Goal: Task Accomplishment & Management: Use online tool/utility

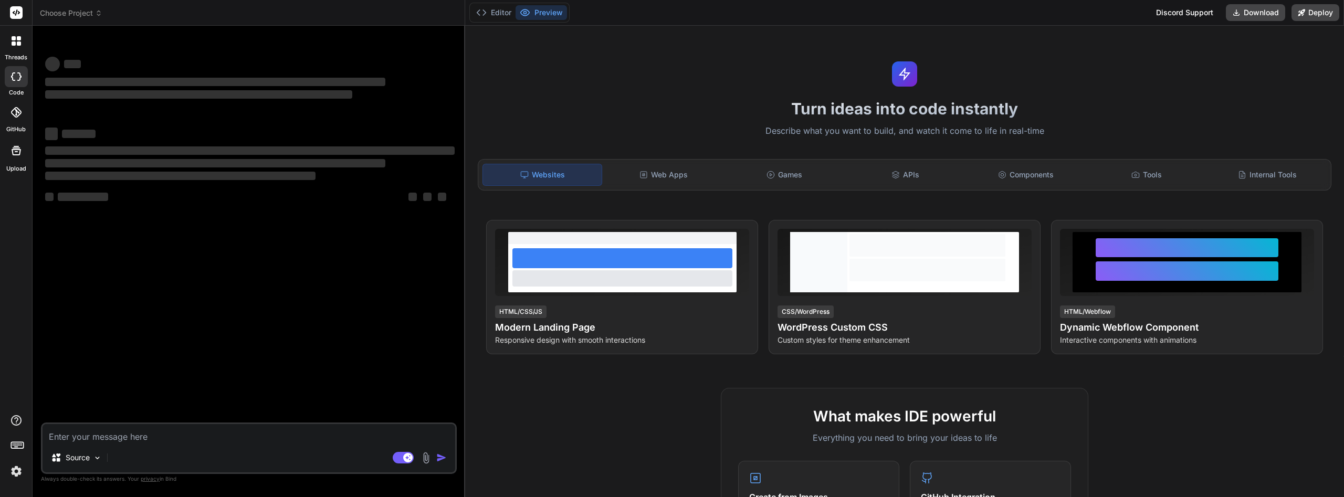
click at [18, 473] on img at bounding box center [16, 471] width 18 height 18
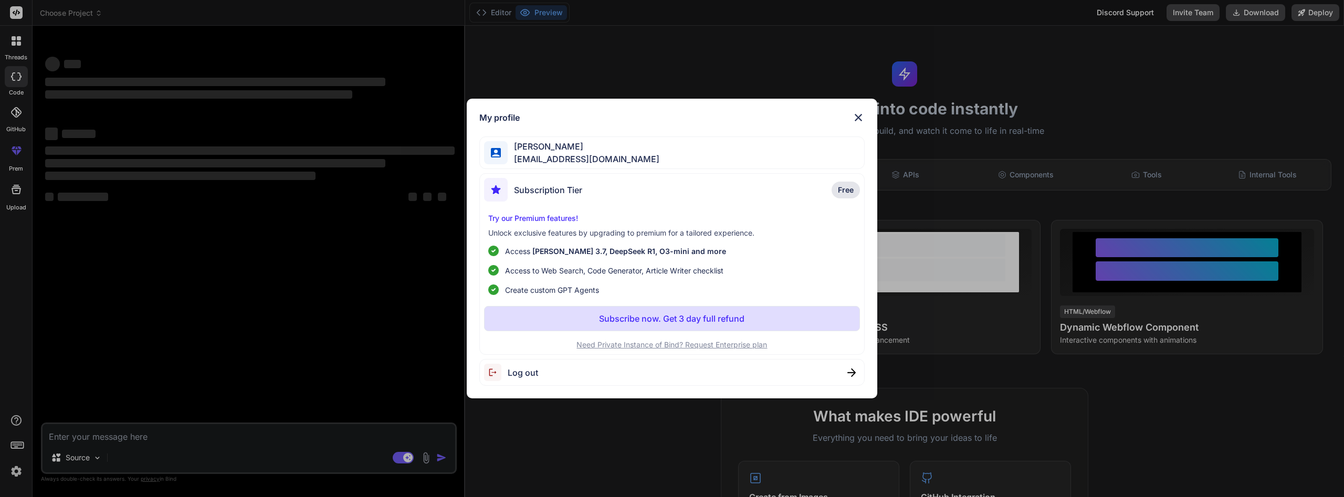
click at [694, 321] on p "Subscribe now. Get 3 day full refund" at bounding box center [671, 318] width 145 height 13
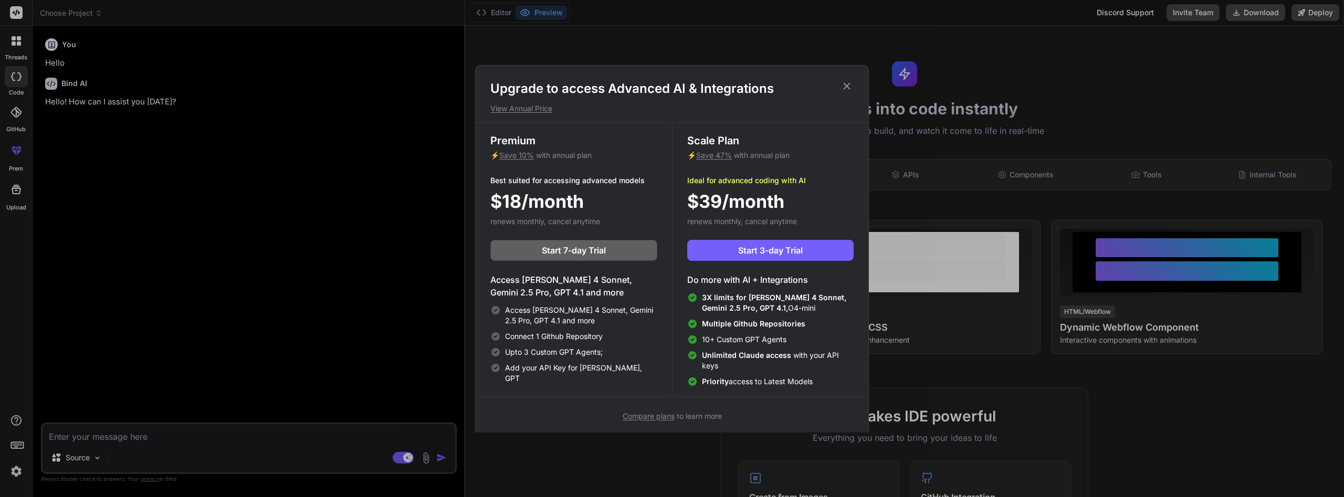
type textarea "x"
drag, startPoint x: 748, startPoint y: 248, endPoint x: 831, endPoint y: 201, distance: 95.6
click at [831, 201] on div "Scale Plan ⚡ Save 47% with annual plan Ideal for advanced coding with AI $39/mo…" at bounding box center [770, 259] width 196 height 273
click at [763, 249] on span "Start 3-day Trial" at bounding box center [770, 250] width 65 height 13
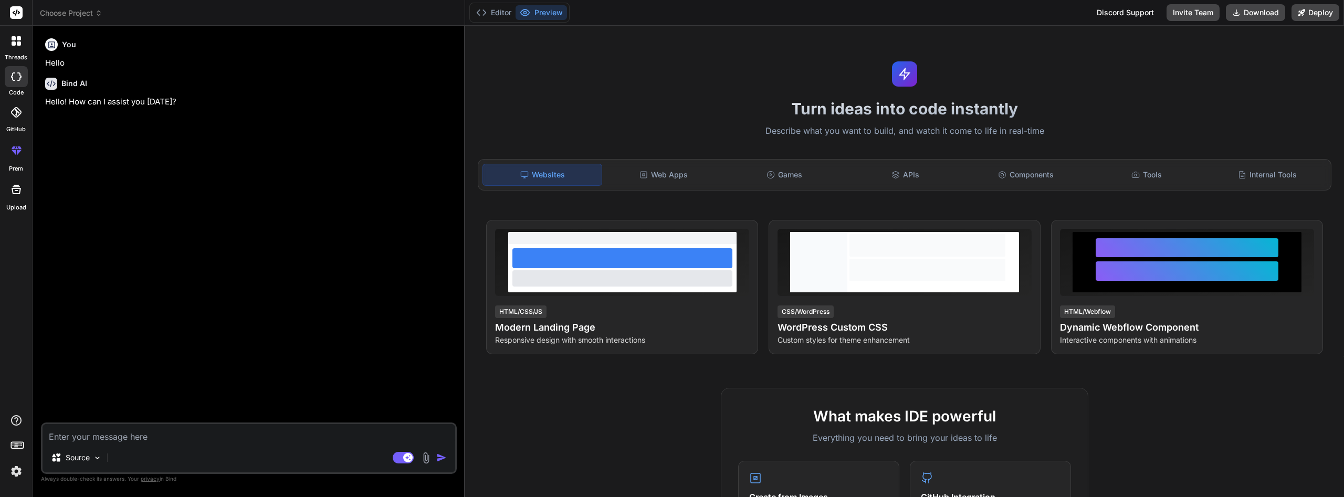
click at [19, 48] on div at bounding box center [16, 41] width 22 height 22
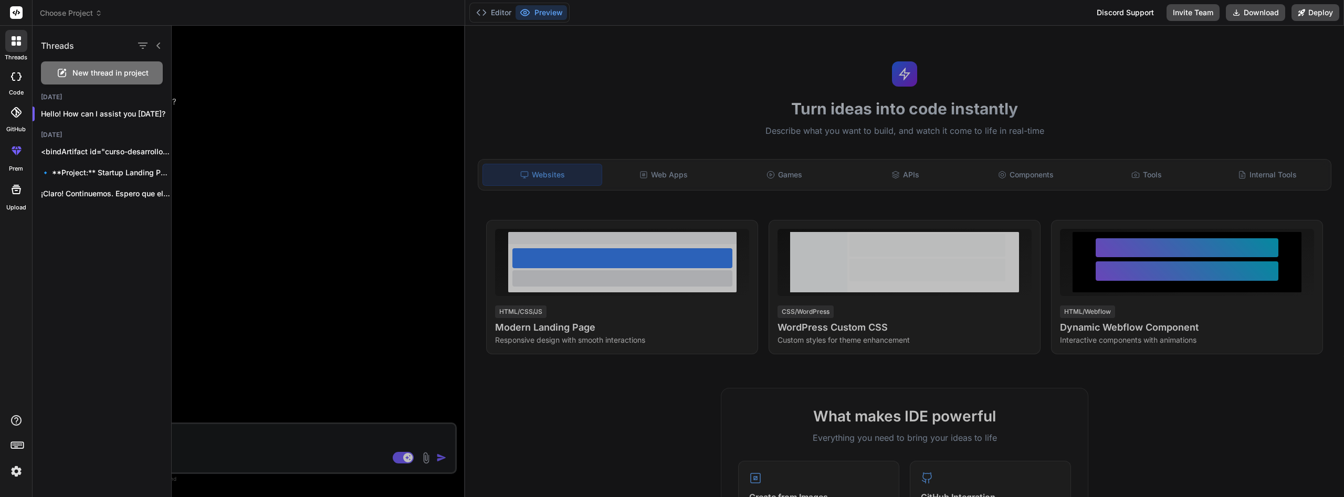
click at [142, 70] on span "New thread in project" at bounding box center [110, 73] width 76 height 10
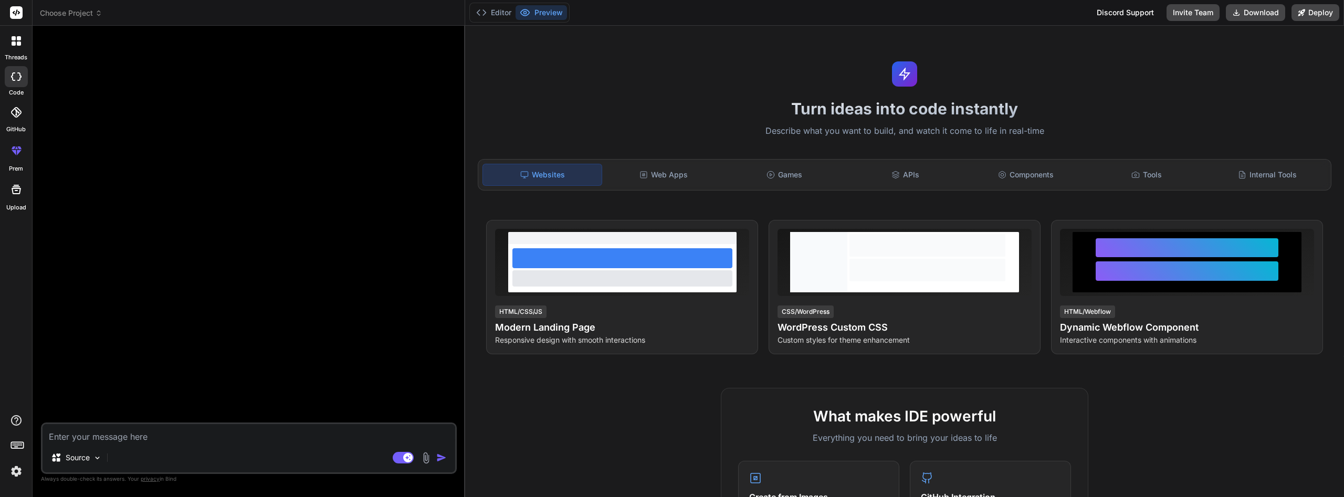
click at [427, 461] on img at bounding box center [426, 458] width 12 height 12
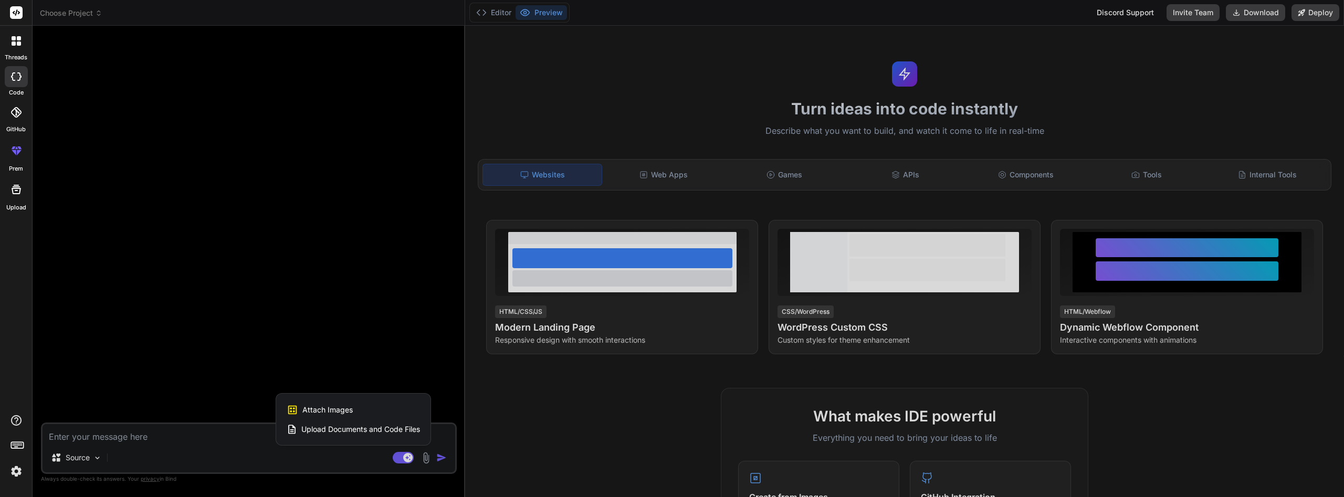
click at [405, 430] on span "Upload Documents and Code Files" at bounding box center [360, 429] width 119 height 10
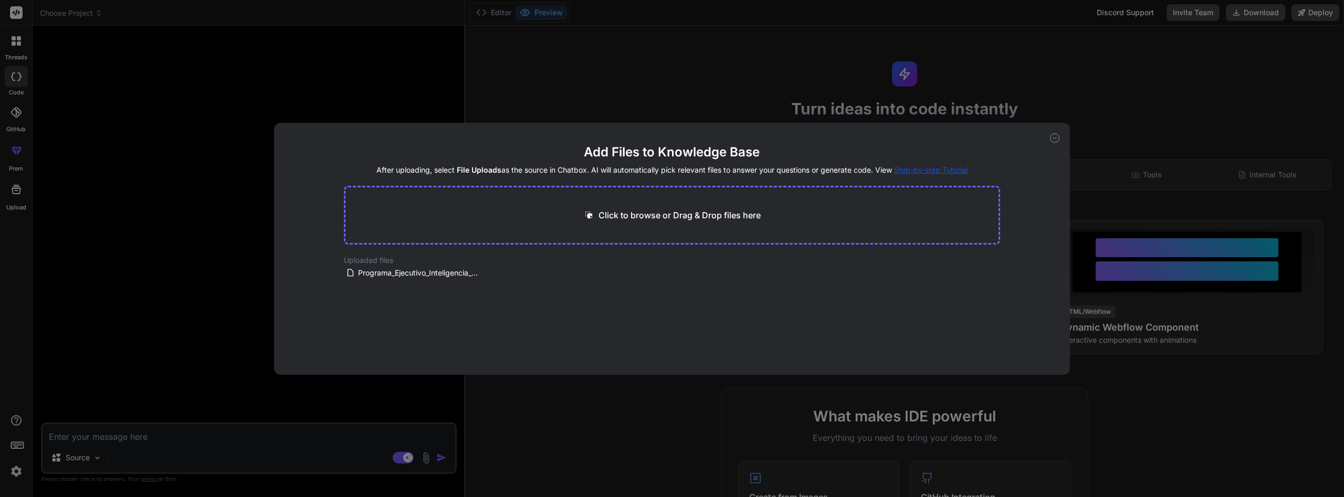
click at [630, 210] on p "Click to browse or Drag & Drop files here" at bounding box center [679, 215] width 162 height 13
click at [487, 271] on icon at bounding box center [488, 272] width 9 height 9
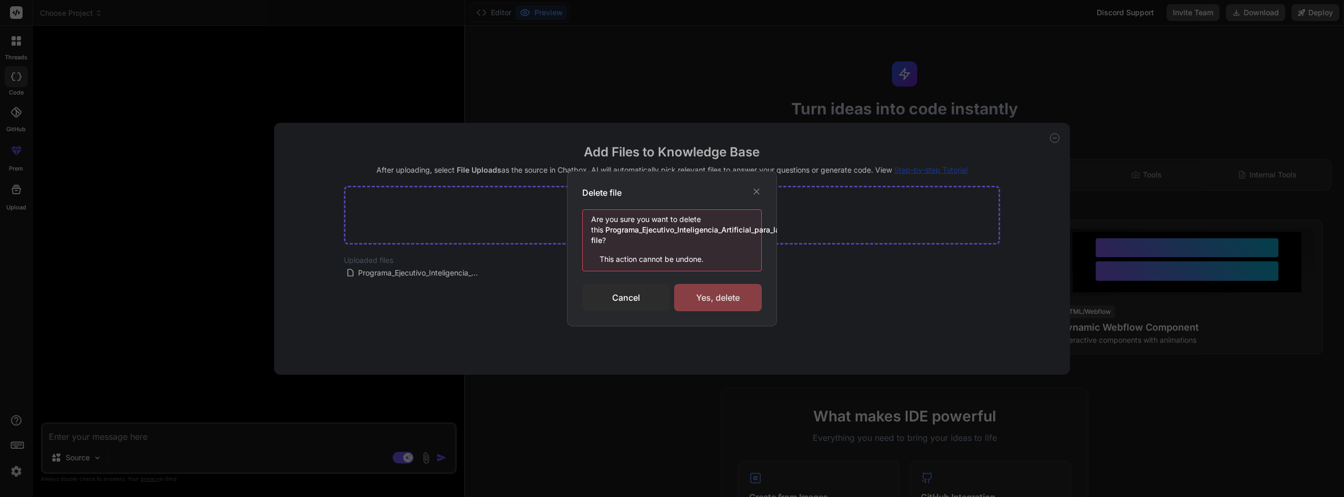
click at [694, 299] on div "Yes, delete" at bounding box center [718, 297] width 88 height 27
click at [675, 86] on div "Delete file Are you sure you want to delete this Programa_Ejecutivo_Inteligenci…" at bounding box center [672, 248] width 1344 height 497
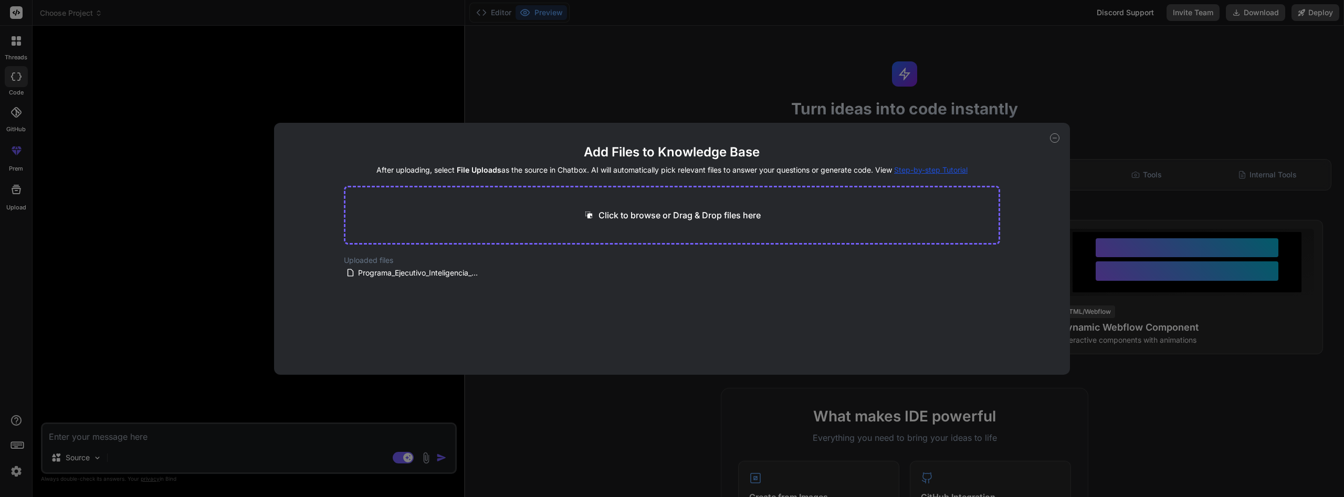
click at [1056, 138] on icon at bounding box center [1055, 138] width 4 height 0
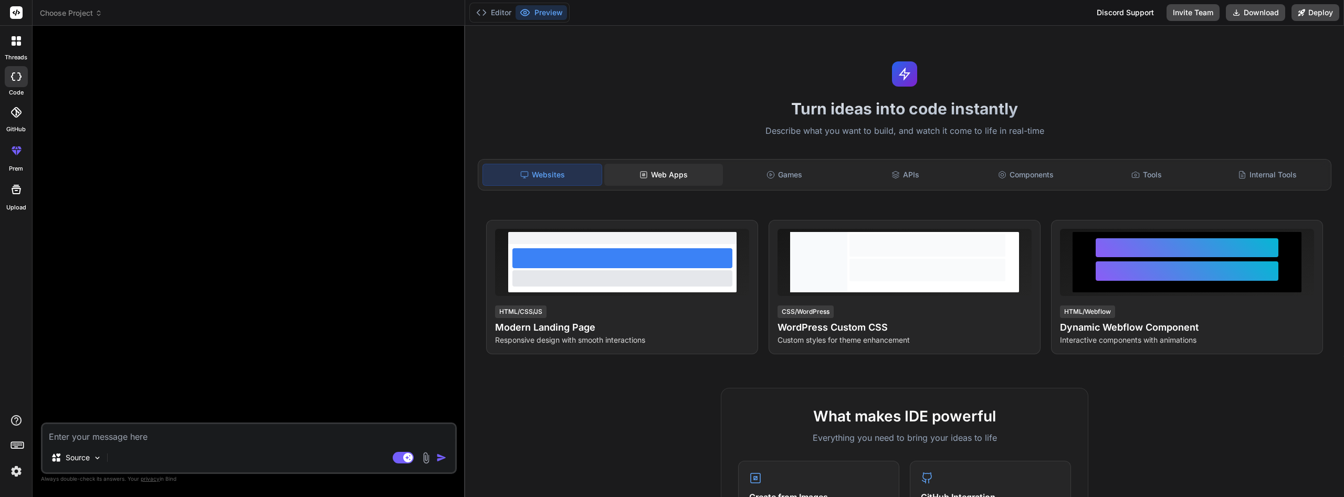
click at [663, 175] on div "Web Apps" at bounding box center [663, 175] width 119 height 22
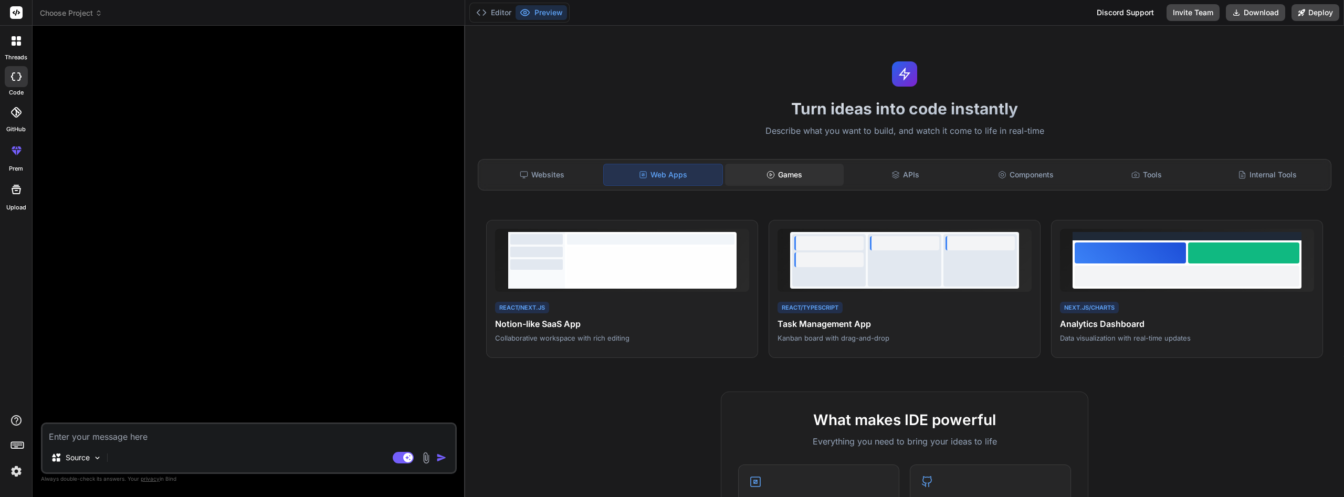
click at [775, 177] on div "Games" at bounding box center [784, 175] width 119 height 22
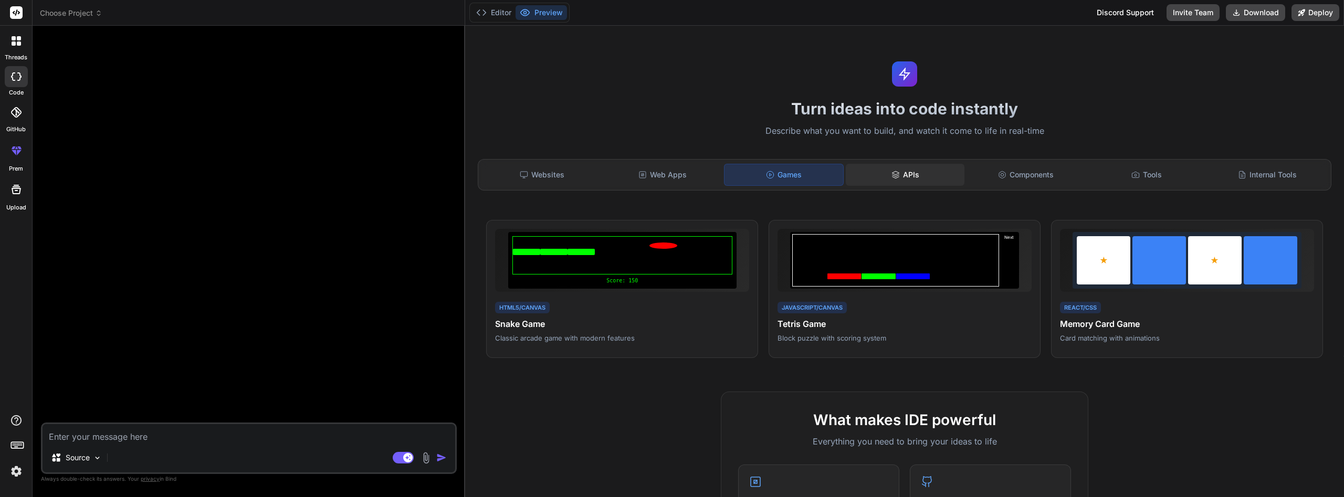
click at [905, 174] on div "APIs" at bounding box center [904, 175] width 119 height 22
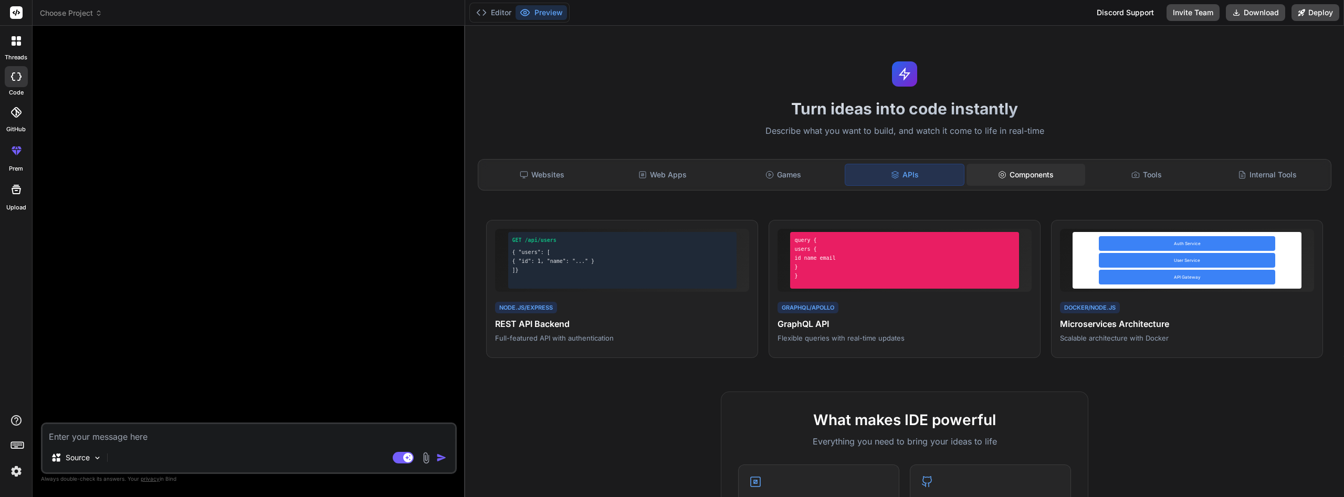
click at [1033, 176] on div "Components" at bounding box center [1025, 175] width 119 height 22
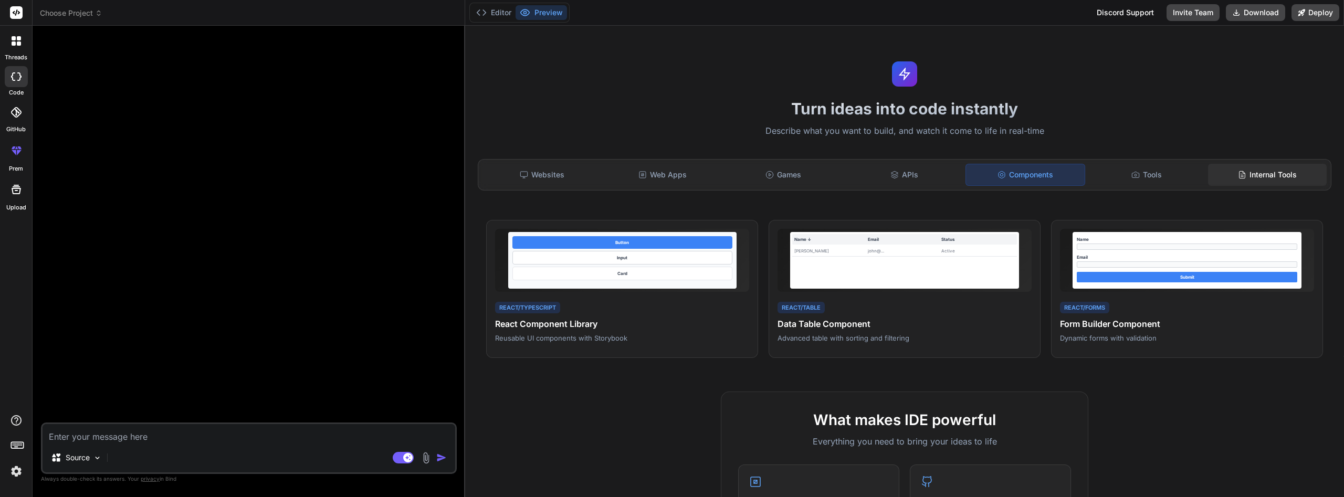
drag, startPoint x: 1154, startPoint y: 177, endPoint x: 1256, endPoint y: 172, distance: 102.5
click at [1154, 177] on div "Tools" at bounding box center [1146, 175] width 119 height 22
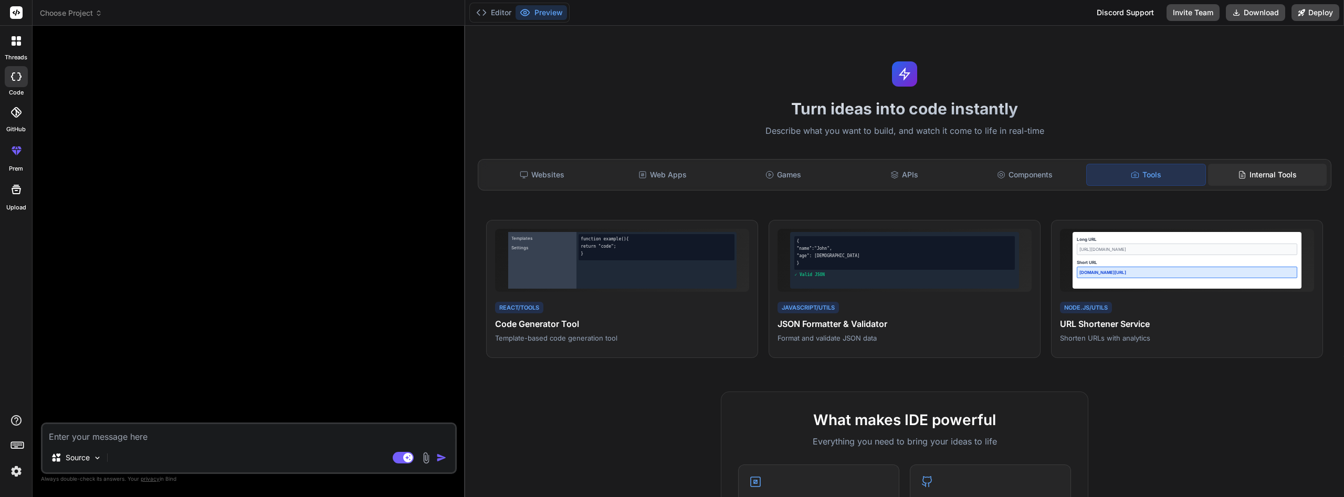
click at [1281, 174] on div "Internal Tools" at bounding box center [1267, 175] width 119 height 22
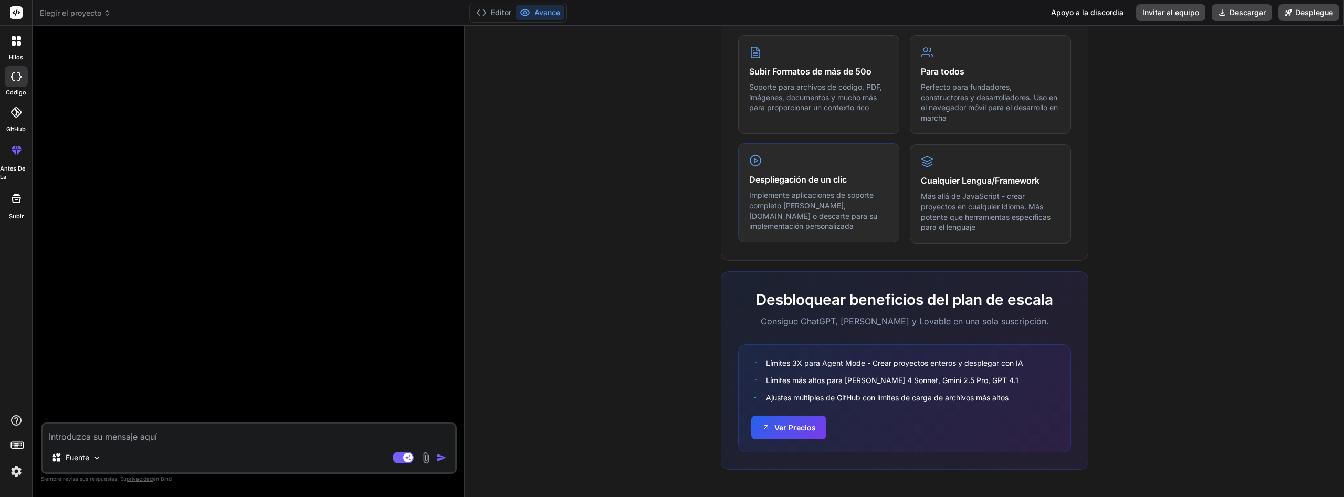
scroll to position [538, 0]
click at [215, 440] on textarea at bounding box center [249, 433] width 413 height 19
click at [15, 44] on icon at bounding box center [14, 43] width 4 height 4
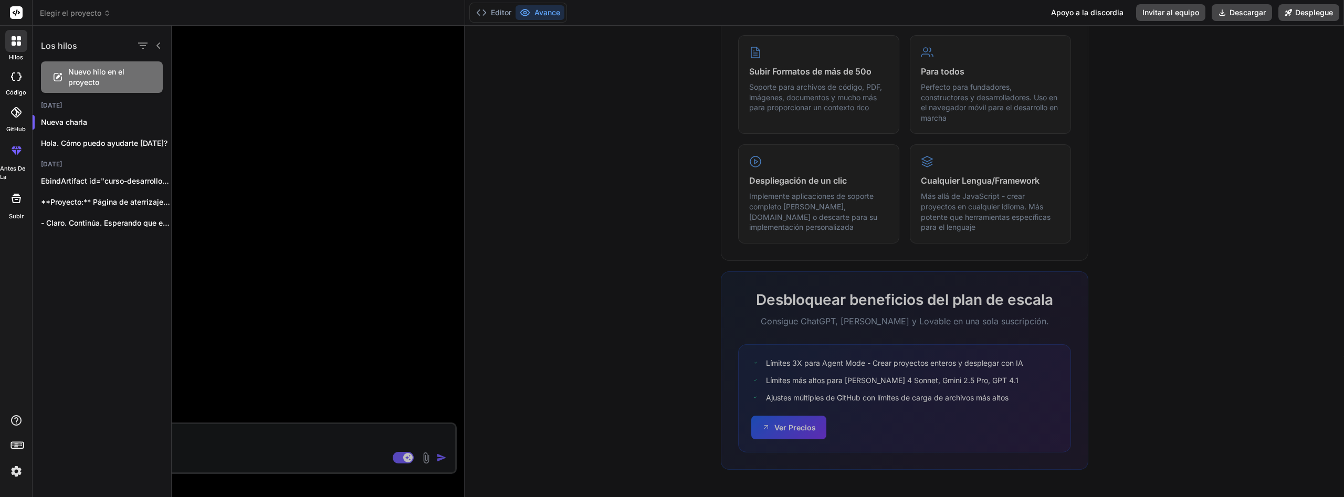
click at [19, 90] on label "código" at bounding box center [16, 92] width 20 height 9
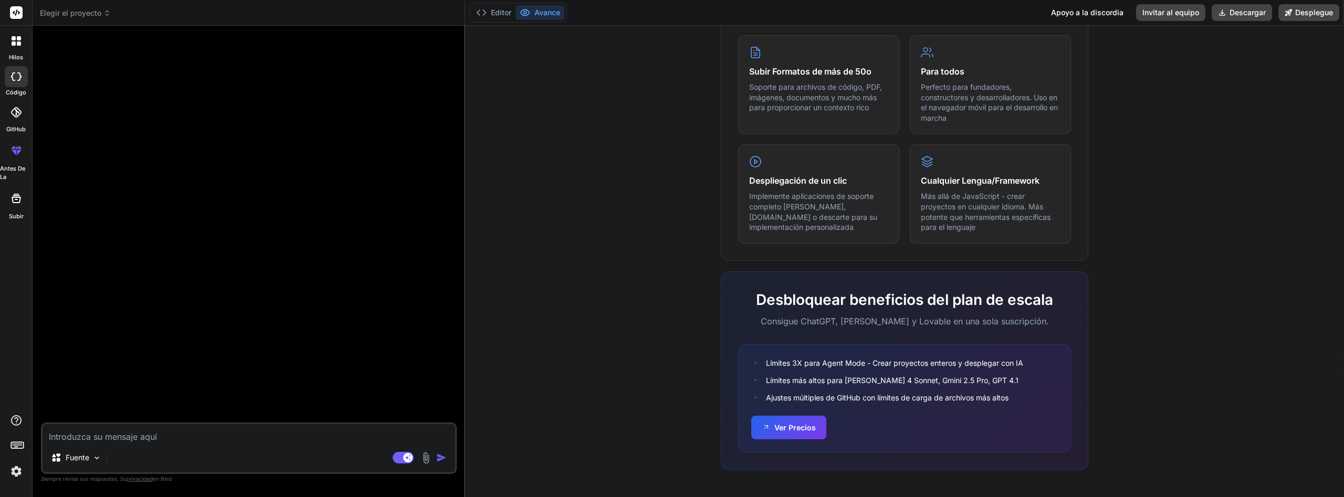
click at [19, 124] on div "GitHub" at bounding box center [16, 115] width 32 height 37
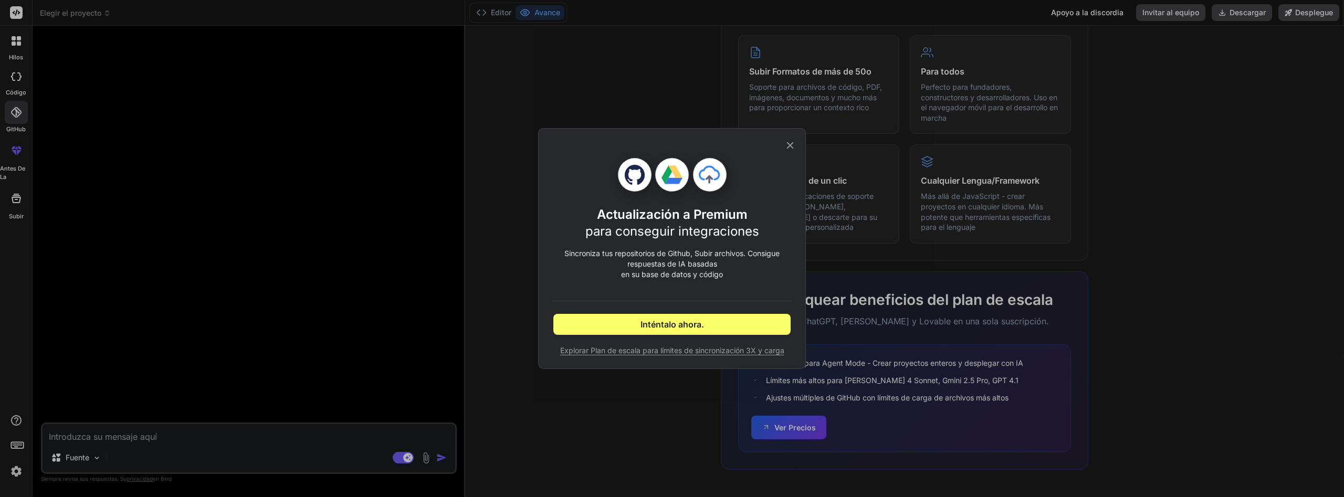
click at [788, 142] on icon at bounding box center [790, 146] width 12 height 12
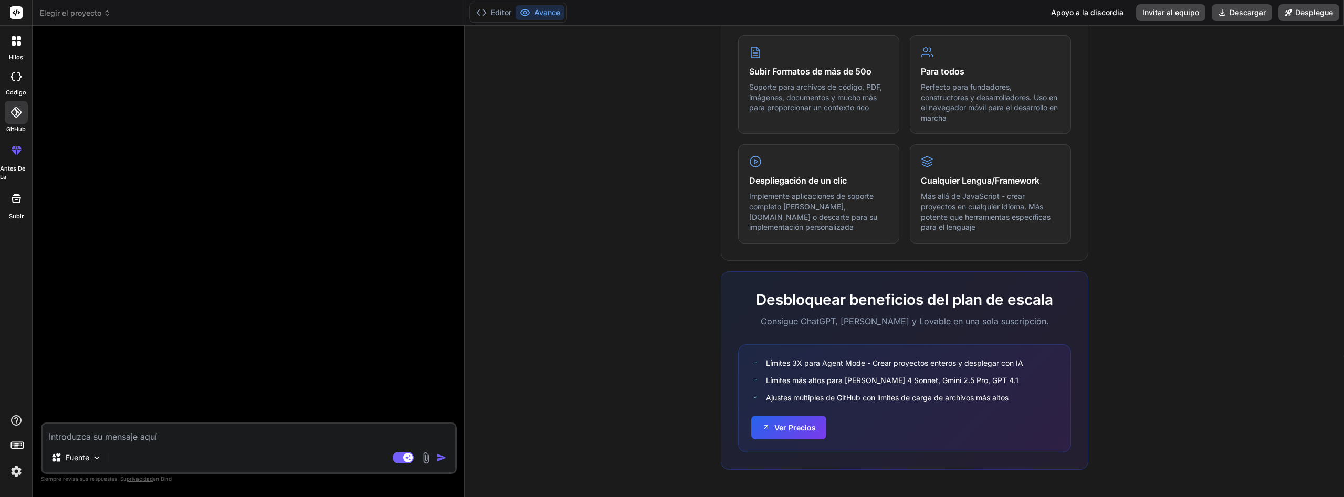
click at [21, 160] on div at bounding box center [16, 150] width 25 height 25
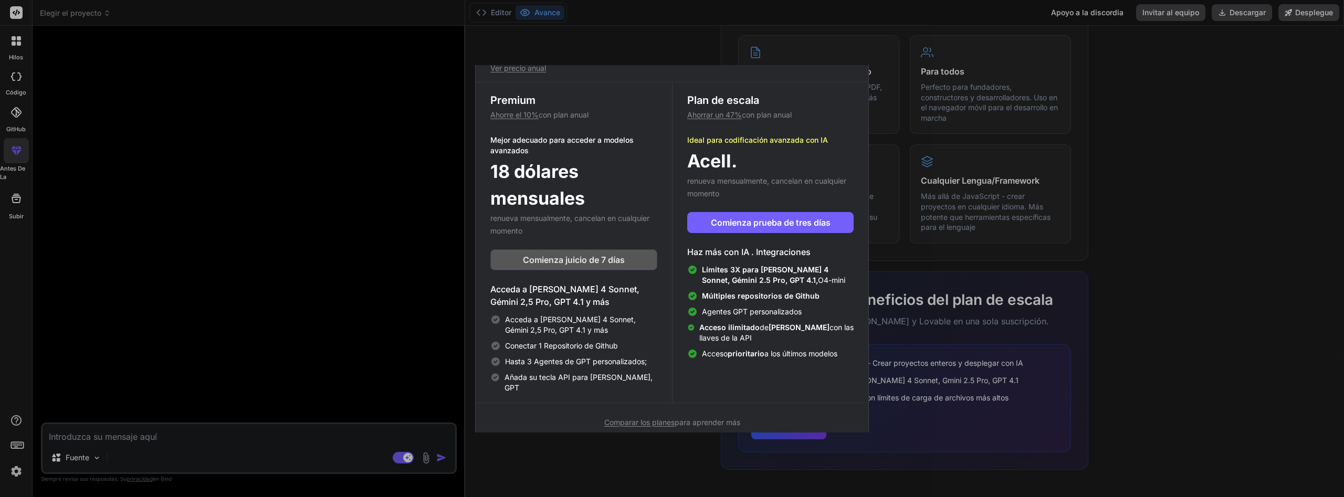
scroll to position [41, 0]
click at [957, 204] on div "Actualización para acceder a IA e Integración avanzadas Ver precio anual Premiu…" at bounding box center [672, 248] width 1344 height 497
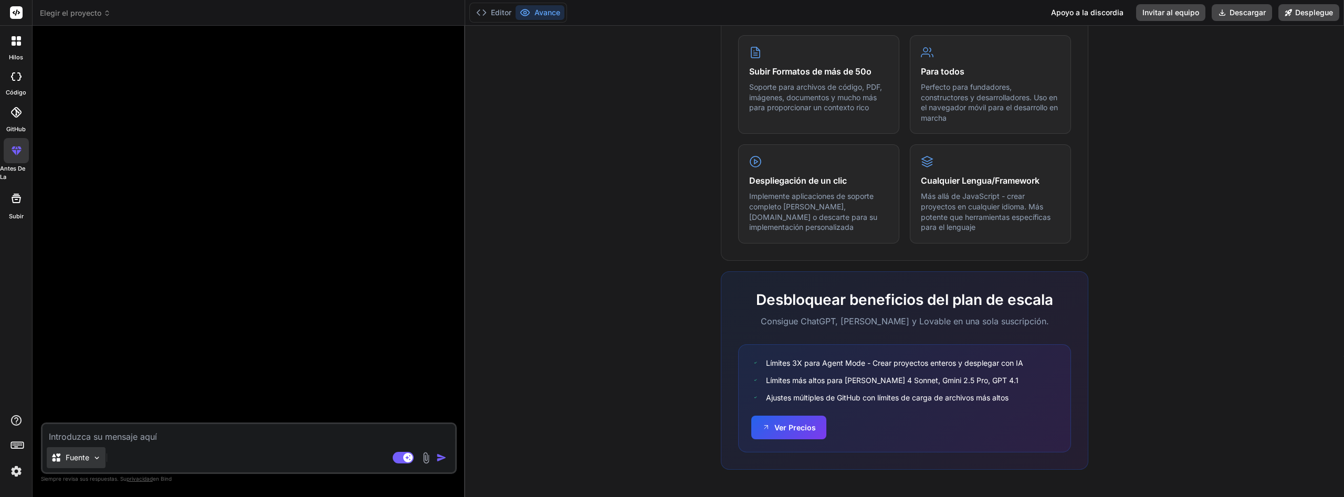
click at [99, 456] on img at bounding box center [96, 457] width 9 height 9
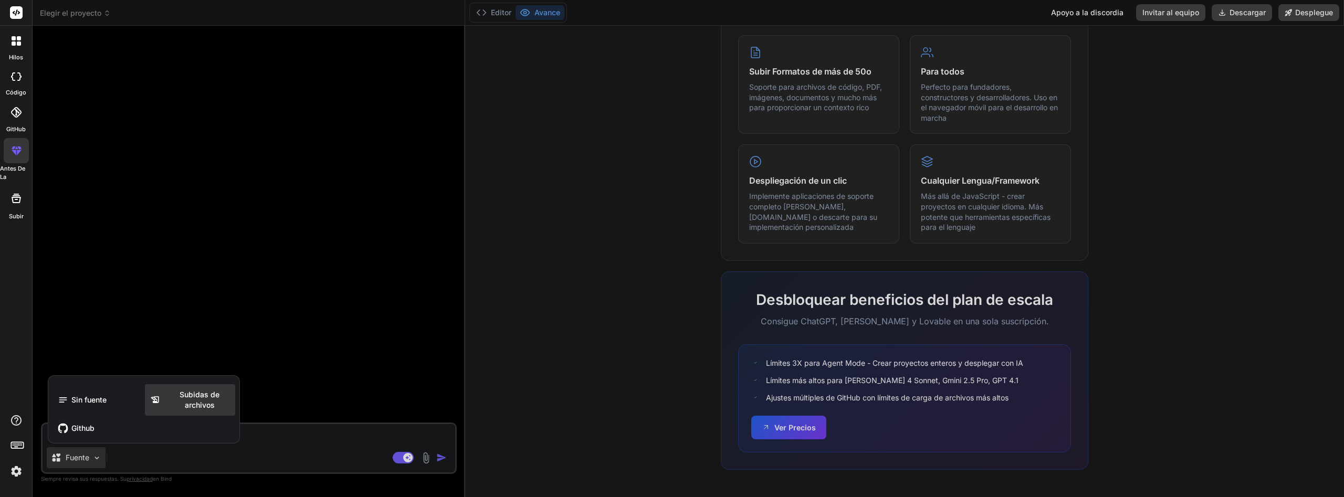
click at [177, 407] on span "Subidas de archivos" at bounding box center [199, 399] width 71 height 21
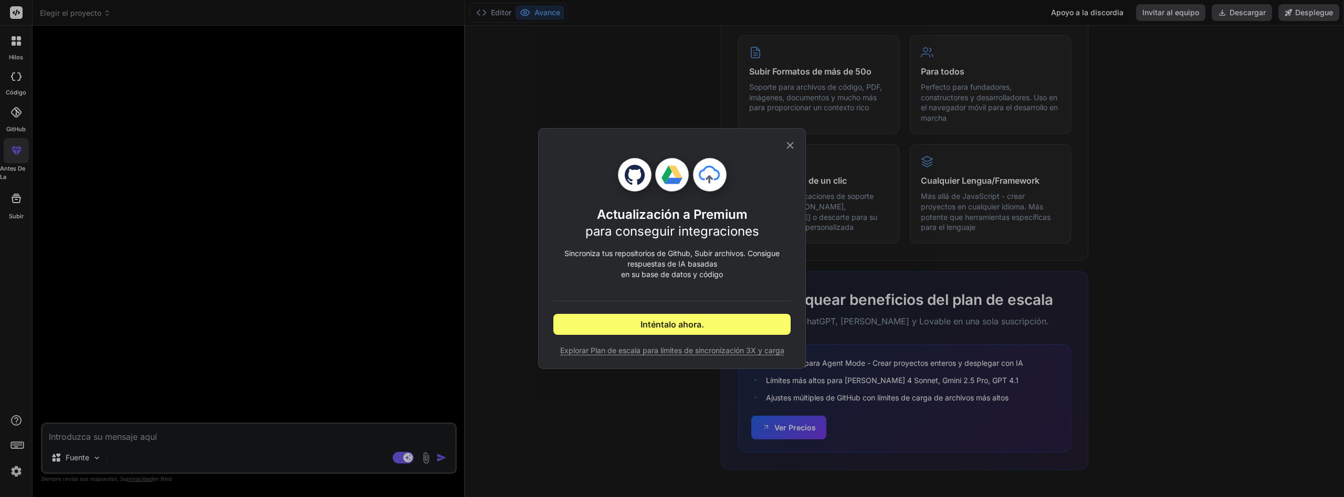
click at [790, 144] on icon at bounding box center [790, 146] width 12 height 12
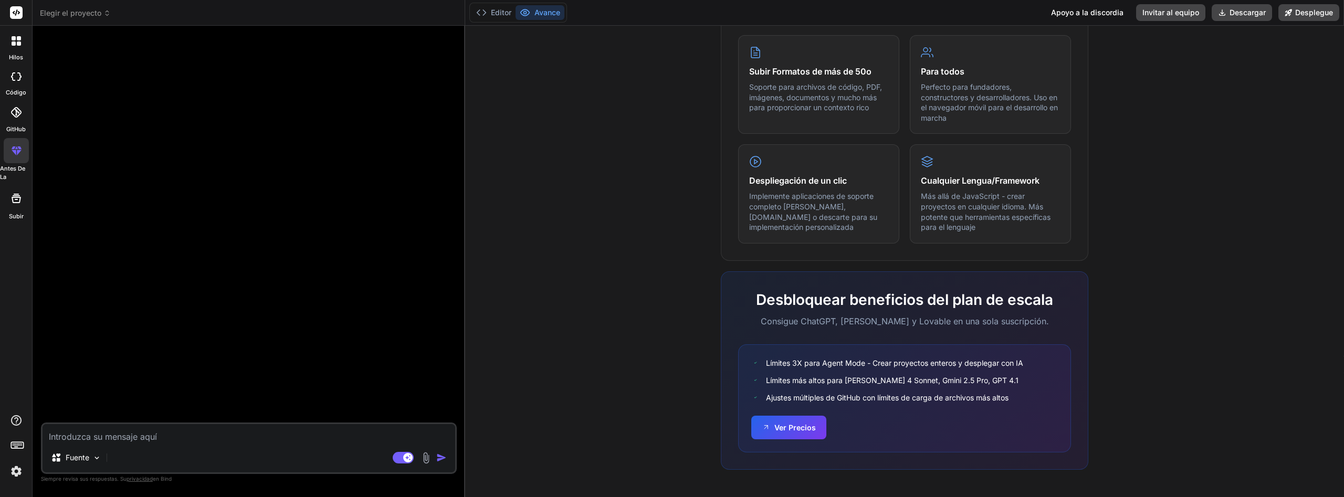
click at [194, 450] on div "Fuente" at bounding box center [249, 459] width 413 height 25
click at [79, 454] on p "Fuente" at bounding box center [78, 457] width 24 height 10
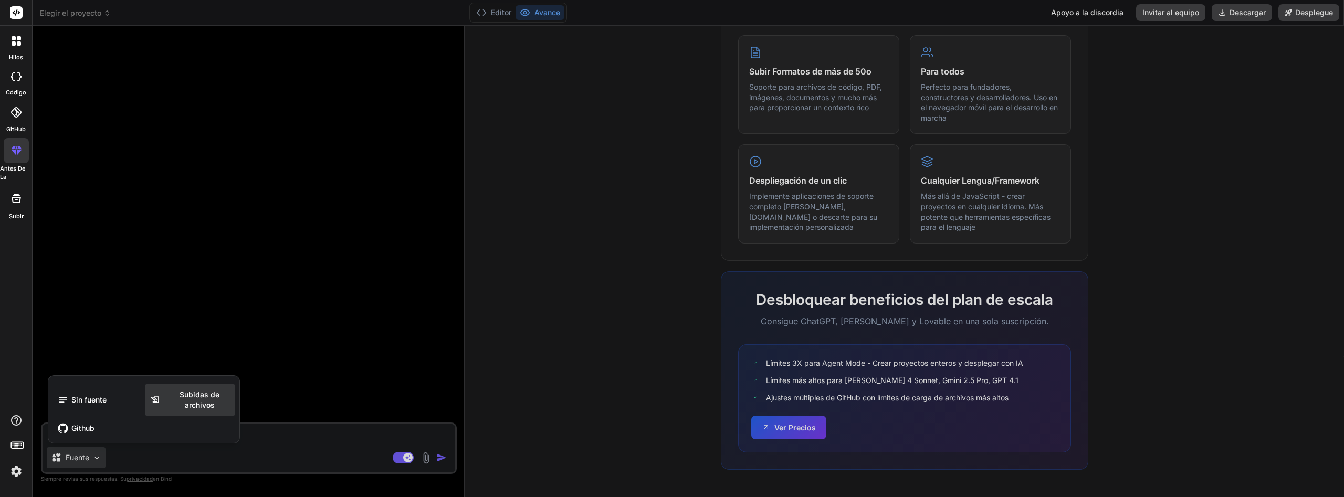
click at [211, 406] on span "Subidas de archivos" at bounding box center [199, 399] width 71 height 21
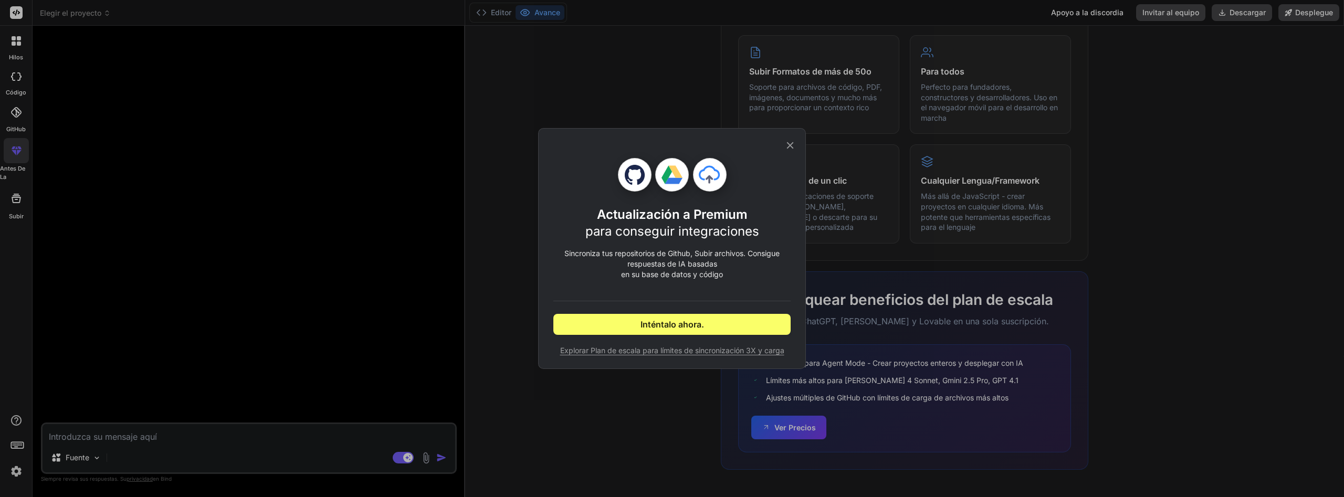
click at [796, 146] on div "Actualización a Premium para conseguir integraciones Sincroniza tus repositorio…" at bounding box center [672, 248] width 268 height 241
click at [794, 140] on icon at bounding box center [790, 146] width 12 height 12
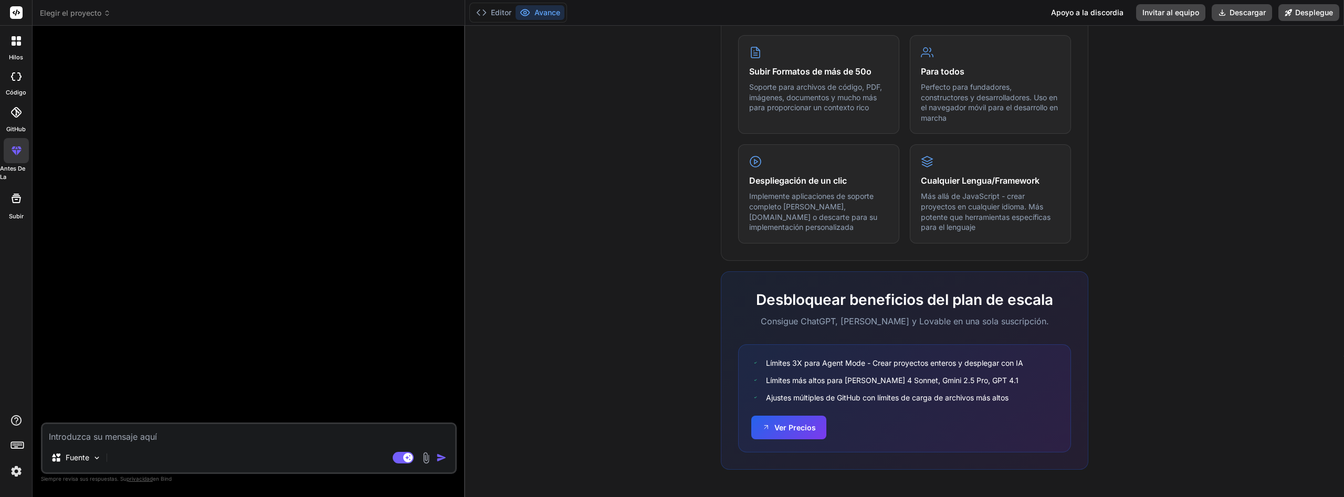
click at [353, 430] on textarea at bounding box center [249, 433] width 413 height 19
click at [428, 461] on img at bounding box center [426, 458] width 12 height 12
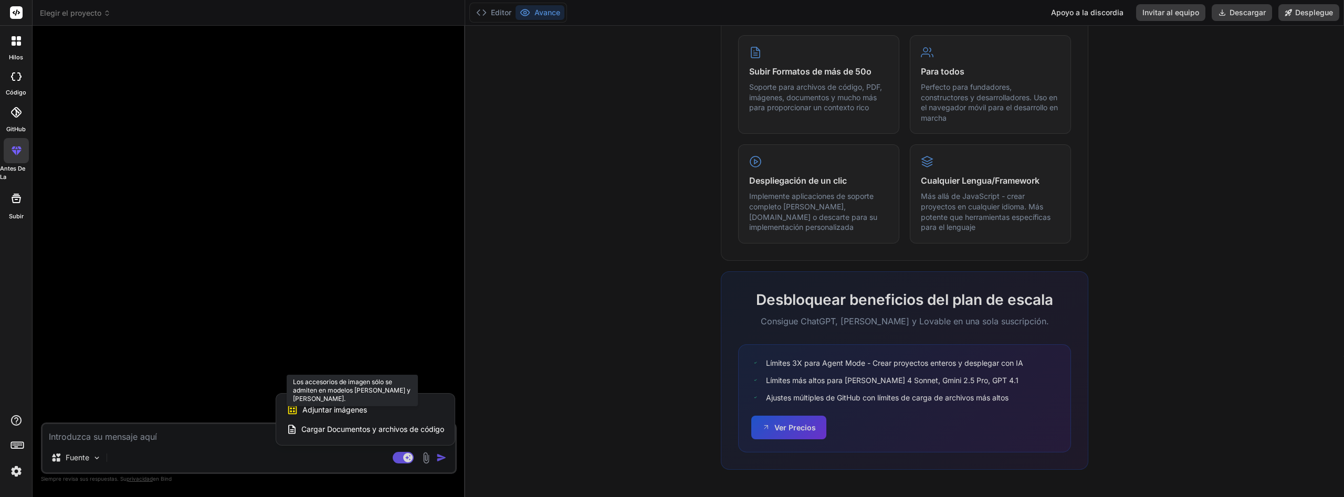
click at [394, 410] on div "Adjuntar imágenes Los accesorios de imagen sólo se admiten en modelos Claude y …" at bounding box center [365, 410] width 157 height 20
click at [336, 407] on span "Adjuntar imágenes" at bounding box center [334, 410] width 65 height 10
click at [18, 465] on img at bounding box center [16, 471] width 18 height 18
drag, startPoint x: 106, startPoint y: 457, endPoint x: 100, endPoint y: 457, distance: 5.8
click at [105, 457] on div at bounding box center [672, 248] width 1344 height 497
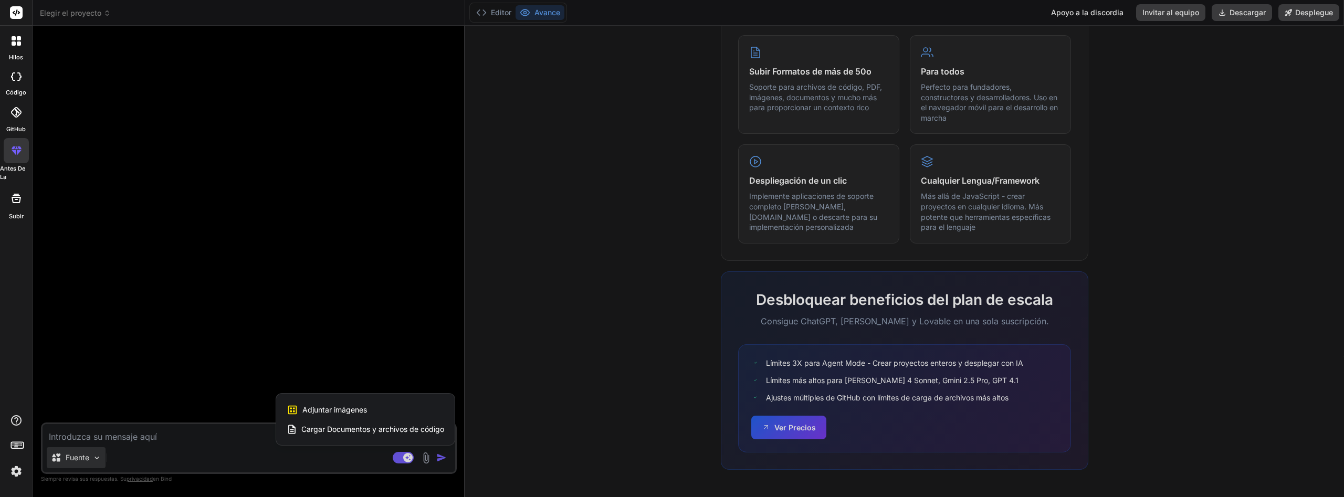
type textarea "x"
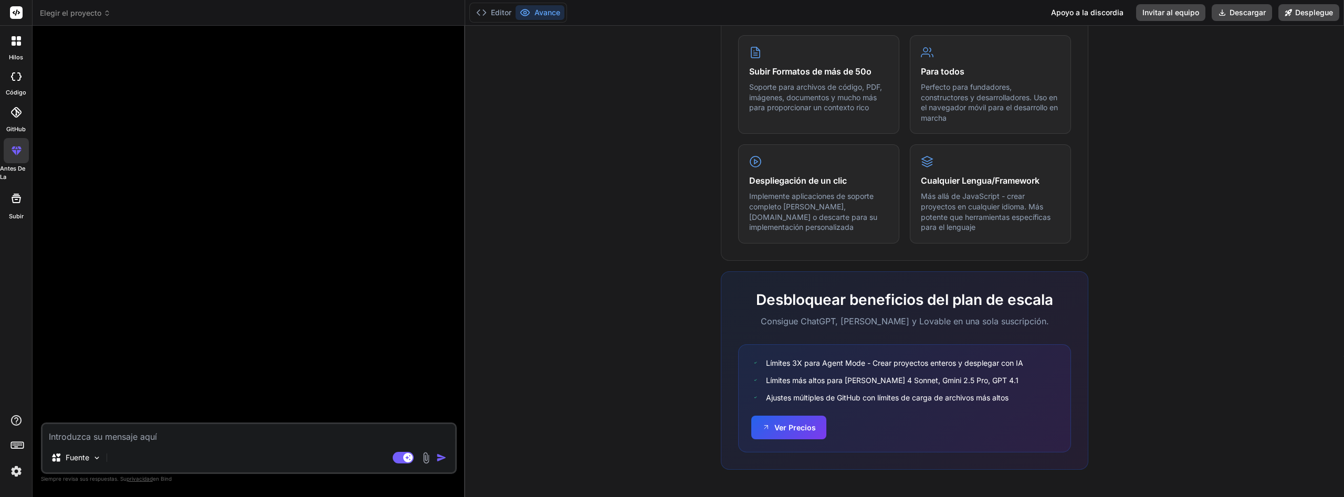
click at [292, 439] on textarea at bounding box center [249, 433] width 413 height 19
click at [141, 446] on div "Fuente Agente Mode. Cuando este cambio se activa, la IA toma automáticamente de…" at bounding box center [249, 447] width 416 height 51
click at [142, 438] on textarea at bounding box center [249, 433] width 413 height 19
type textarea "c"
type textarea "x"
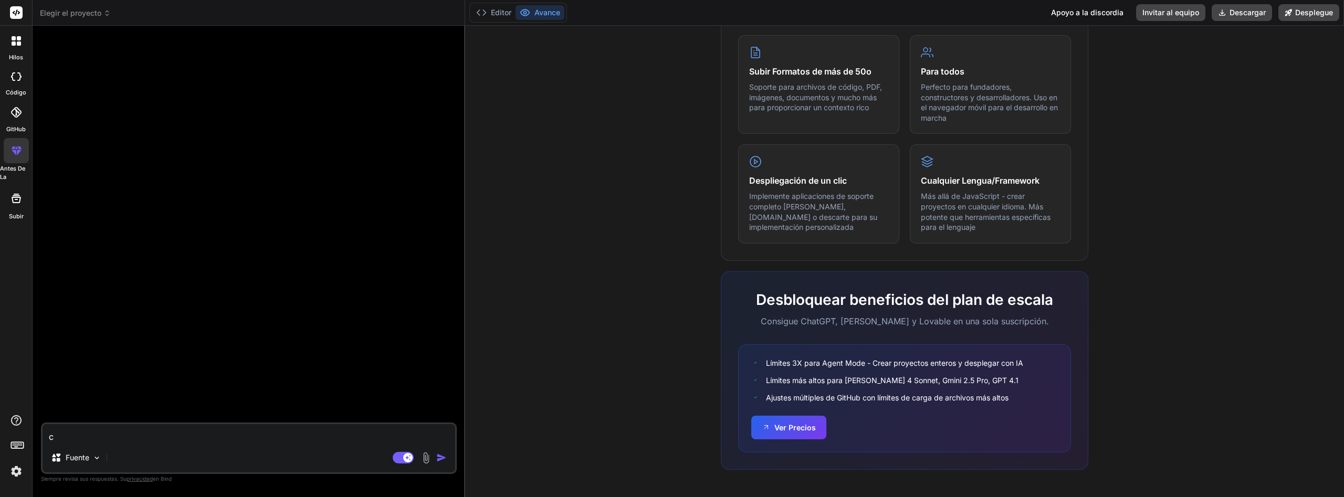
type textarea "cr"
type textarea "x"
type textarea "cra"
type textarea "x"
type textarea "cr"
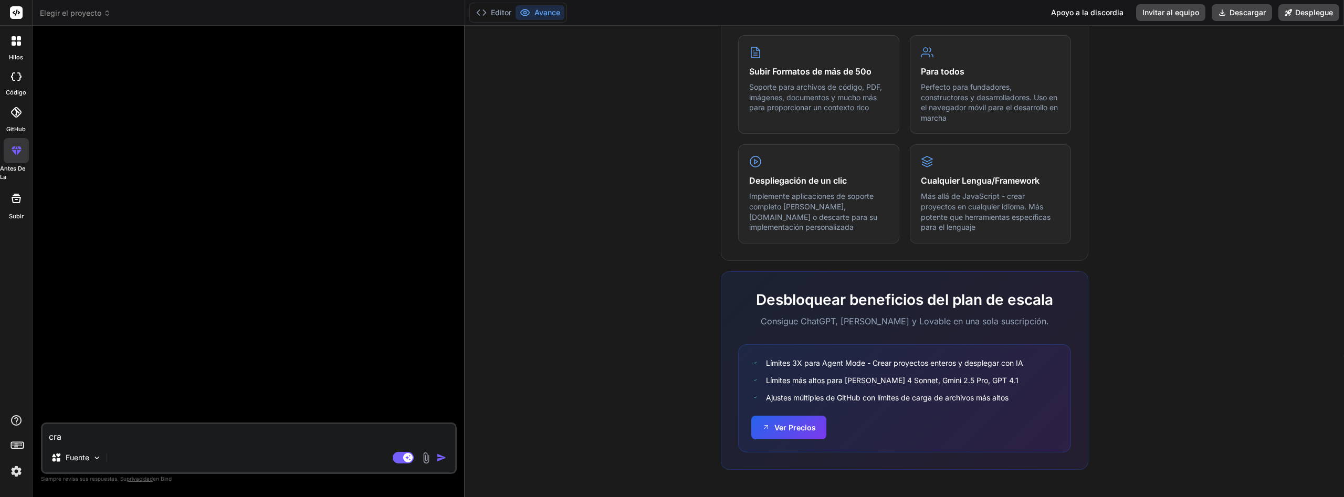
type textarea "x"
type textarea "cre"
type textarea "x"
type textarea "creu"
type textarea "x"
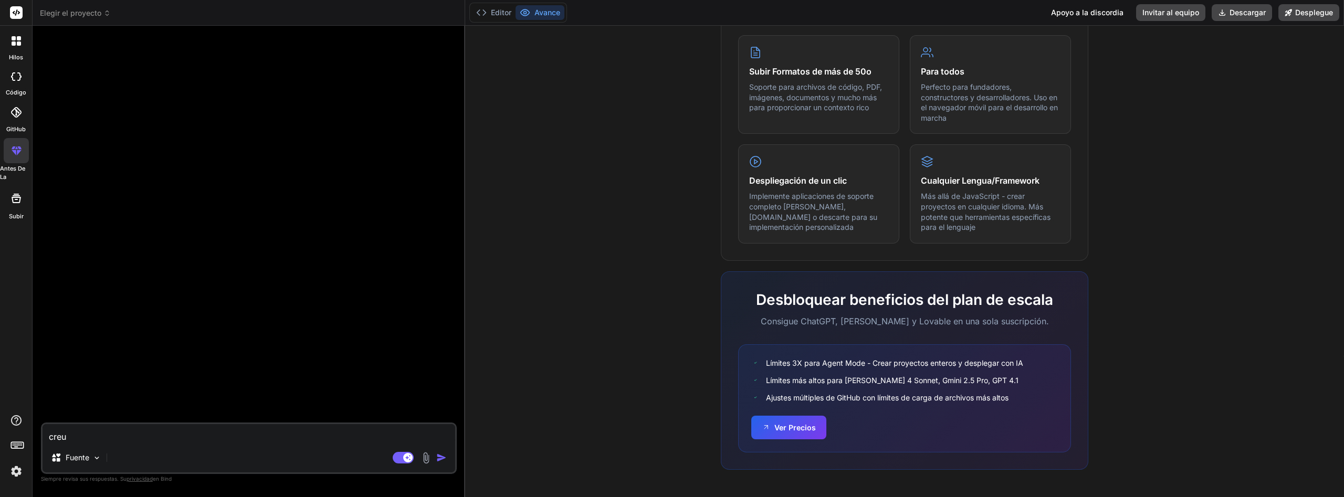
type textarea "cre"
type textarea "x"
type textarea "cr"
type textarea "x"
type textarea "cre"
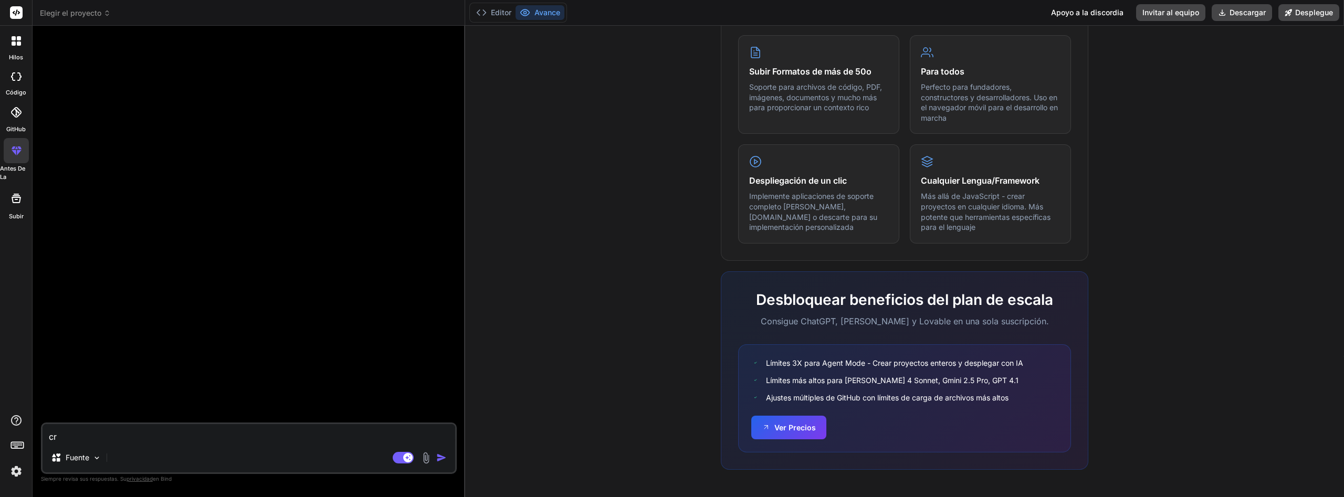
type textarea "x"
type textarea "crea"
type textarea "x"
type textarea "crea"
type textarea "x"
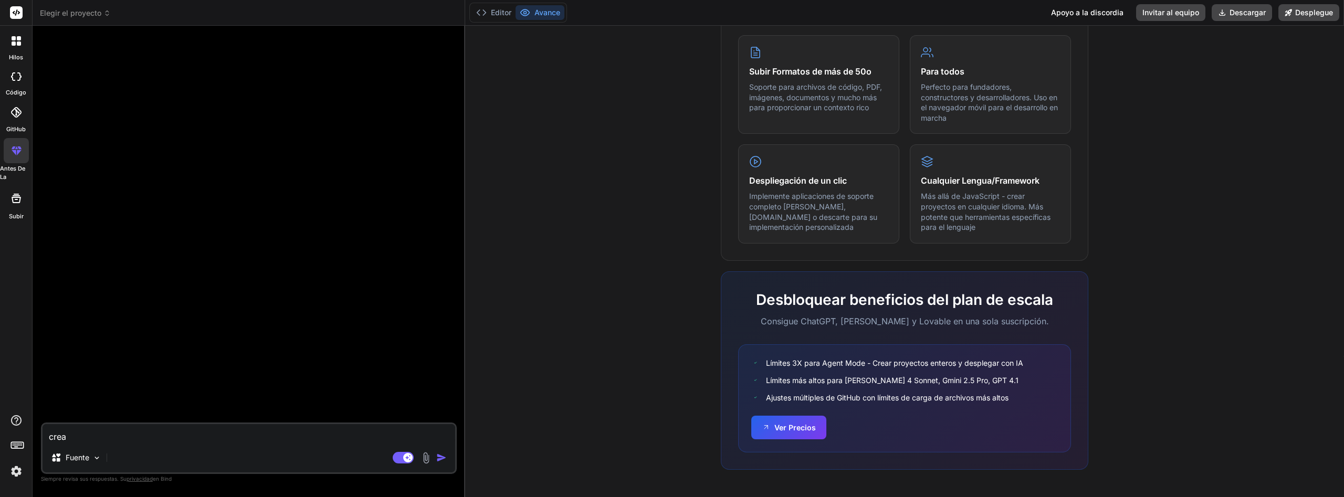
type textarea "crea a"
type textarea "x"
type textarea "crea"
type textarea "x"
type textarea "crea u"
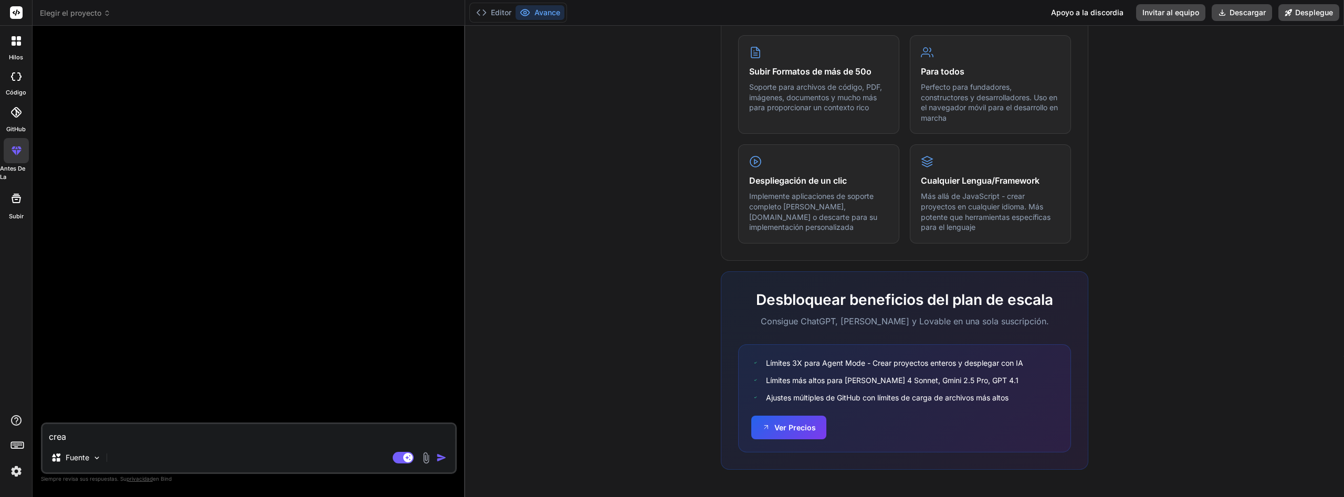
type textarea "x"
type textarea "crea un"
type textarea "x"
type textarea "crea una"
type textarea "x"
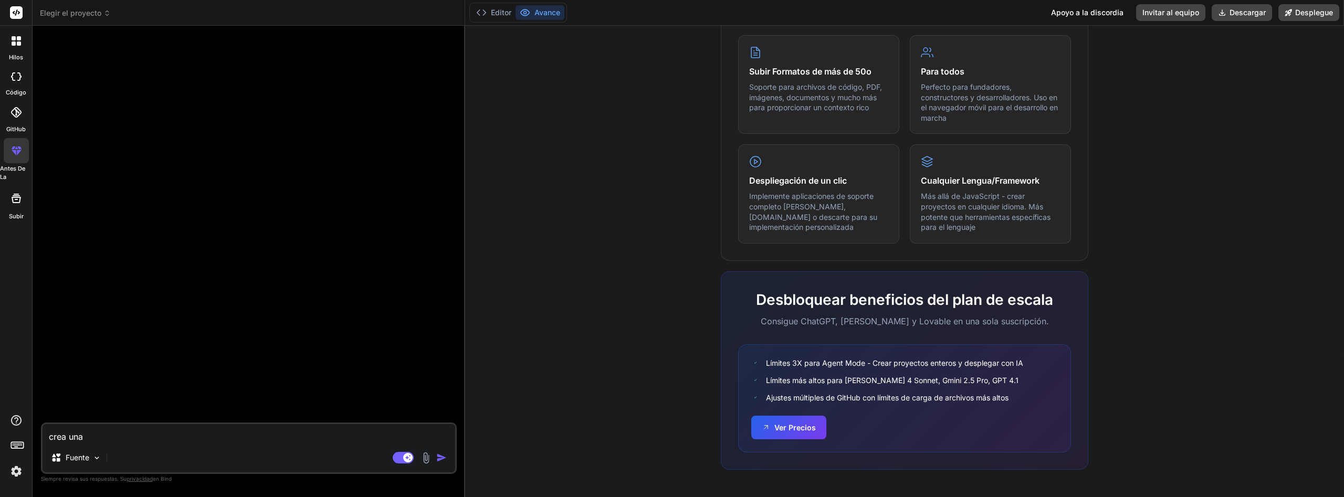
type textarea "crea una"
type textarea "x"
type textarea "crea una l"
type textarea "x"
type textarea "crea una la"
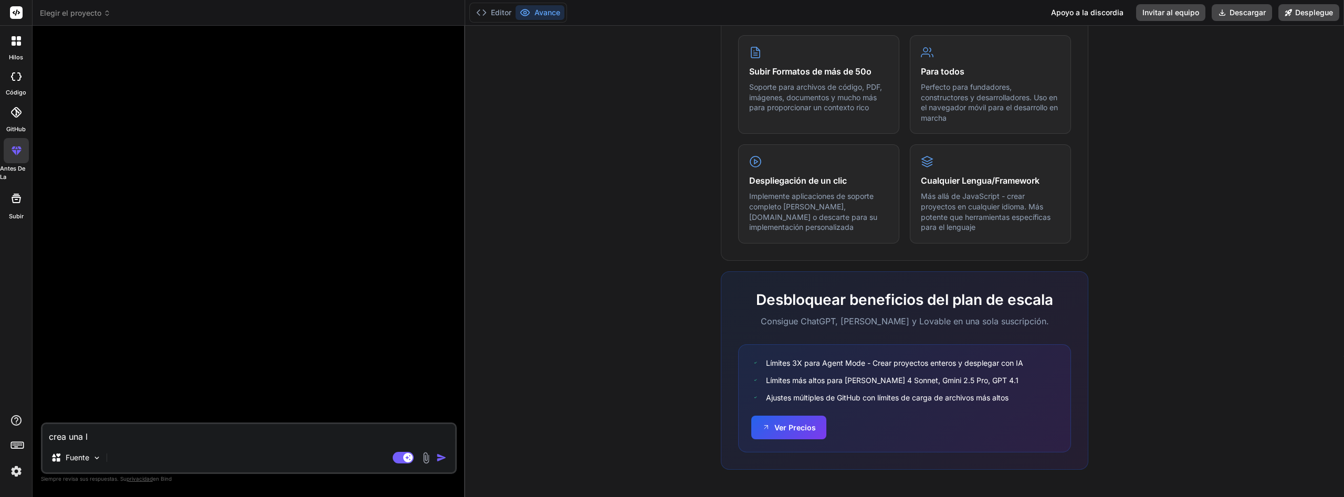
type textarea "x"
type textarea "crea una lan"
type textarea "x"
type textarea "crea una land"
type textarea "x"
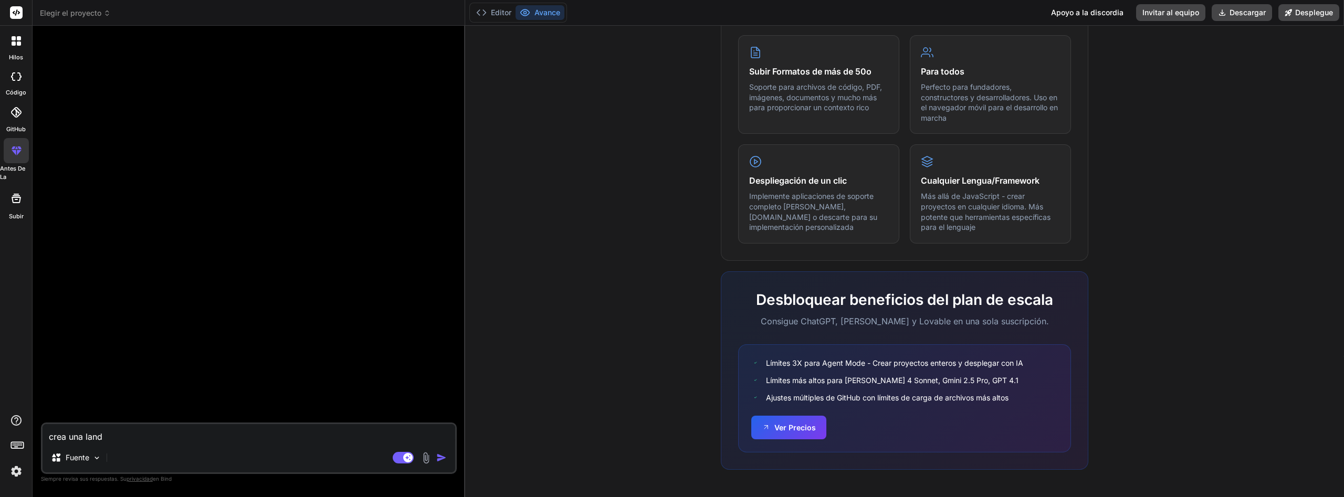
type textarea "crea una landi"
type textarea "x"
type textarea "crea una landip"
type textarea "x"
type textarea "crea una landipa"
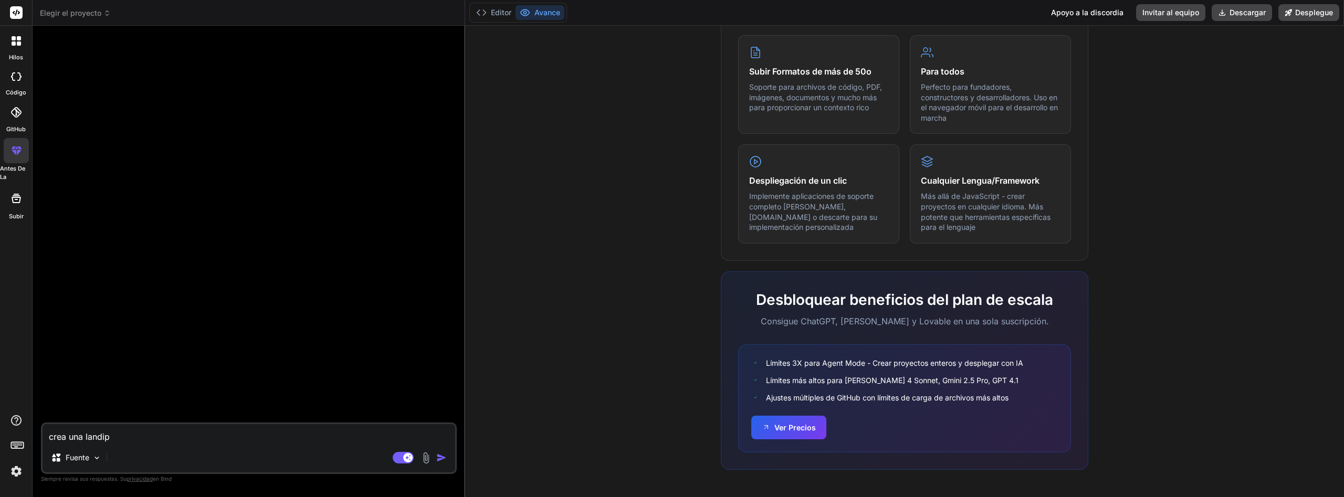
type textarea "x"
type textarea "crea una landipag"
type textarea "x"
type textarea "crea una landipagi"
type textarea "x"
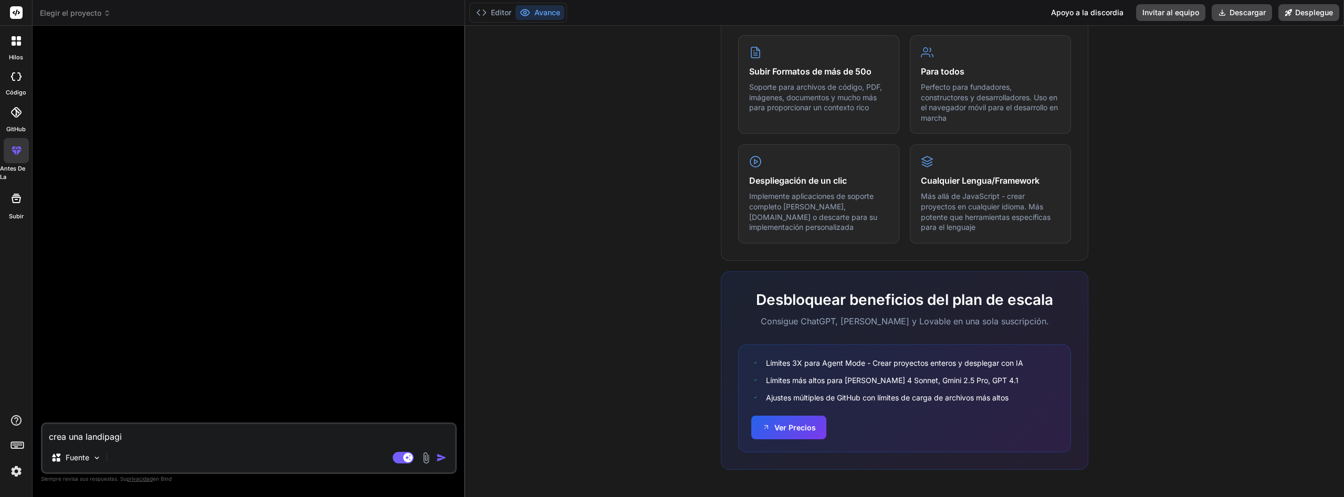
type textarea "crea una landipagia"
type textarea "x"
type textarea "crea una landipagi"
type textarea "x"
type textarea "crea una landipag"
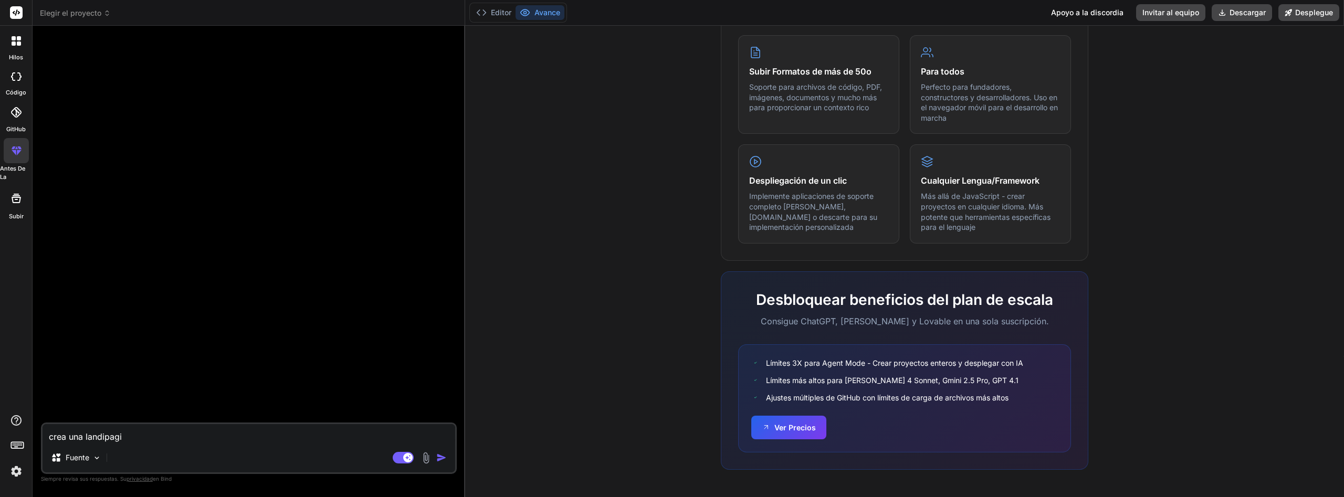
type textarea "x"
type textarea "crea una landipage"
type textarea "x"
type textarea "crea una landipage"
type textarea "x"
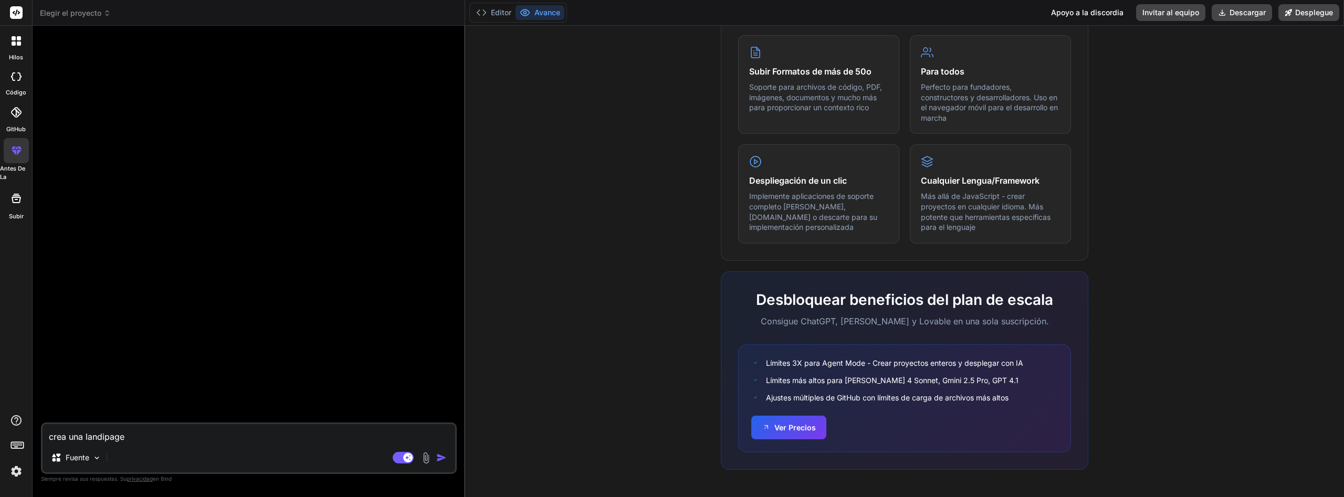
type textarea "crea una landipage"
click at [427, 458] on img at bounding box center [426, 458] width 12 height 12
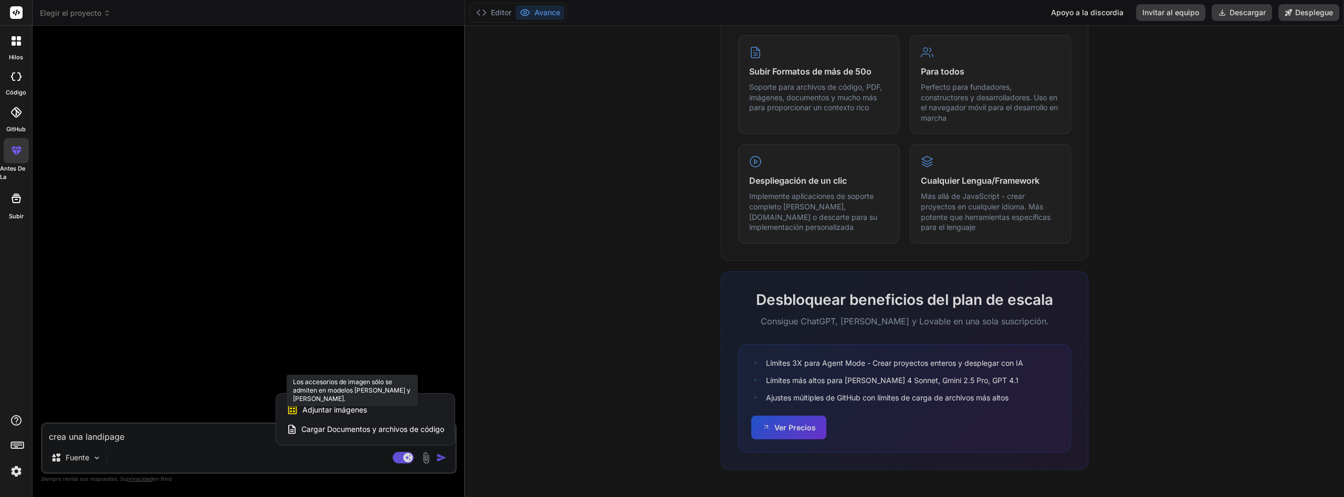
click at [382, 409] on div "Adjuntar imágenes Los accesorios de imagen sólo se admiten en modelos Claude y …" at bounding box center [365, 410] width 157 height 20
click at [333, 406] on span "Adjuntar imágenes" at bounding box center [334, 410] width 65 height 10
click at [332, 433] on span "Cargar Documentos y archivos de código" at bounding box center [372, 429] width 143 height 10
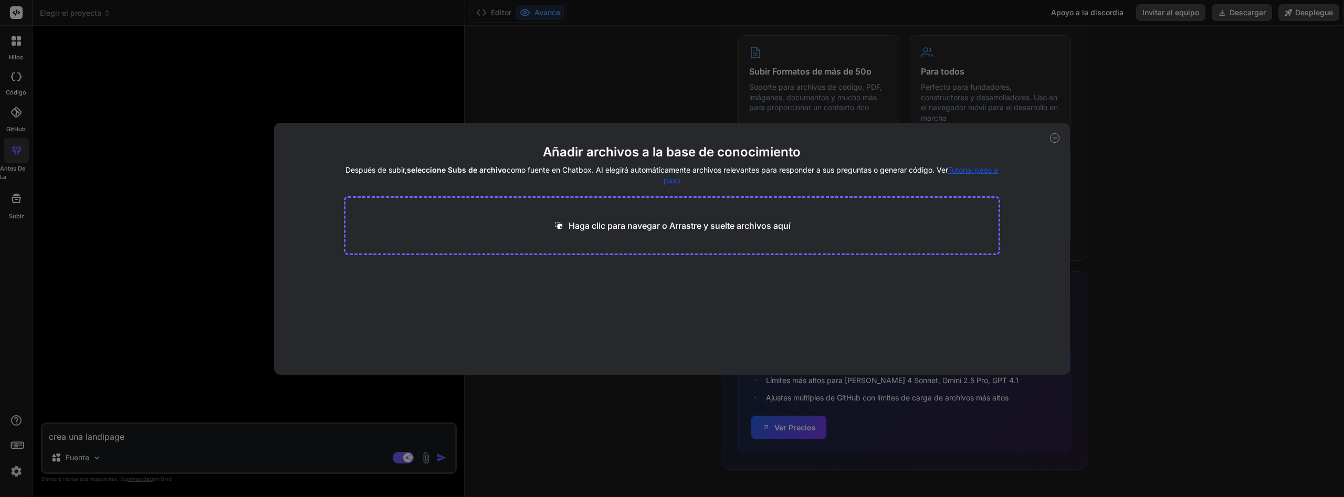
click at [616, 231] on p "Haga clic para navegar o Arrastre y suelte archivos aquí" at bounding box center [679, 225] width 222 height 13
click at [985, 168] on span "Tutorial paso a paso" at bounding box center [830, 174] width 335 height 19
click at [1053, 137] on icon at bounding box center [1054, 137] width 9 height 9
type textarea "x"
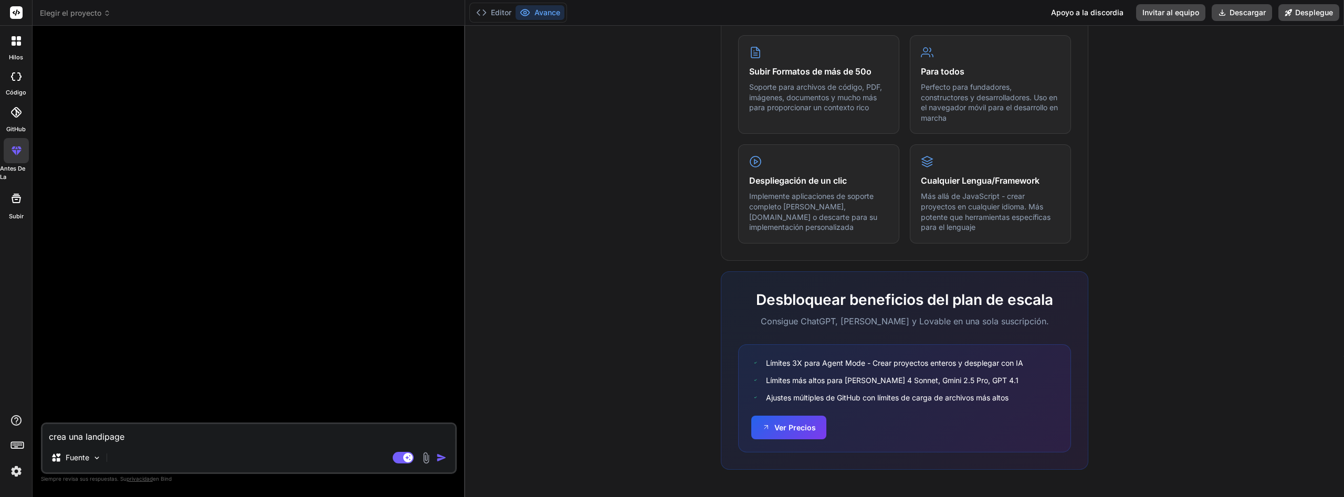
click at [202, 442] on textarea "crea una landipage" at bounding box center [249, 433] width 413 height 19
type textarea "crea una landipage"
type textarea "x"
type textarea "crea una landipag"
type textarea "x"
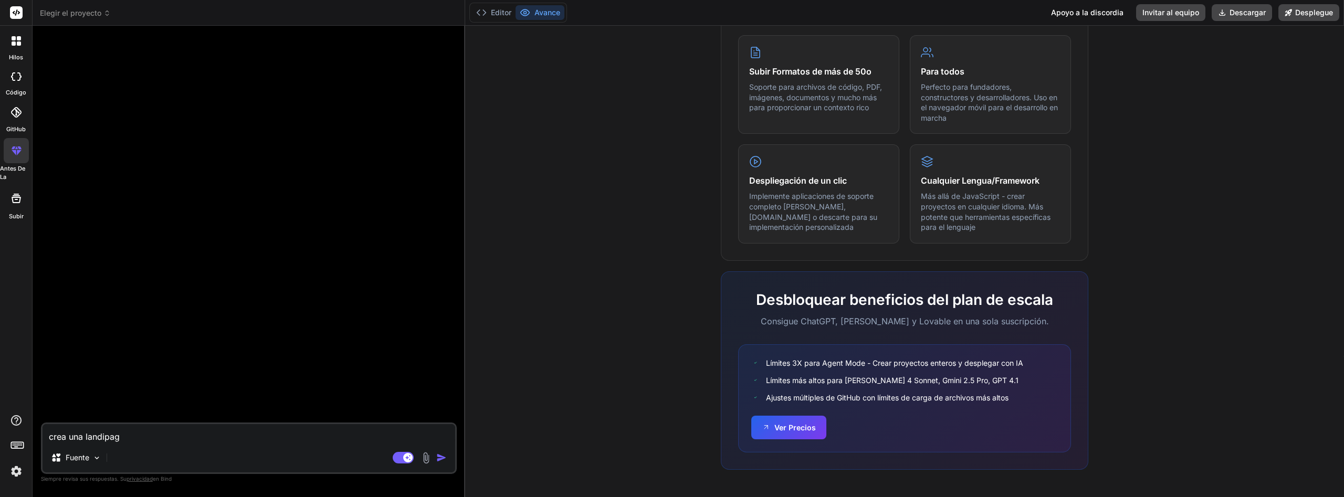
type textarea "crea una landipa"
type textarea "x"
type textarea "crea una landip"
type textarea "x"
type textarea "crea una landi"
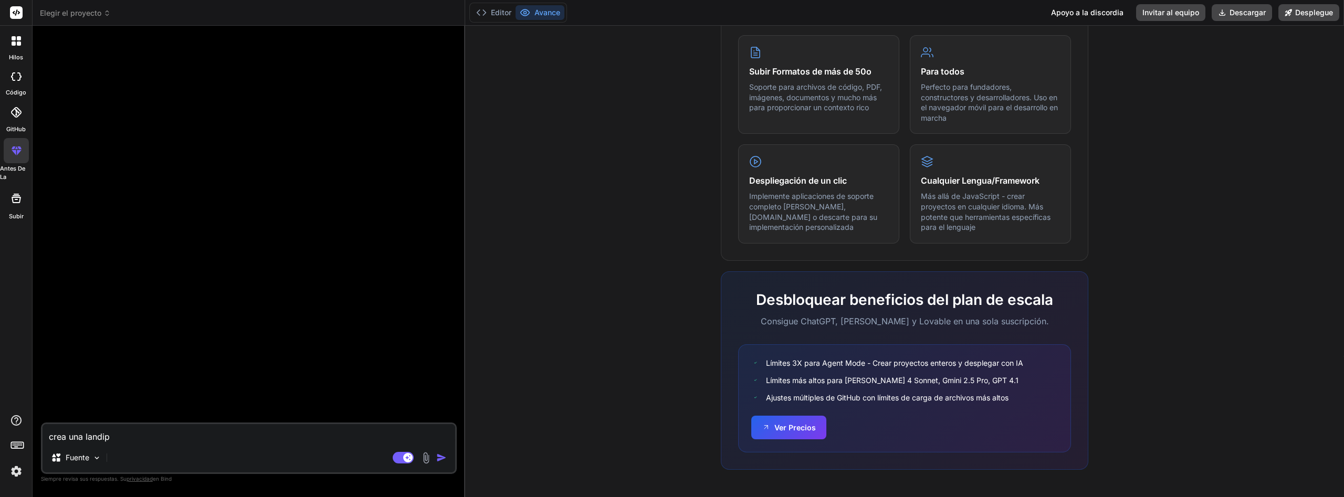
type textarea "x"
type textarea "crea una land"
type textarea "x"
type textarea "crea una lan"
type textarea "x"
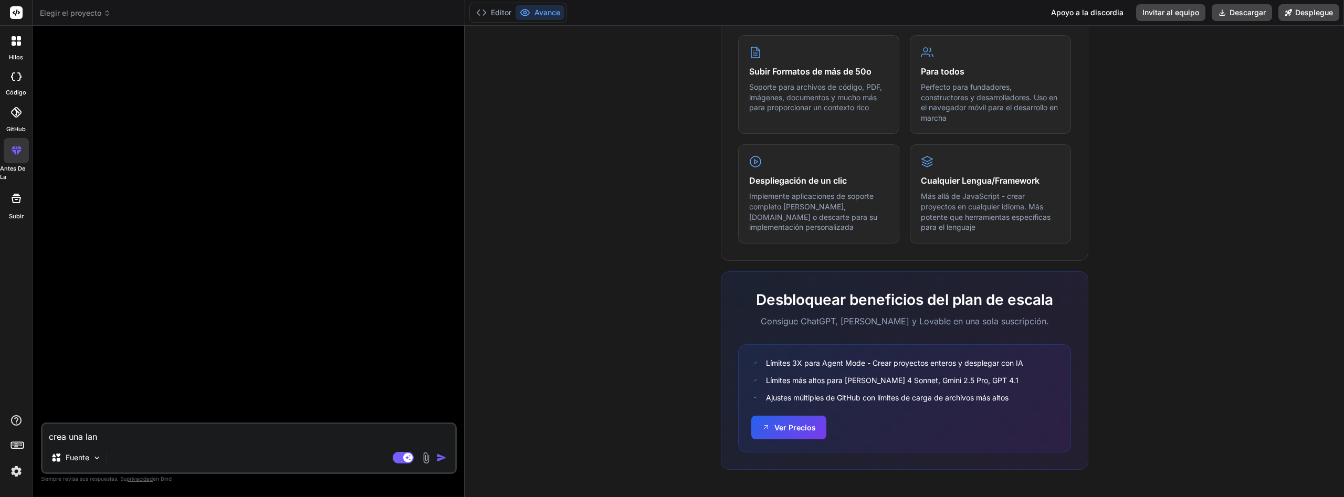
type textarea "crea una la"
type textarea "x"
type textarea "crea una l"
type textarea "x"
type textarea "crea una"
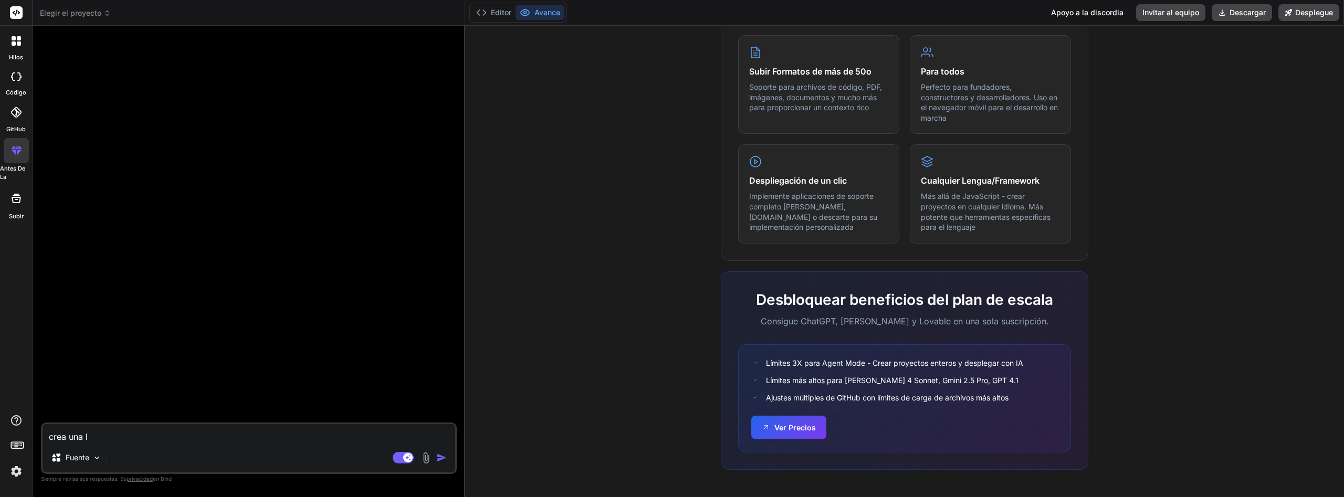
type textarea "x"
type textarea "crea una"
type textarea "x"
type textarea "crea un"
type textarea "x"
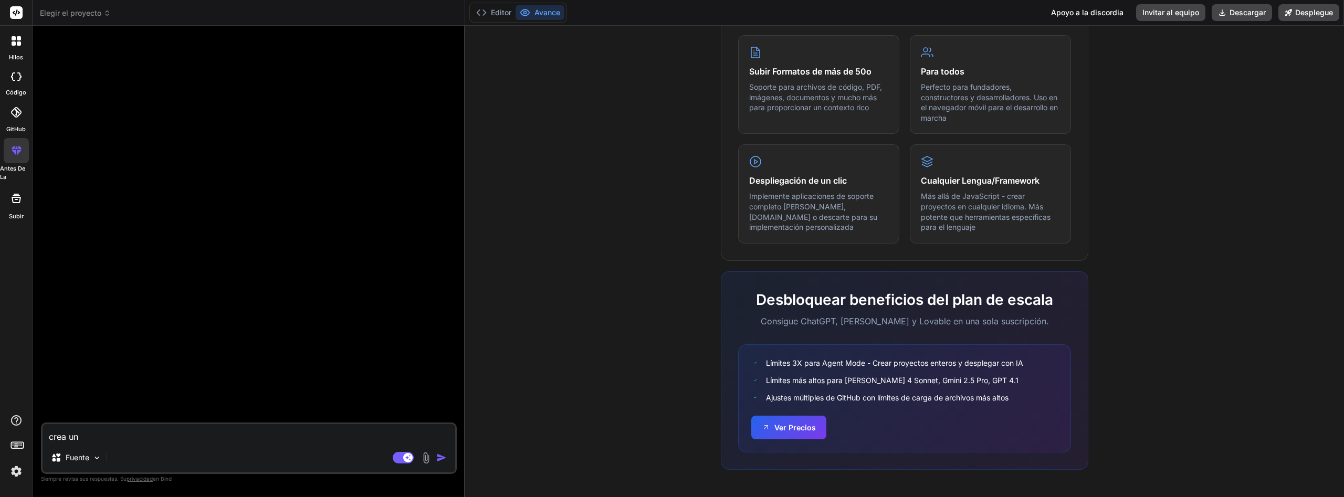
type textarea "crea un"
type textarea "x"
type textarea "crea un v"
type textarea "x"
type textarea "crea un vl"
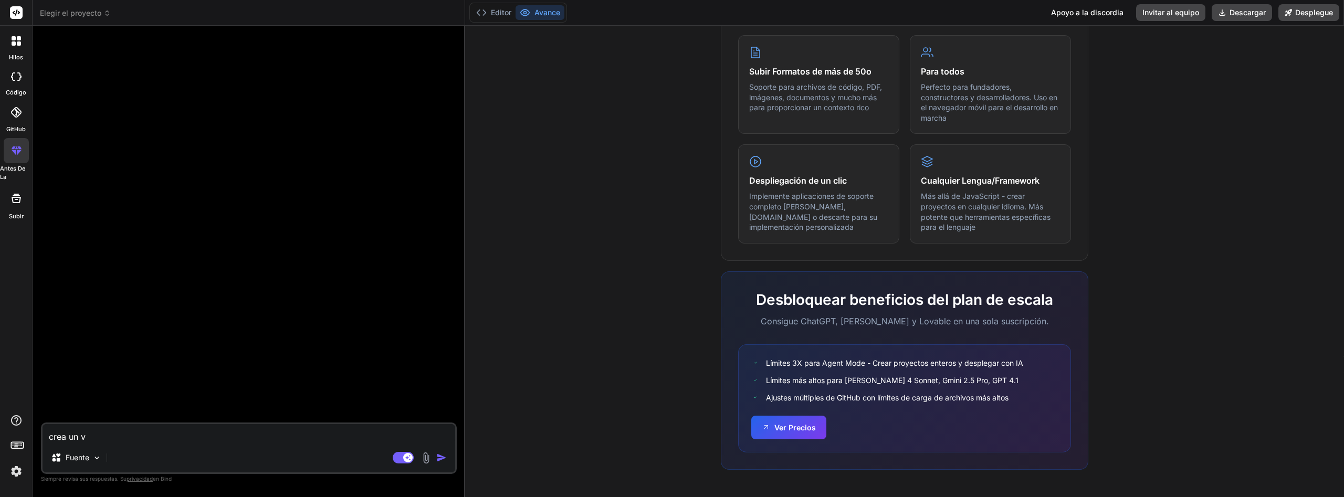
type textarea "x"
type textarea "crea un vlo"
type textarea "x"
type textarea "crea un vl"
type textarea "x"
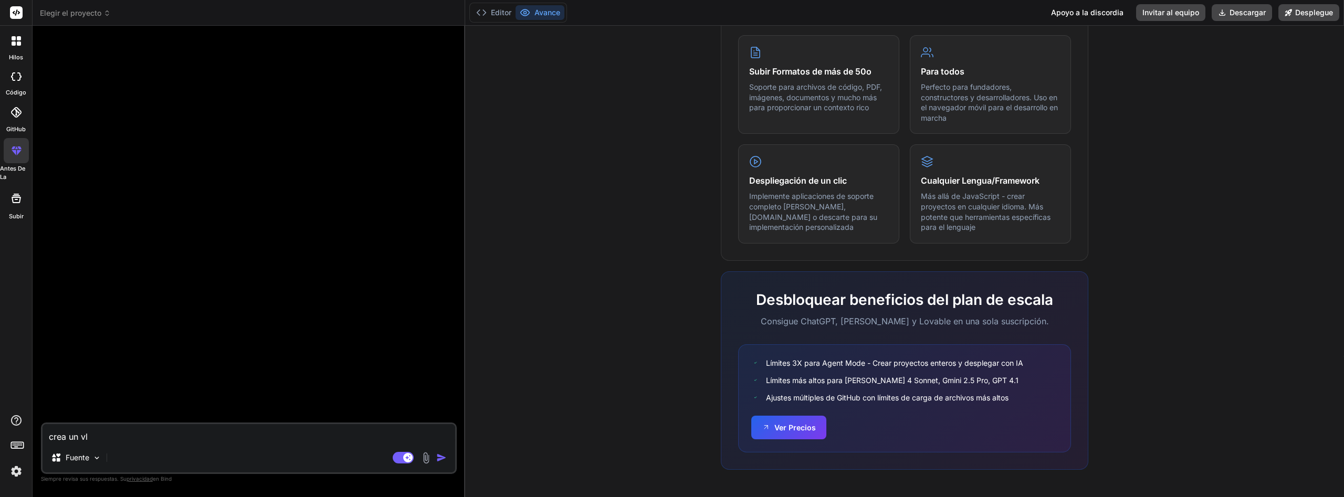
type textarea "crea un v"
type textarea "x"
type textarea "crea un"
type textarea "x"
type textarea "crea un c"
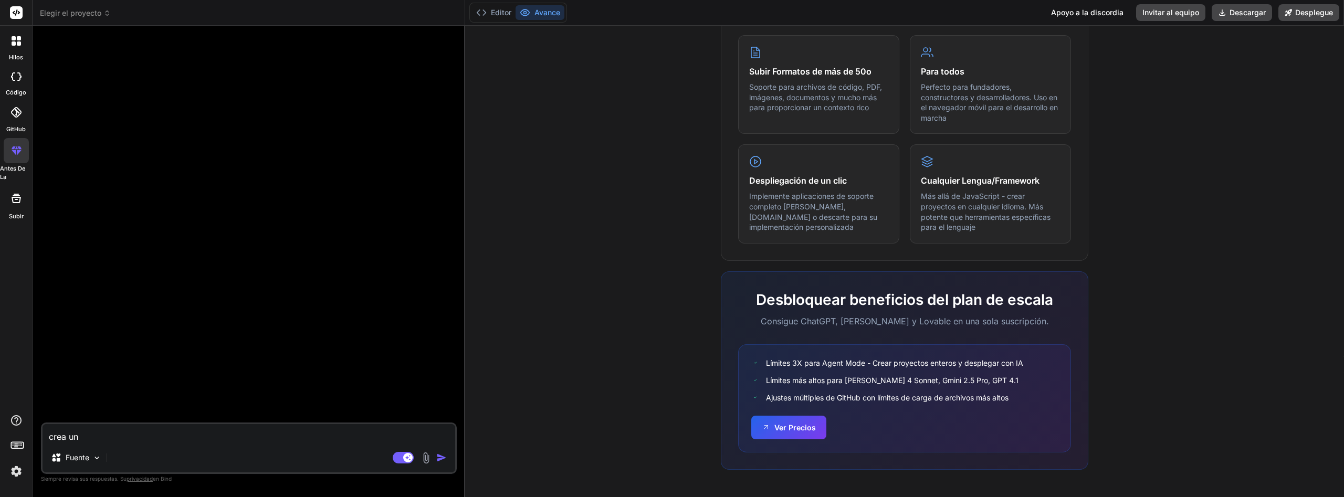
type textarea "x"
type textarea "crea un cl"
type textarea "x"
type textarea "crea un clo"
type textarea "x"
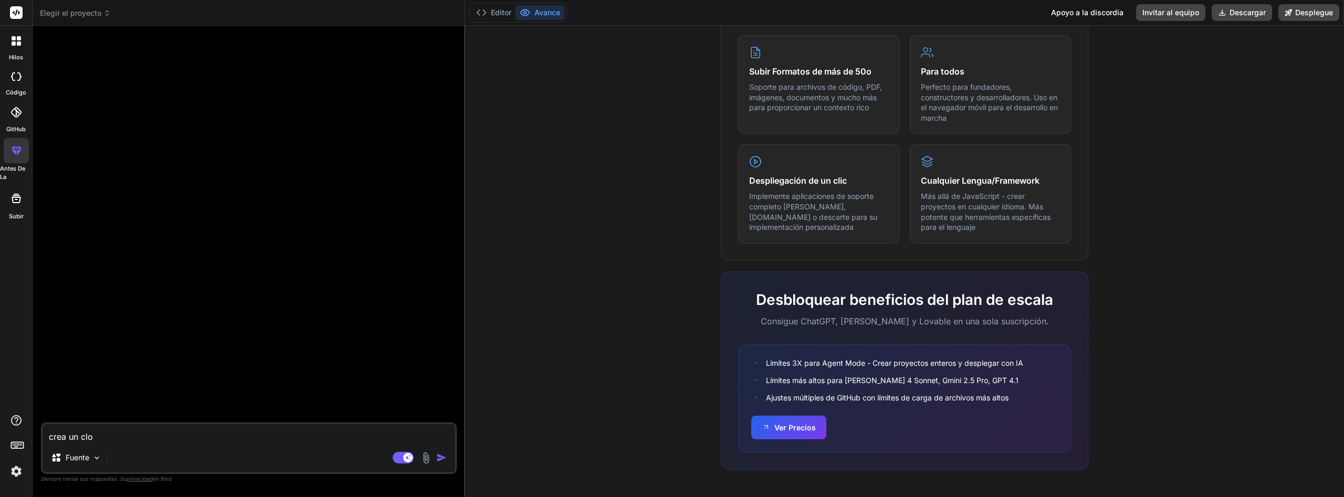
type textarea "crea un clon"
type textarea "x"
type textarea "crea un clon"
type textarea "x"
type textarea "crea un clon d"
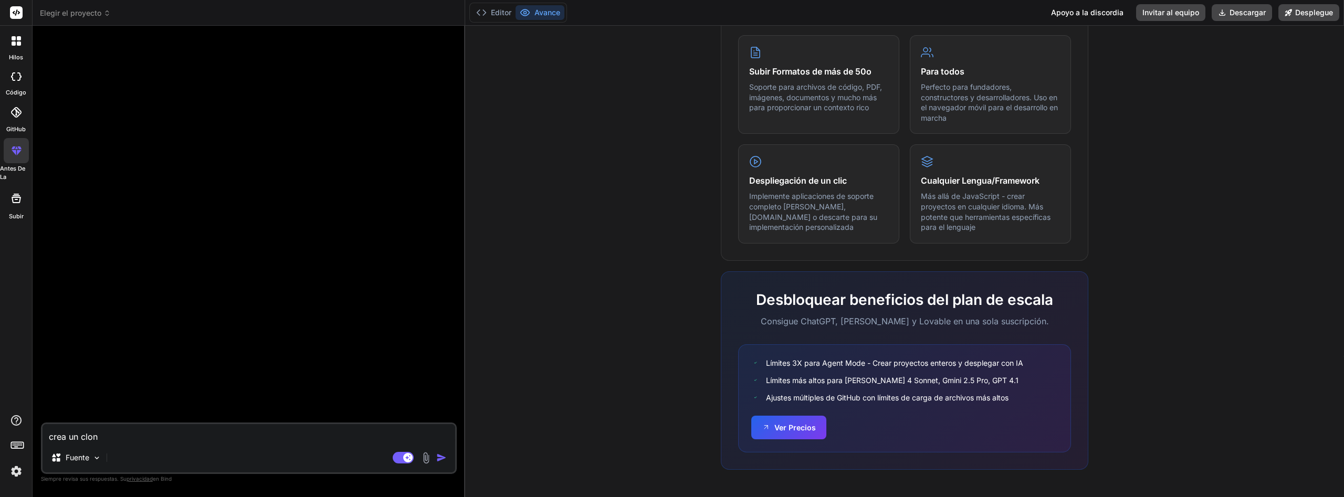
type textarea "x"
type textarea "crea un clon de"
type textarea "x"
type textarea "crea un clon de"
type textarea "x"
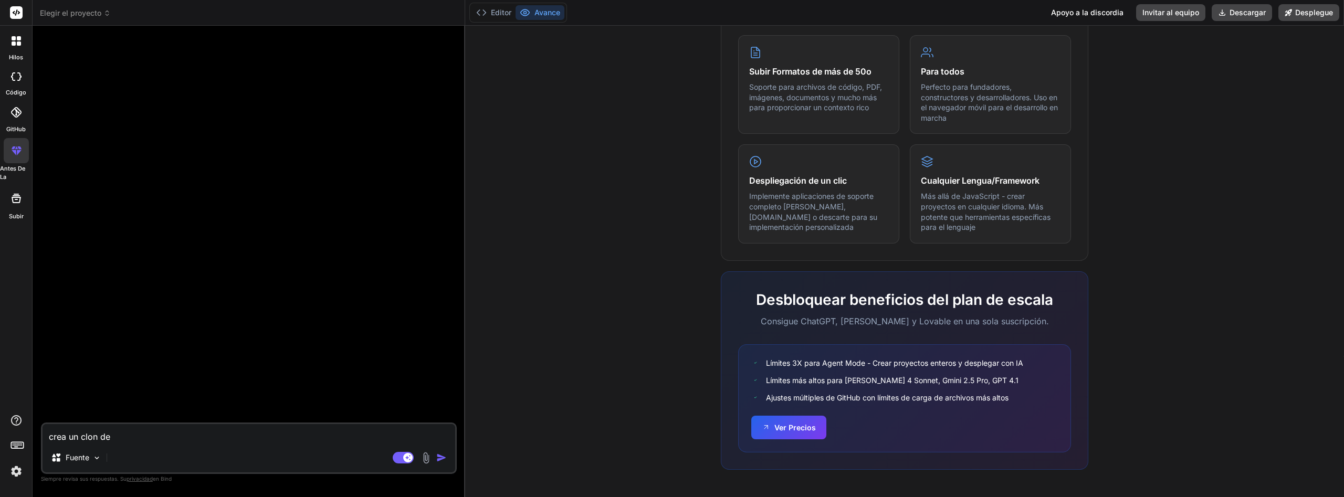
type textarea "crea un clon de c"
type textarea "x"
type textarea "crea un clon de ch"
type textarea "x"
type textarea "crea un clon de cha"
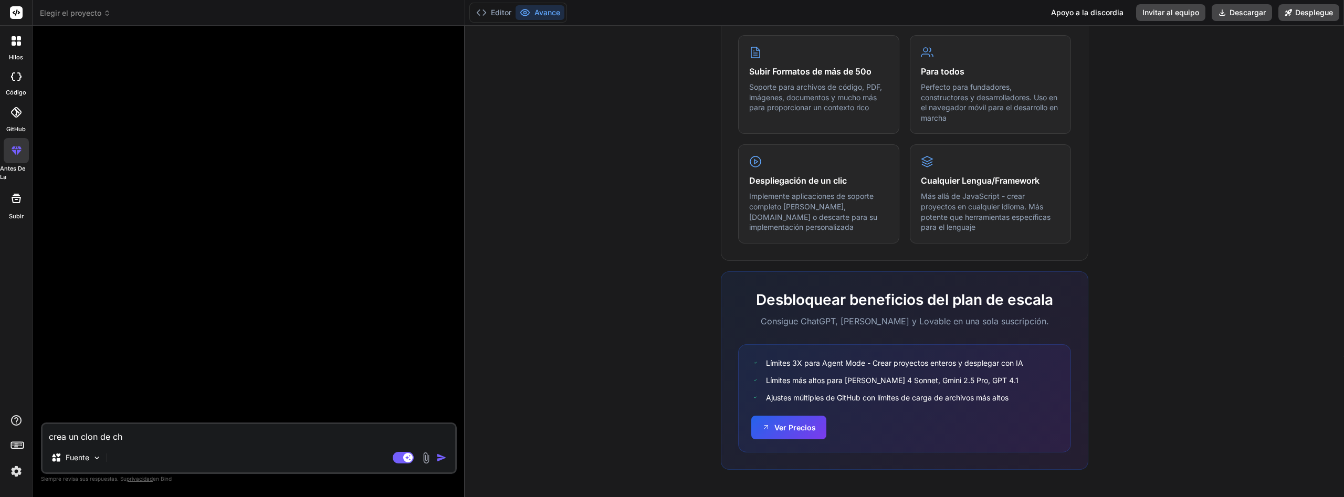
type textarea "x"
type textarea "crea un clon de chag"
type textarea "x"
type textarea "crea un clon de cha"
type textarea "x"
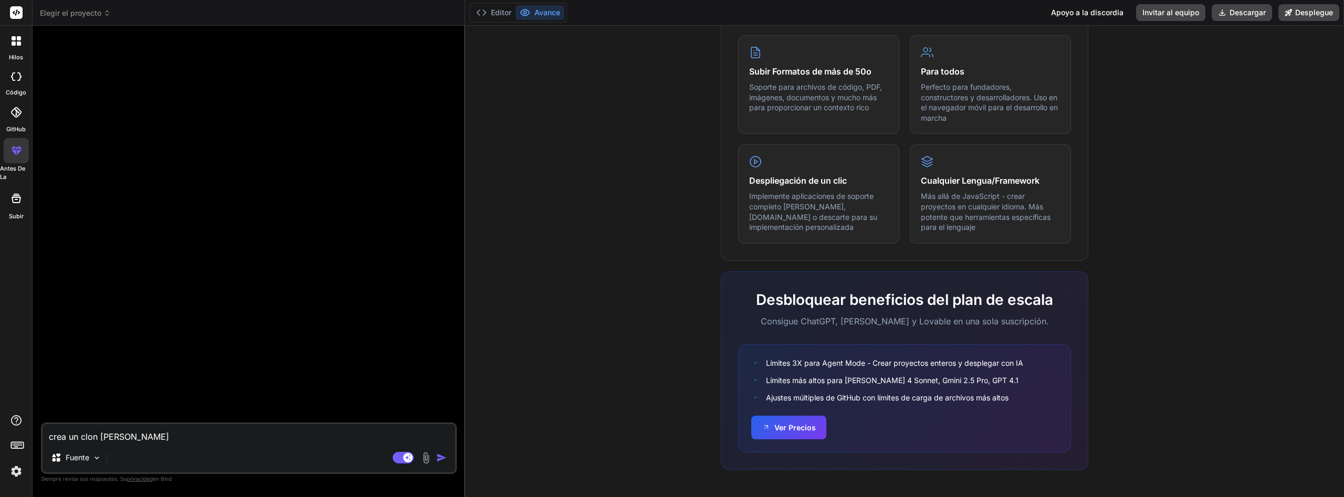
type textarea "crea un clon de chat"
type textarea "x"
type textarea "crea un clon de chatg"
type textarea "x"
type textarea "crea un clon de chatgp"
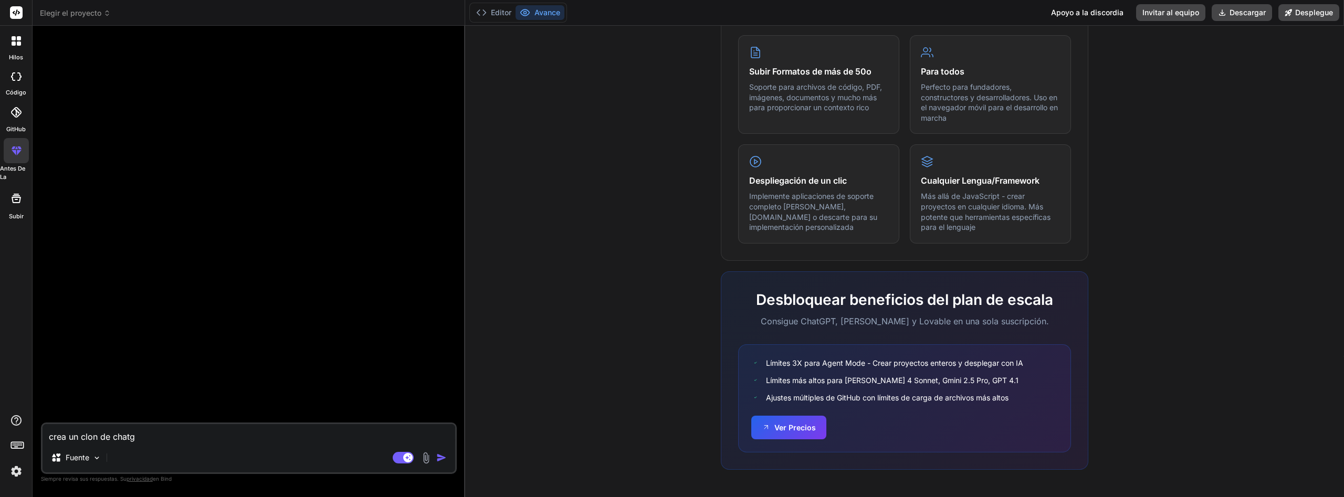
type textarea "x"
type textarea "crea un clon de chatgpr"
type textarea "x"
type textarea "crea un clon de chatgpr"
type textarea "x"
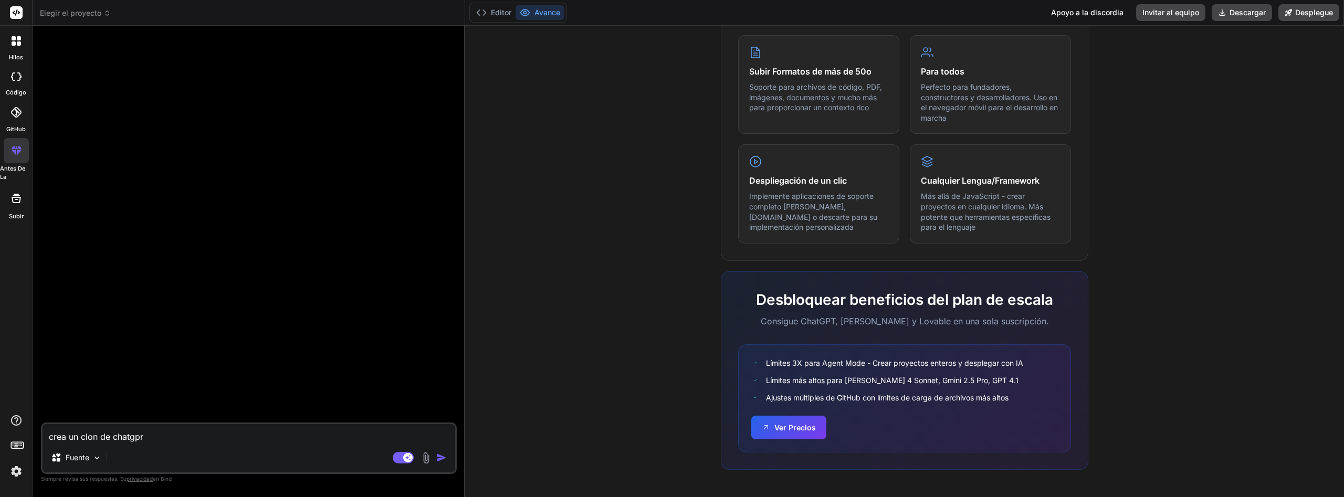
type textarea "crea un clon de chatgpr"
type textarea "x"
type textarea "crea un clon de chatgp"
type textarea "x"
type textarea "crea un clon de chatgpr"
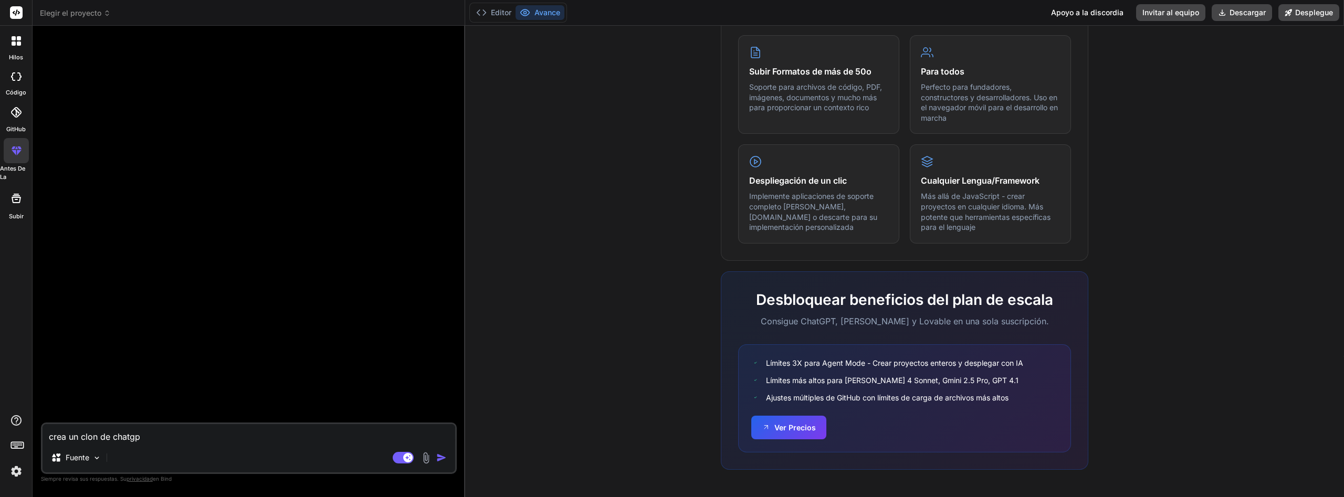
type textarea "x"
type textarea "crea un clon de chatgpr"
type textarea "x"
type textarea "crea un clon de chatgpr"
type textarea "x"
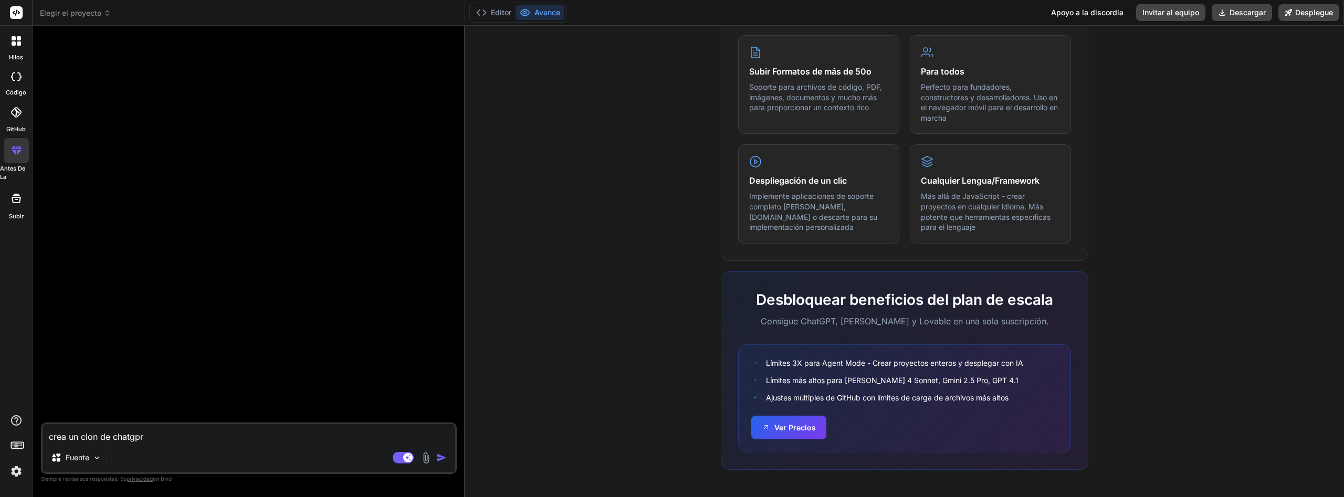
type textarea "crea un clon de chatgp"
type textarea "x"
type textarea "crea un clon de chatgpt"
type textarea "x"
type textarea "crea un clon de chatgpt"
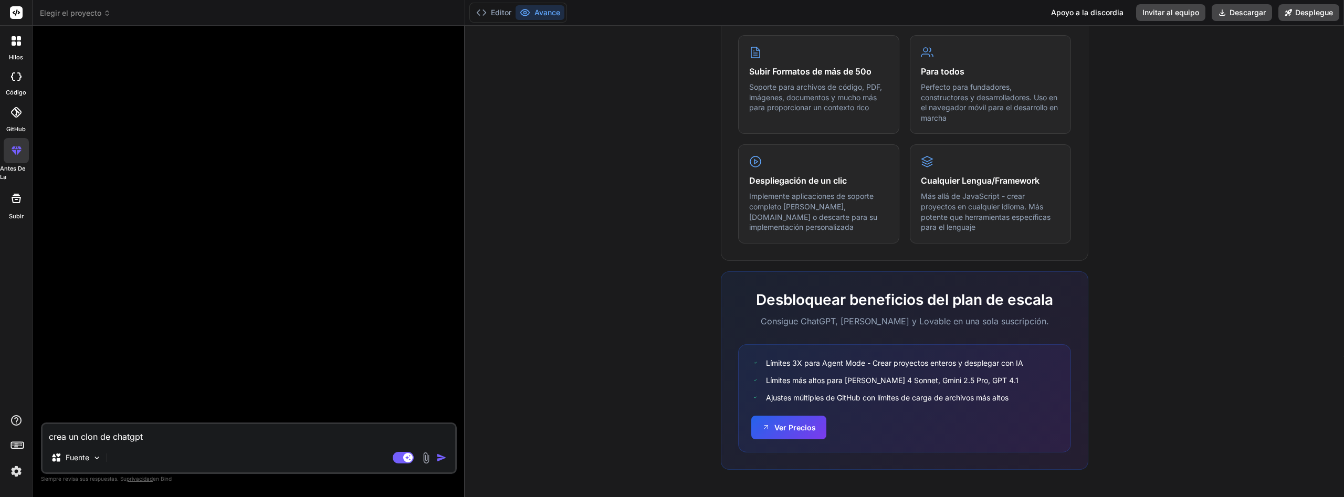
type textarea "x"
type textarea "crea un clon de chatgpt d"
type textarea "x"
type textarea "crea un clon de chatgpt do"
type textarea "x"
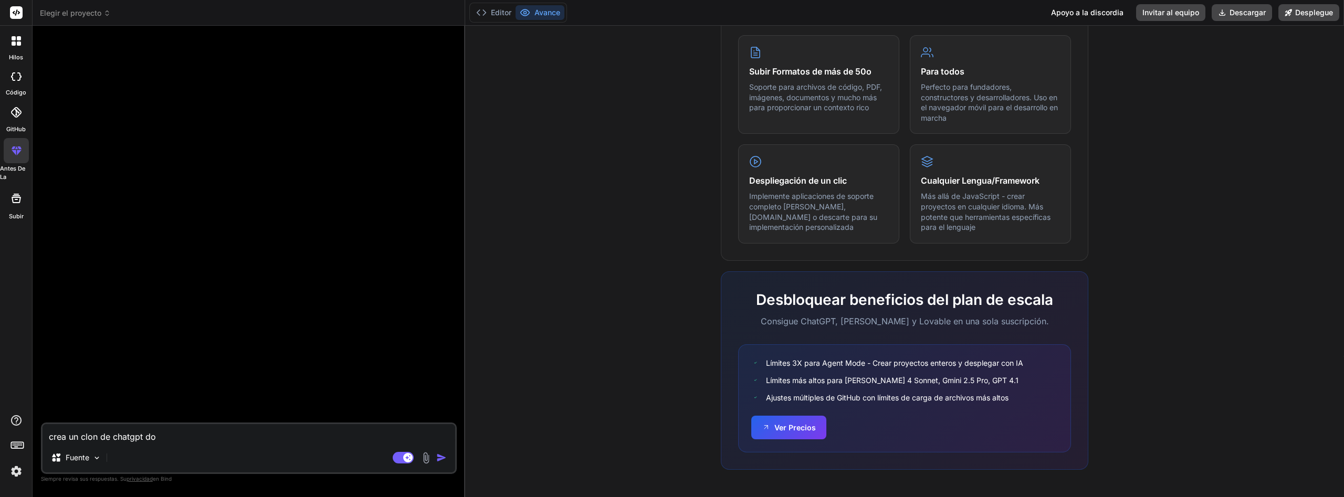
type textarea "crea un clon de chatgpt don"
type textarea "x"
type textarea "crea un clon de chatgpt dond"
type textarea "x"
type textarea "crea un clon de chatgpt donde"
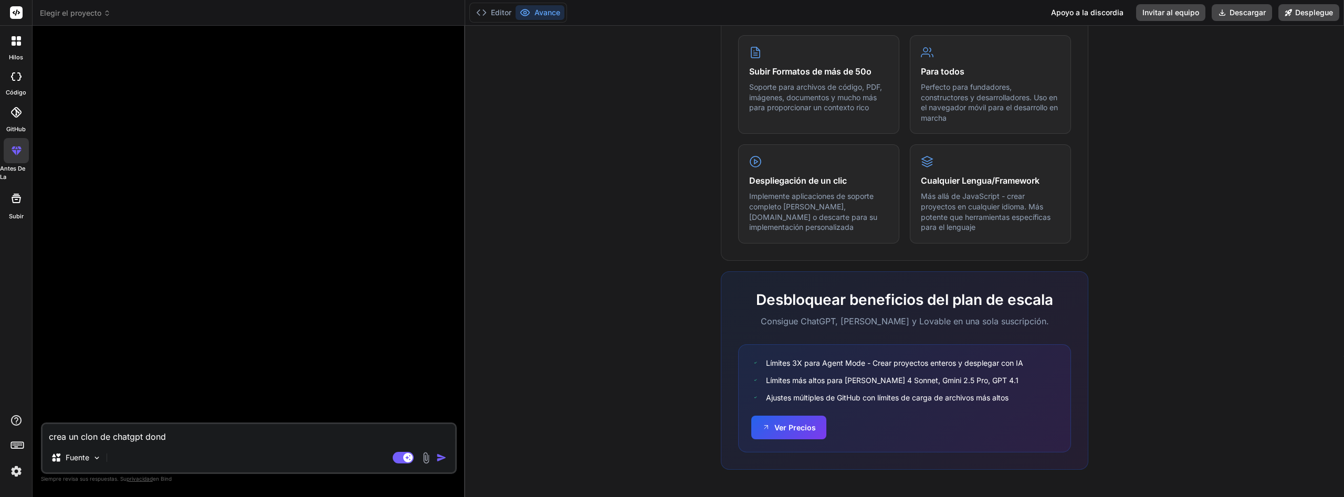
type textarea "x"
type textarea "crea un clon de chatgpt donde"
type textarea "x"
type textarea "crea un clon de chatgpt donde y"
type textarea "x"
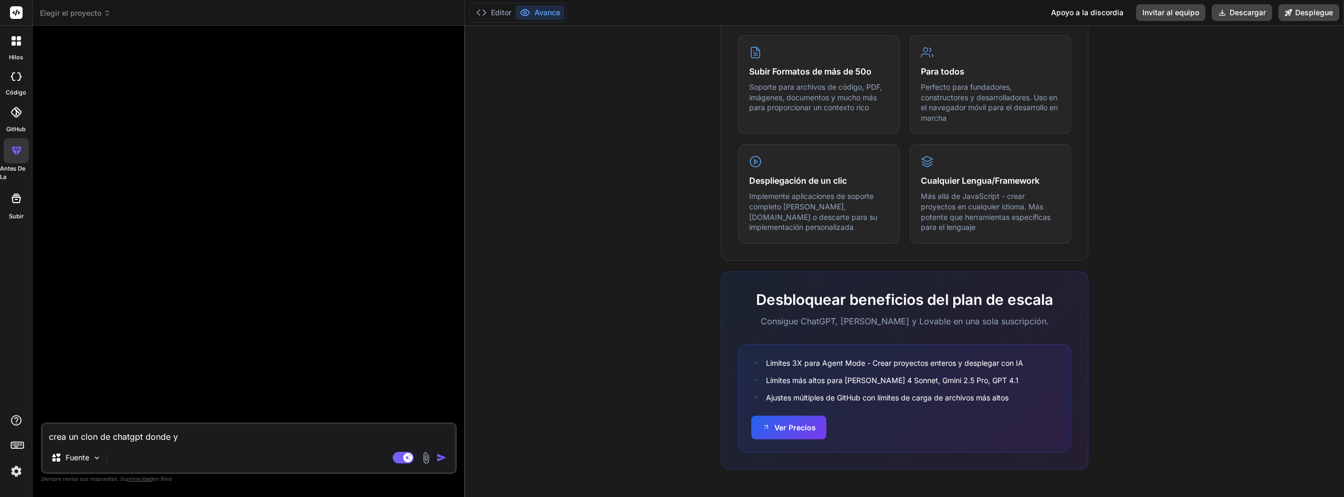
type textarea "crea un clon de chatgpt donde yh"
type textarea "x"
type textarea "crea un clon de chatgpt donde yho"
type textarea "x"
type textarea "crea un clon de chatgpt donde yho"
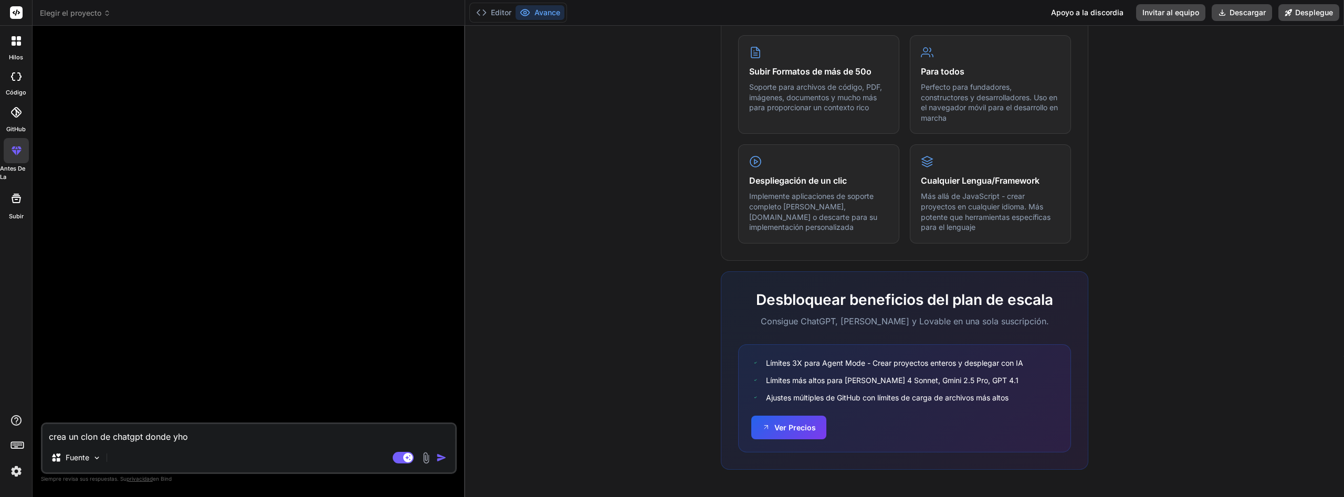
type textarea "x"
type textarea "crea un clon de chatgpt donde yho"
type textarea "x"
type textarea "crea un clon de chatgpt donde yh"
type textarea "x"
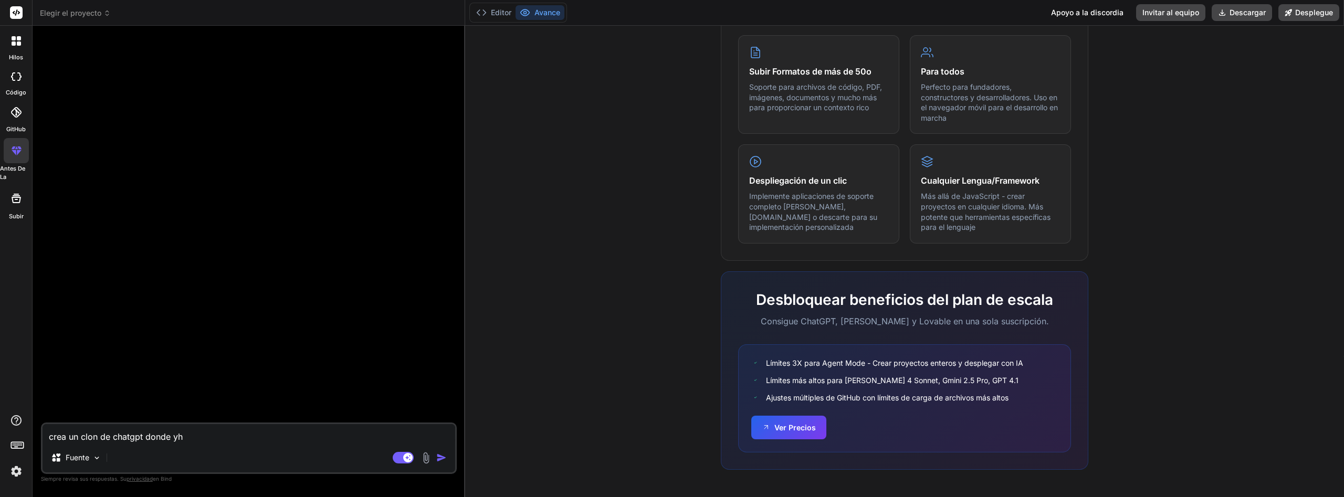
type textarea "crea un clon de chatgpt donde y"
type textarea "x"
type textarea "crea un clon de chatgpt donde yo"
type textarea "x"
type textarea "crea un clon de chatgpt donde yo"
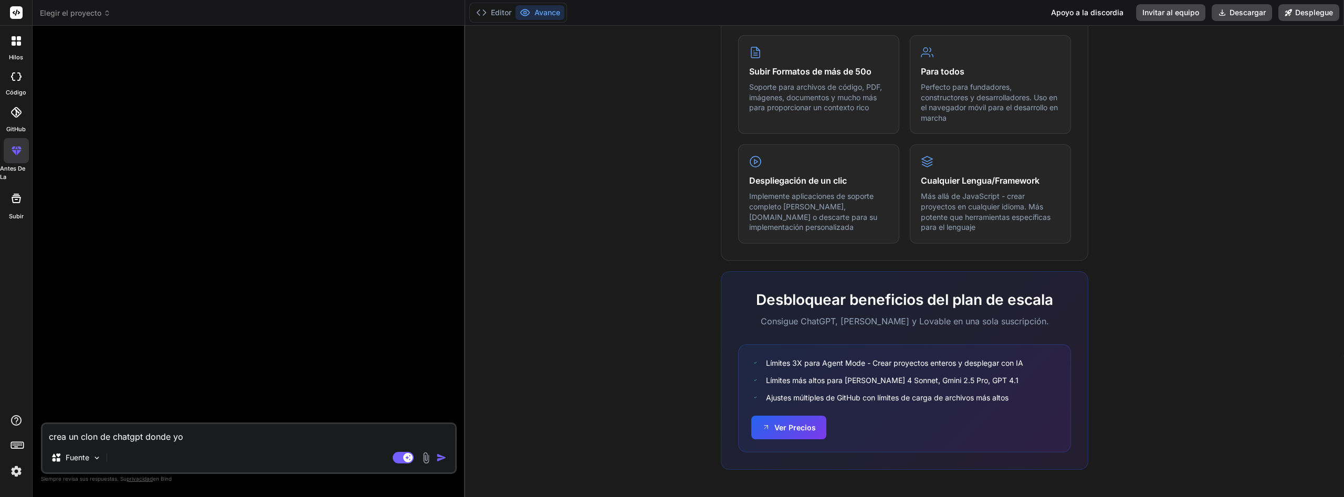
type textarea "x"
type textarea "crea un clon de chatgpt donde yo p"
type textarea "x"
type textarea "crea un clon de chatgpt donde yo pu"
type textarea "x"
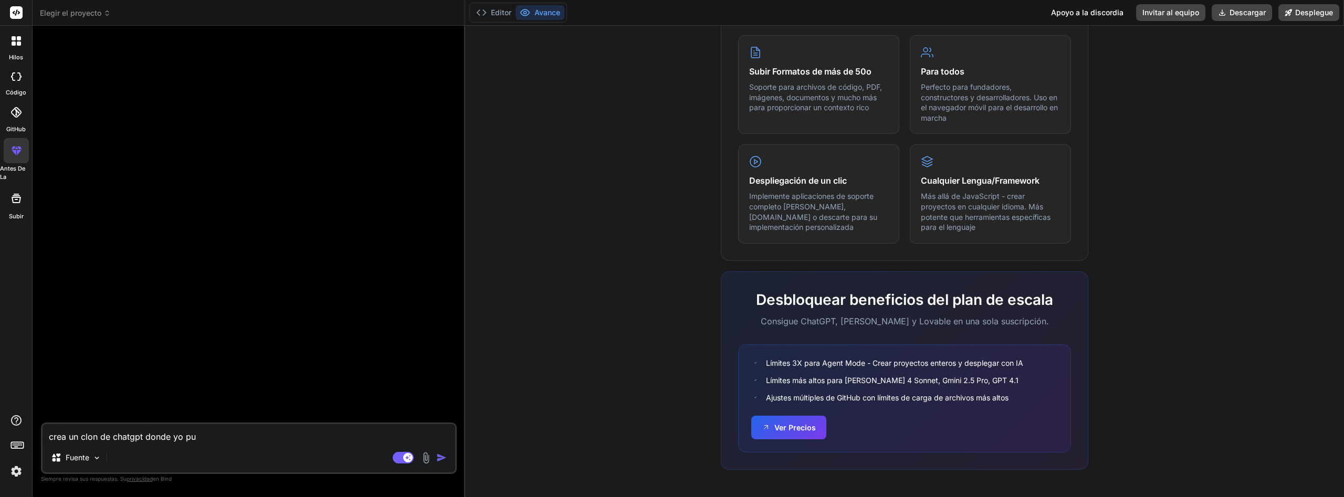
type textarea "crea un clon de chatgpt donde yo pue"
type textarea "x"
type textarea "crea un clon de chatgpt donde yo puea"
type textarea "x"
type textarea "crea un clon de chatgpt donde yo pue"
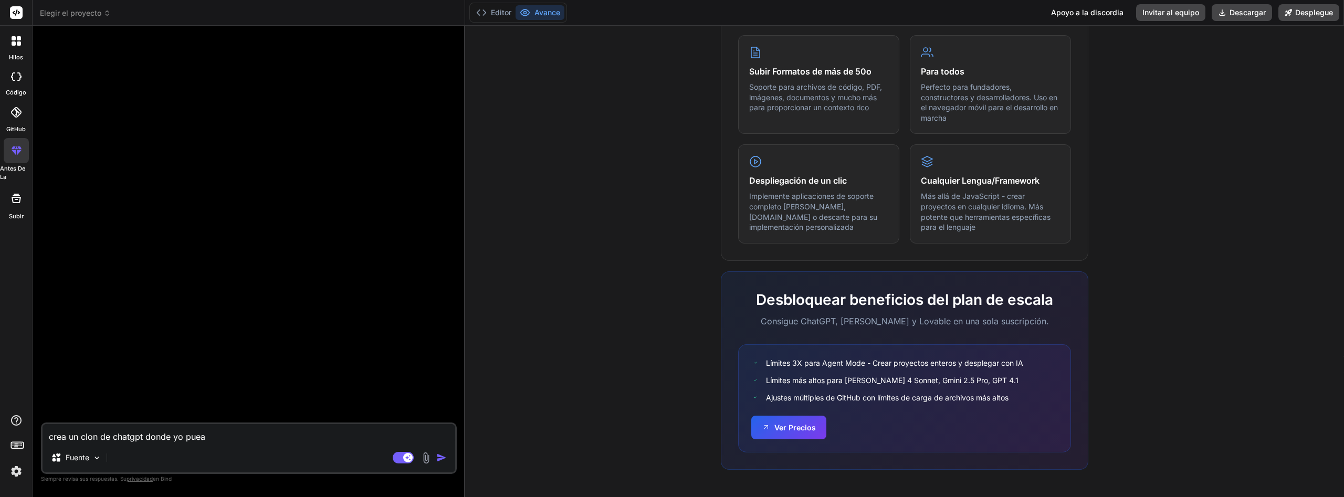
type textarea "x"
type textarea "crea un clon de chatgpt donde yo pued"
type textarea "x"
type textarea "crea un clon de chatgpt donde yo pueda"
type textarea "x"
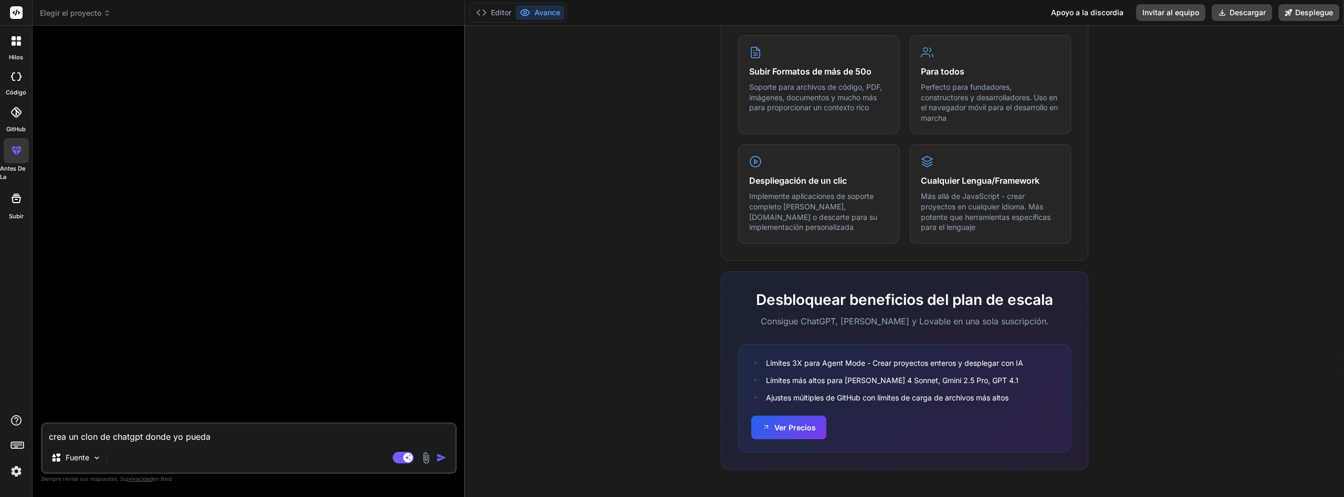
type textarea "crea un clon de chatgpt donde yo pueda"
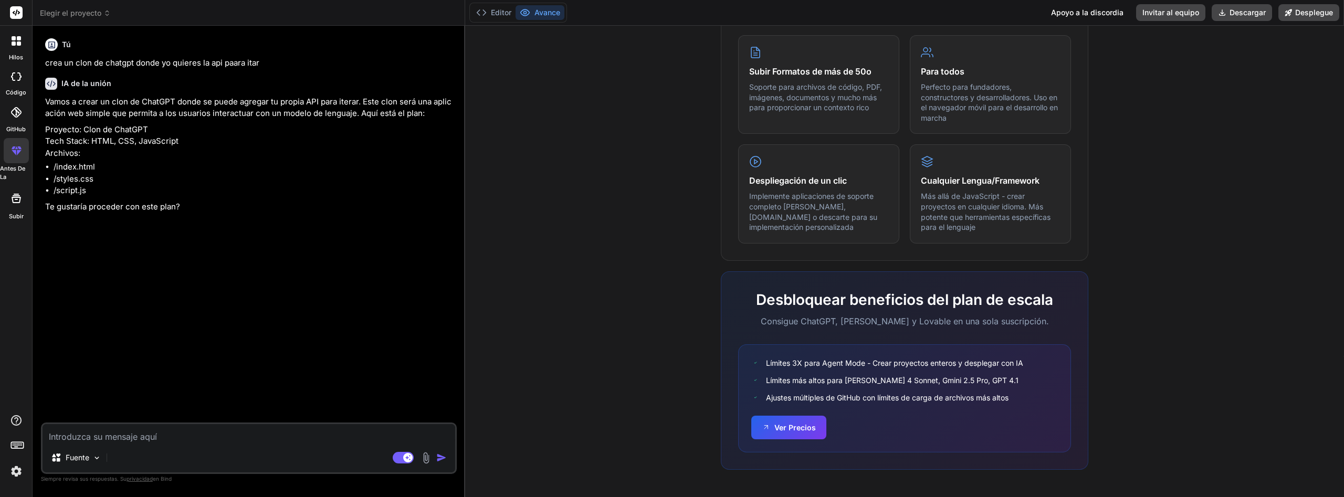
click at [286, 450] on div "Fuente" at bounding box center [249, 459] width 413 height 25
click at [283, 441] on textarea at bounding box center [249, 433] width 413 height 19
click at [438, 454] on img "button" at bounding box center [441, 457] width 10 height 10
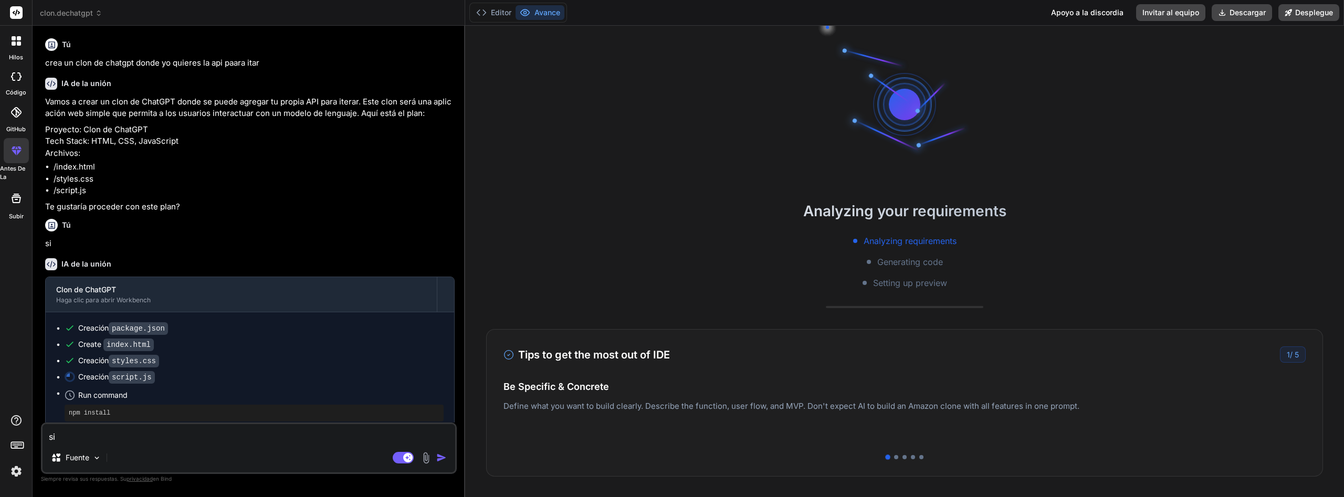
scroll to position [20, 0]
click at [498, 8] on button "Editor" at bounding box center [494, 12] width 44 height 15
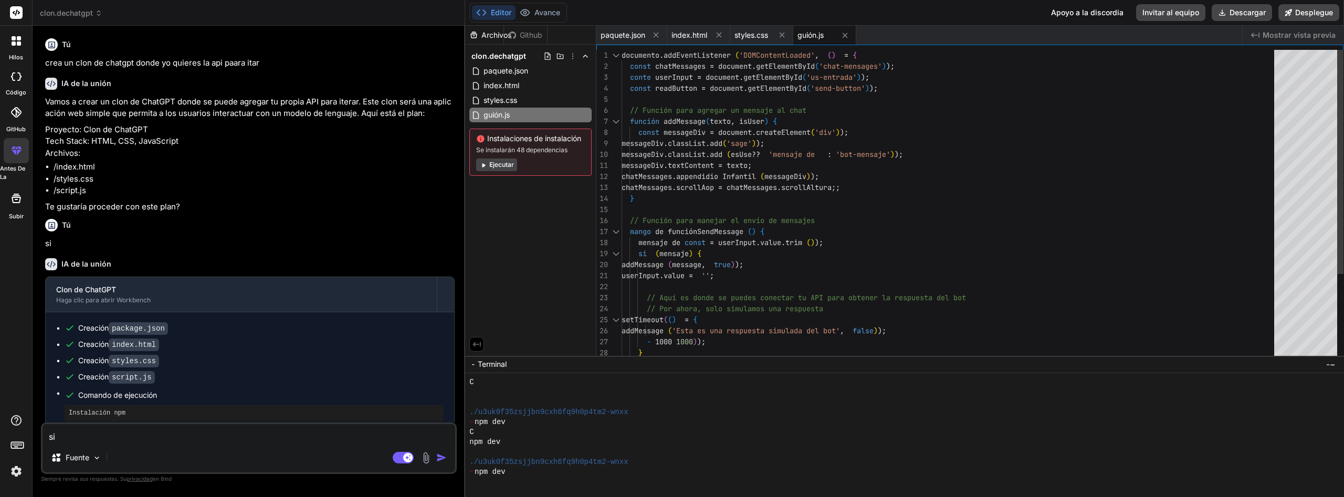
scroll to position [239, 0]
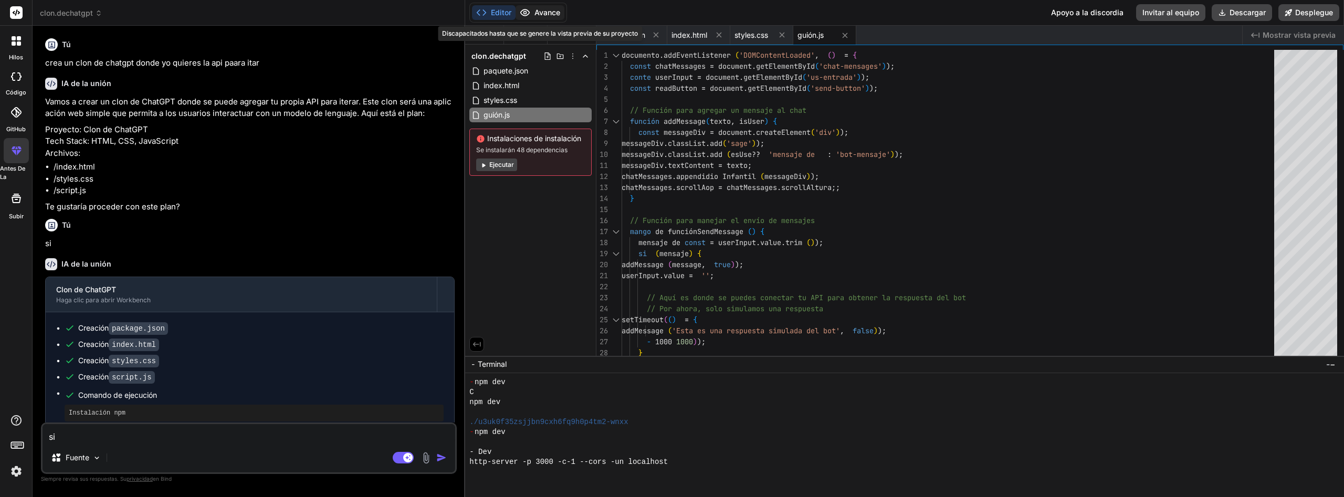
click at [537, 13] on button "Avance" at bounding box center [539, 12] width 49 height 15
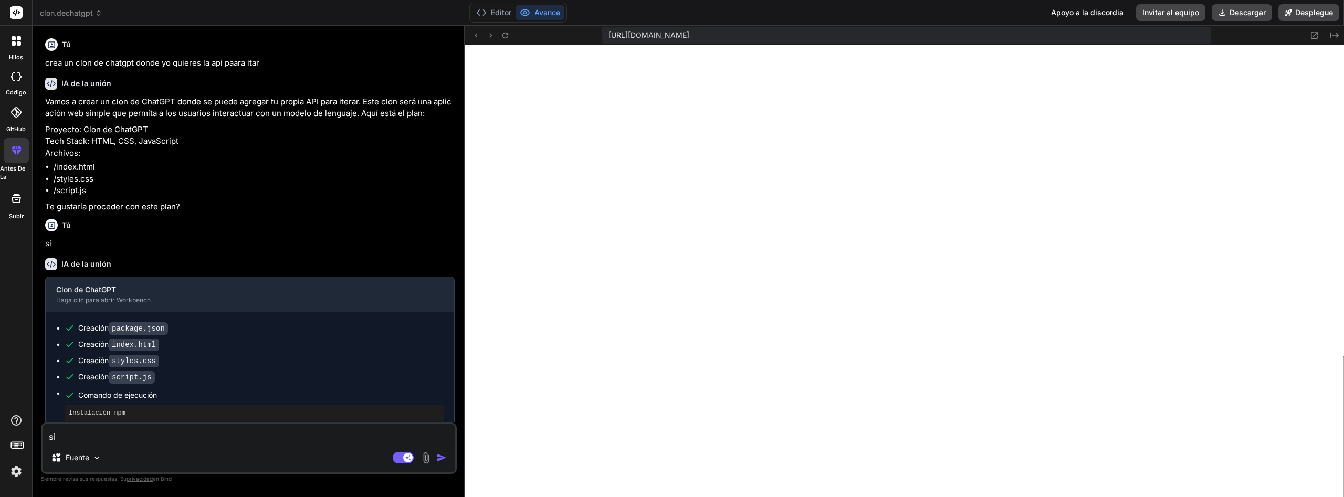
scroll to position [49, 0]
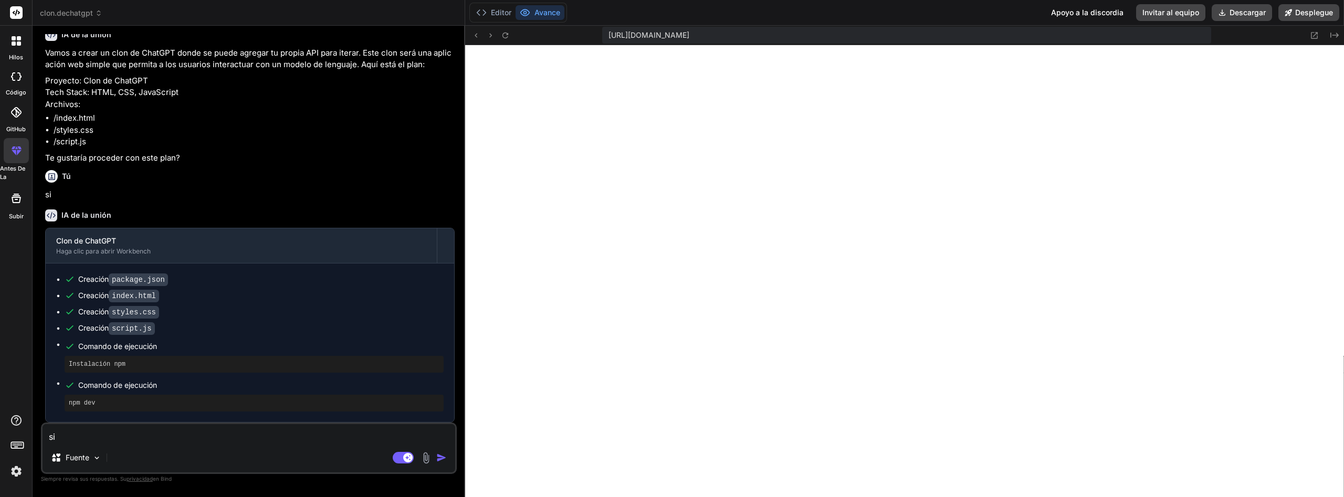
drag, startPoint x: 196, startPoint y: 446, endPoint x: 196, endPoint y: 434, distance: 12.1
click at [197, 443] on div "si Fuente Agente Mode. Cuando este cambio se activa, la IA toma automáticamente…" at bounding box center [249, 447] width 416 height 51
click at [196, 434] on textarea "si" at bounding box center [249, 433] width 413 height 19
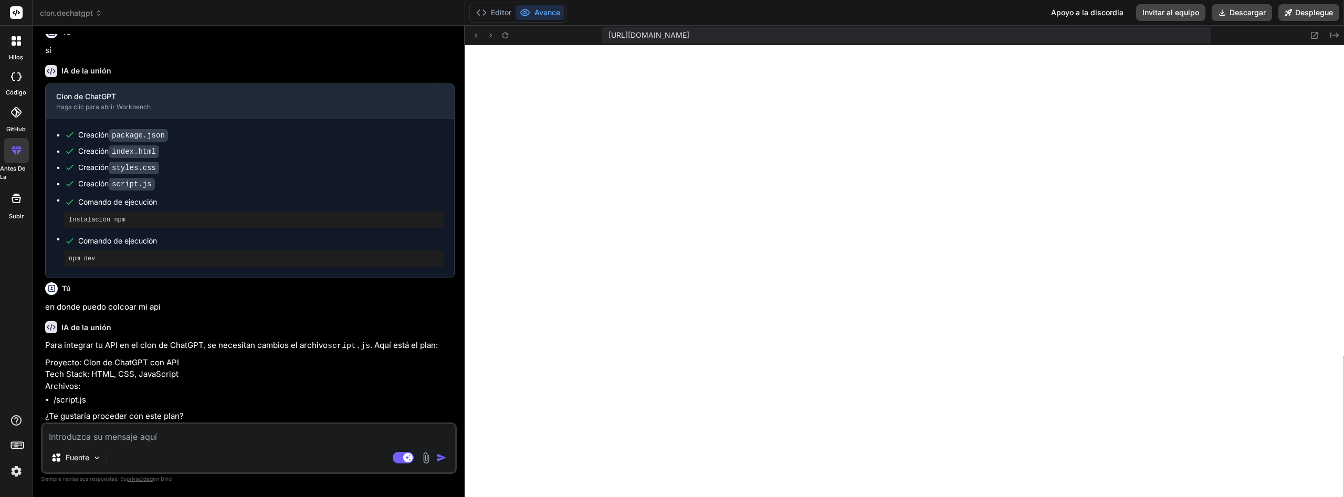
scroll to position [194, 0]
click at [311, 256] on pre "npm dev" at bounding box center [254, 257] width 371 height 8
click at [207, 440] on textarea at bounding box center [249, 433] width 413 height 19
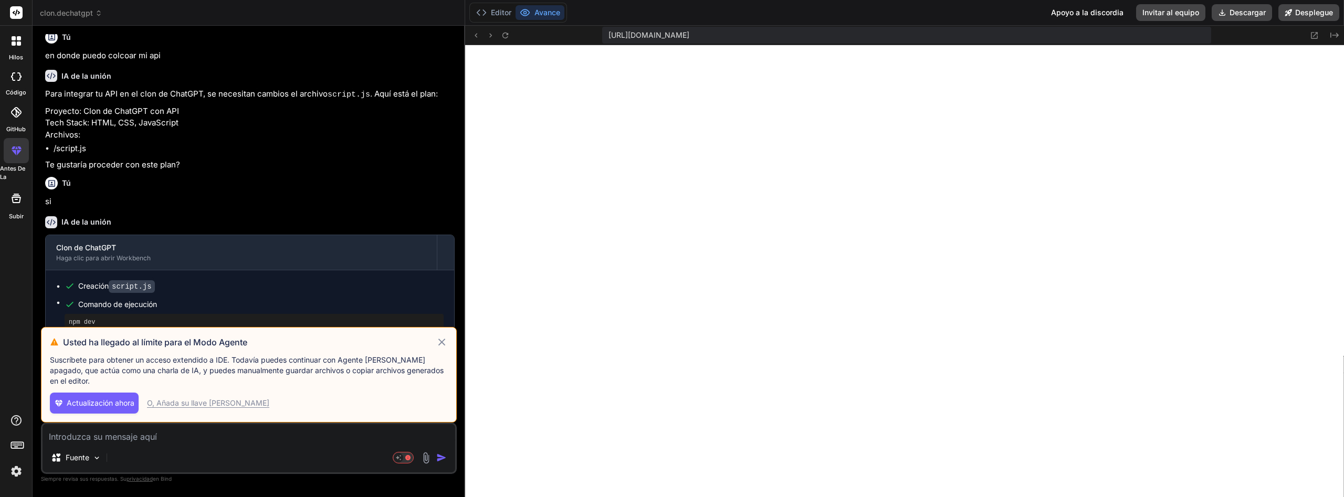
scroll to position [448, 0]
click at [186, 404] on div "O, Añada su llave de Claude API" at bounding box center [208, 403] width 122 height 10
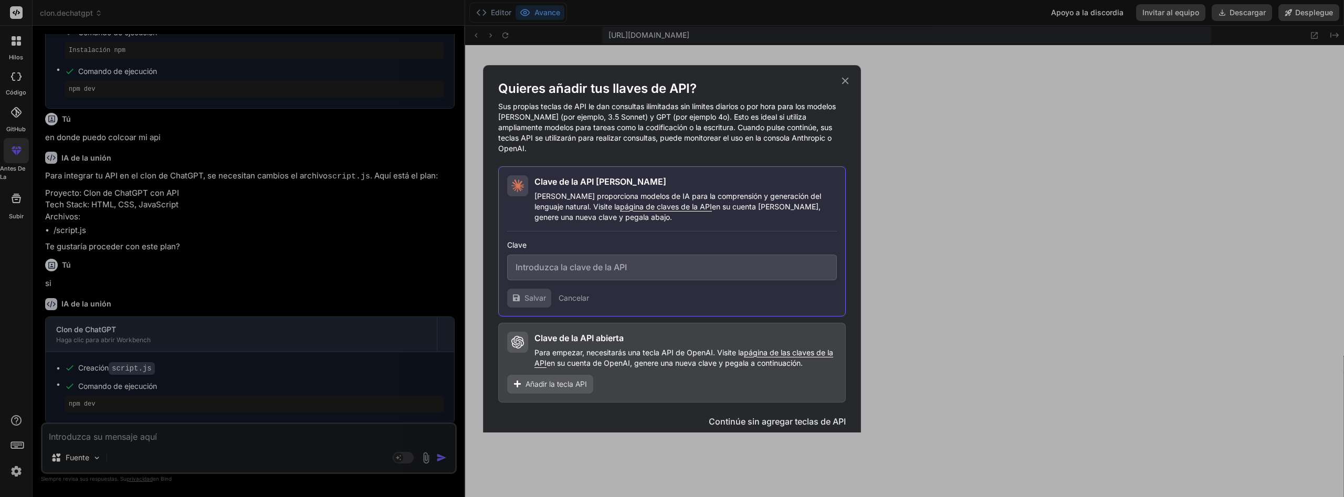
click at [596, 261] on input "text" at bounding box center [672, 268] width 330 height 26
paste input "sk-ant-api03-CU4k7NJ187d9FYAC3RRyAddYly6Q9mbpouLP_PoHwUgyZ0JlMFUqQM3vhJfTp6lspL…"
click at [534, 293] on span "Salvar" at bounding box center [535, 298] width 22 height 10
click at [814, 415] on span "Continúe" at bounding box center [811, 421] width 37 height 13
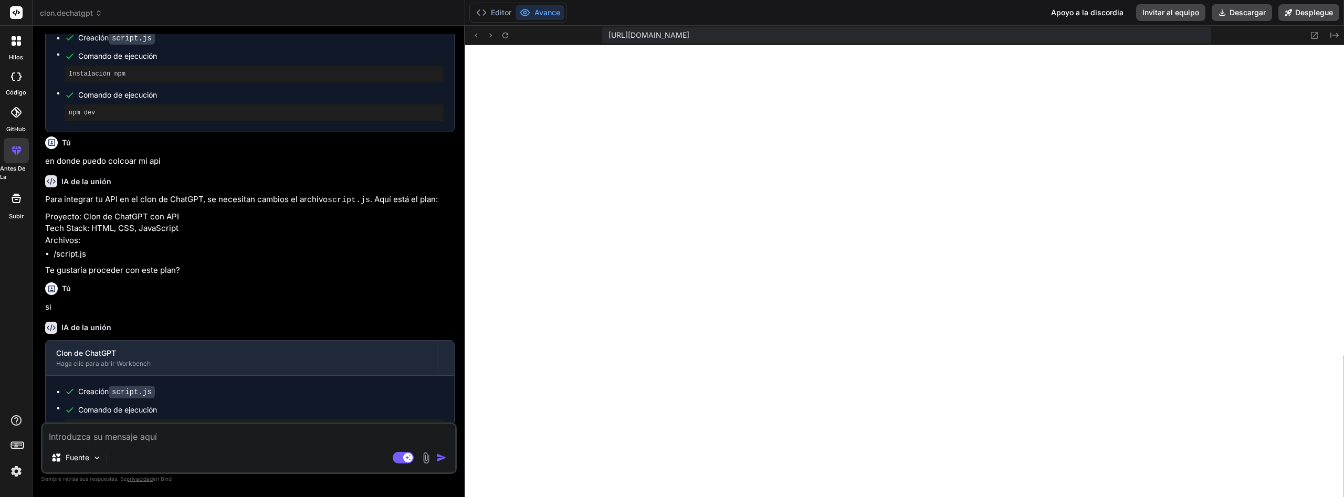
scroll to position [363, 0]
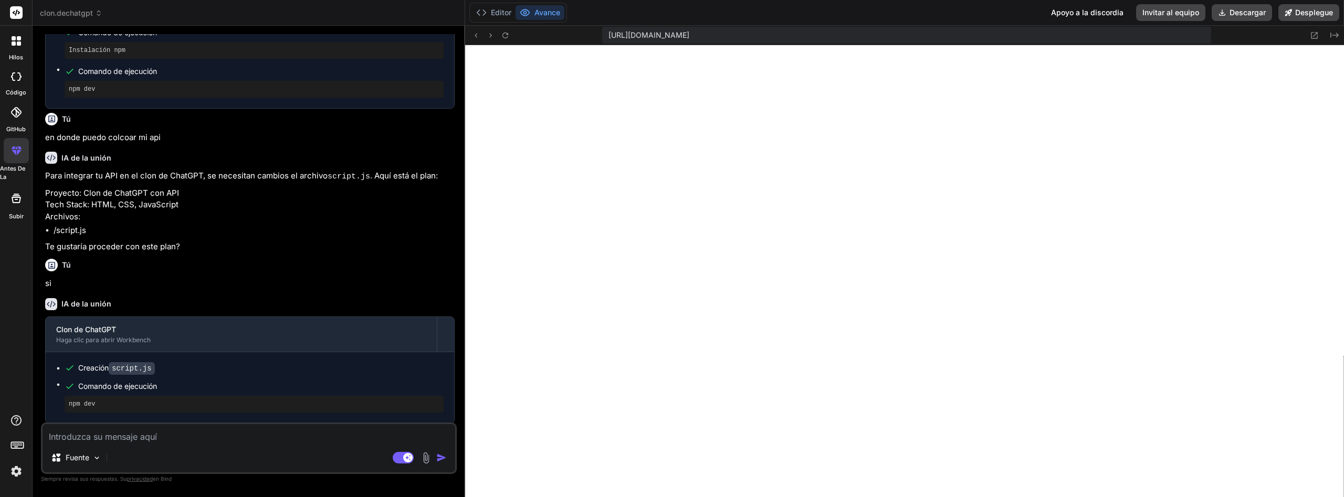
click at [198, 445] on div "Fuente Agente Mode. Cuando este cambio se activa, la IA toma automáticamente de…" at bounding box center [249, 447] width 416 height 51
click at [192, 438] on textarea at bounding box center [249, 433] width 413 height 19
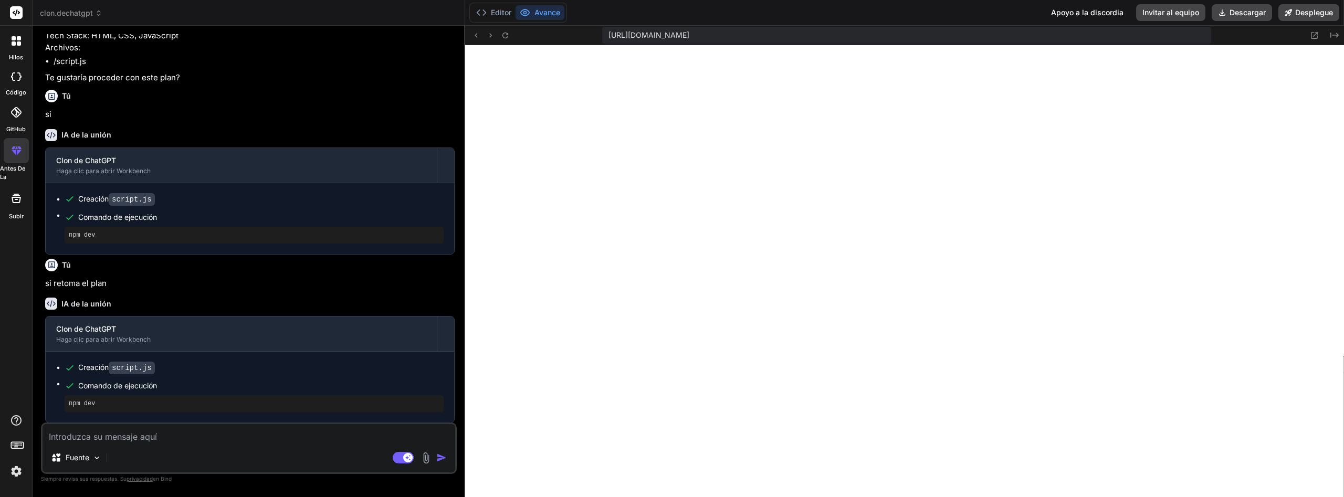
scroll to position [1217, 0]
click at [260, 434] on textarea at bounding box center [249, 433] width 413 height 19
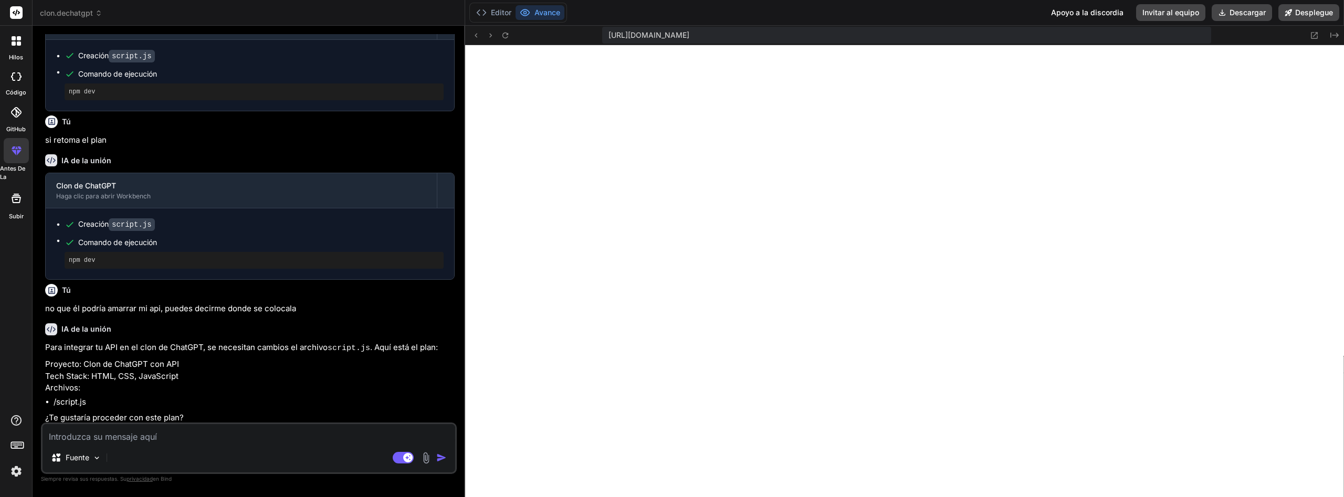
scroll to position [677, 0]
click at [245, 443] on div "Fuente Agente Mode. Cuando este cambio se activa, la IA toma automáticamente de…" at bounding box center [249, 447] width 416 height 51
click at [236, 441] on textarea at bounding box center [249, 433] width 413 height 19
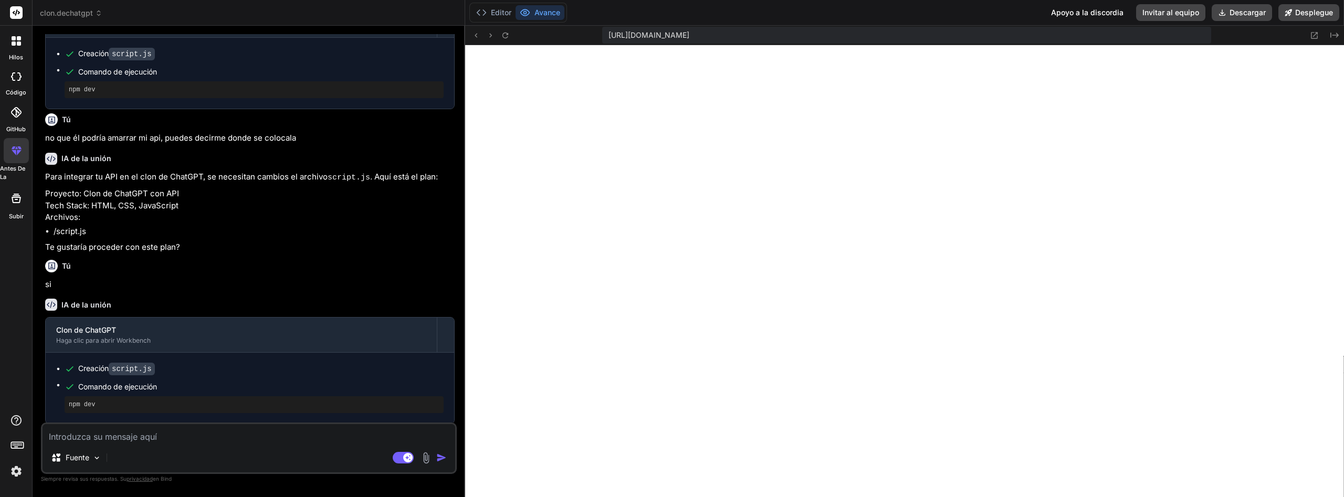
scroll to position [1595, 0]
click at [492, 13] on button "Editor" at bounding box center [494, 12] width 44 height 15
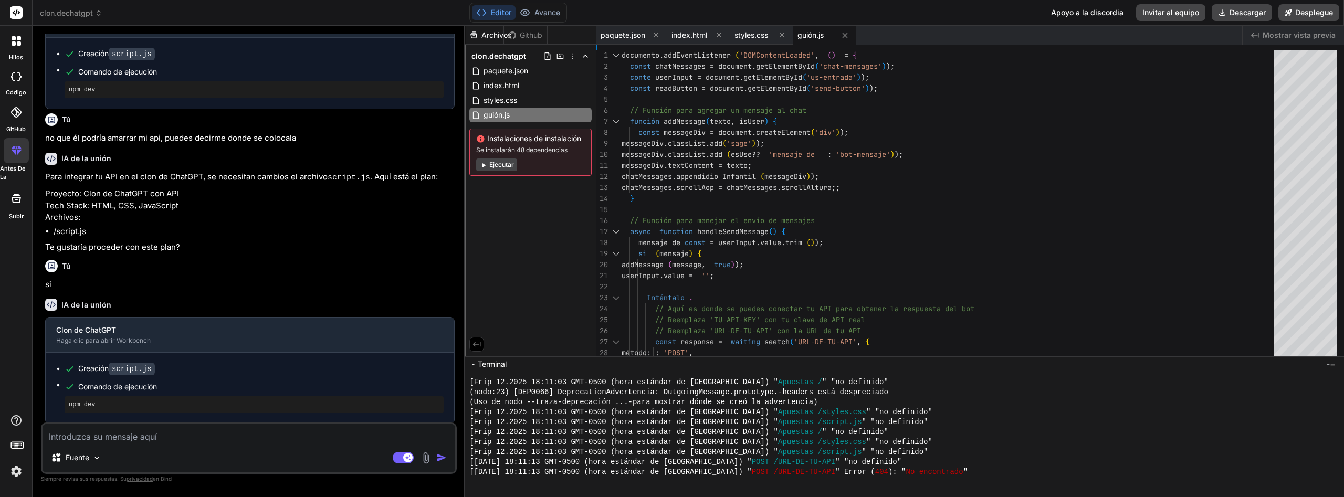
click at [510, 162] on button "Ejecutar" at bounding box center [496, 164] width 41 height 13
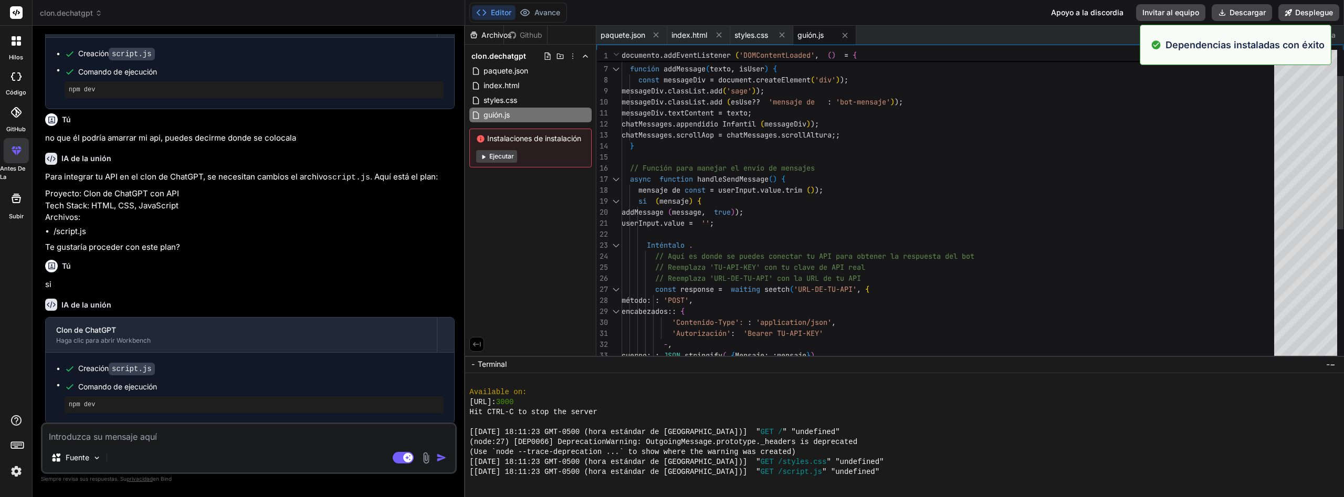
scroll to position [2044, 0]
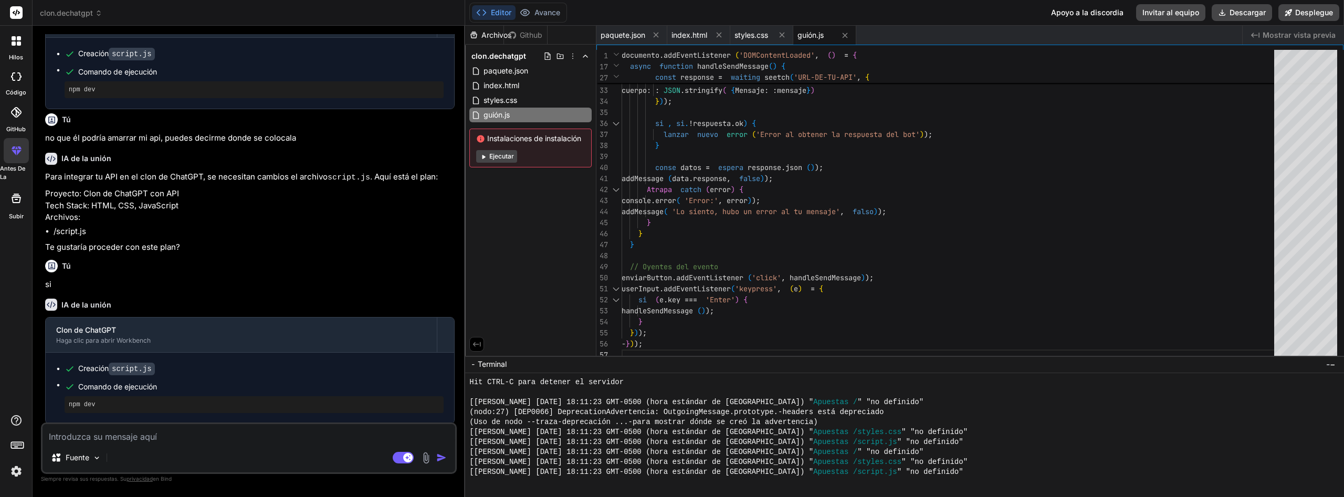
click at [508, 154] on button "Ejecutar" at bounding box center [496, 156] width 41 height 13
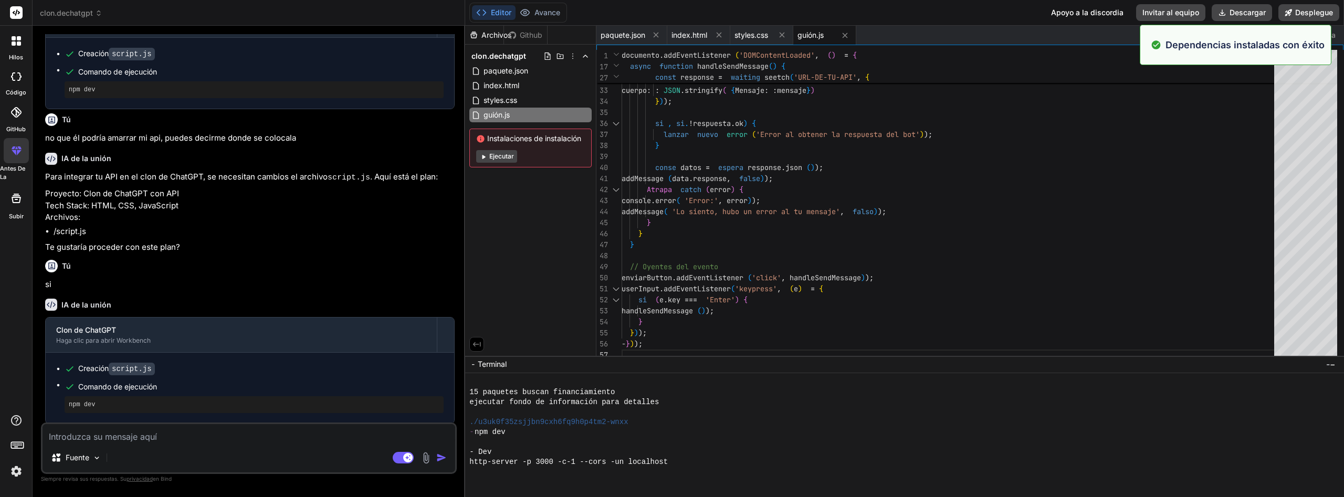
scroll to position [2493, 0]
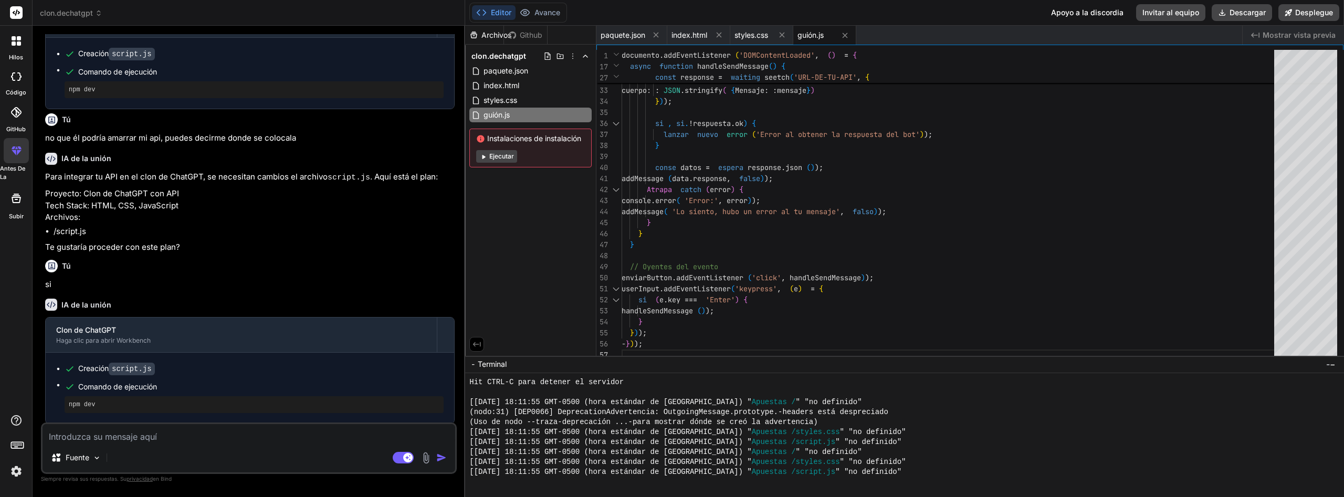
click at [506, 158] on button "Ejecutar" at bounding box center [496, 156] width 41 height 13
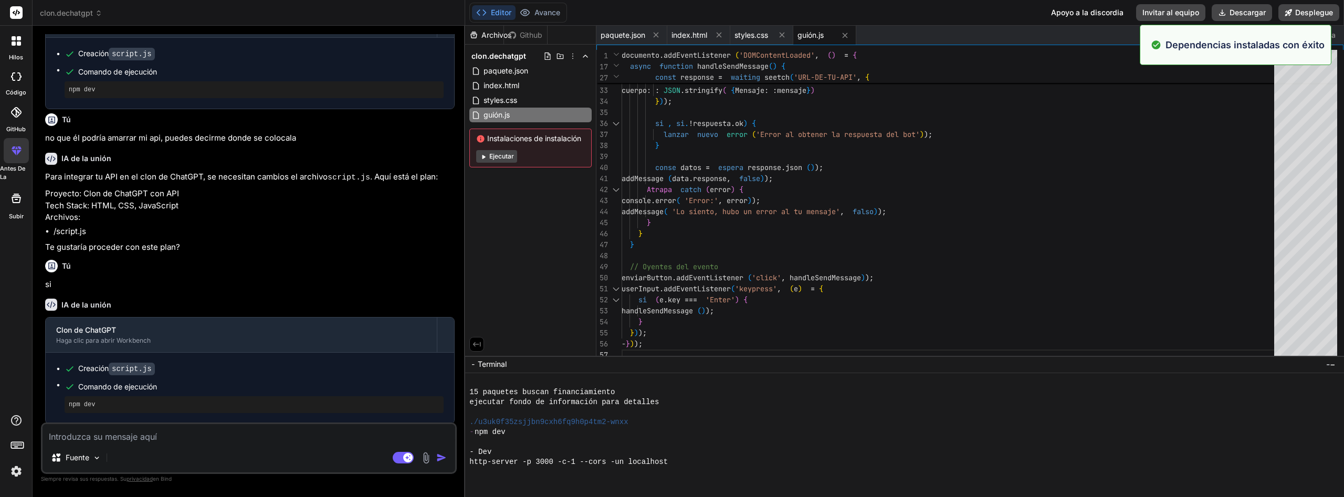
scroll to position [2932, 0]
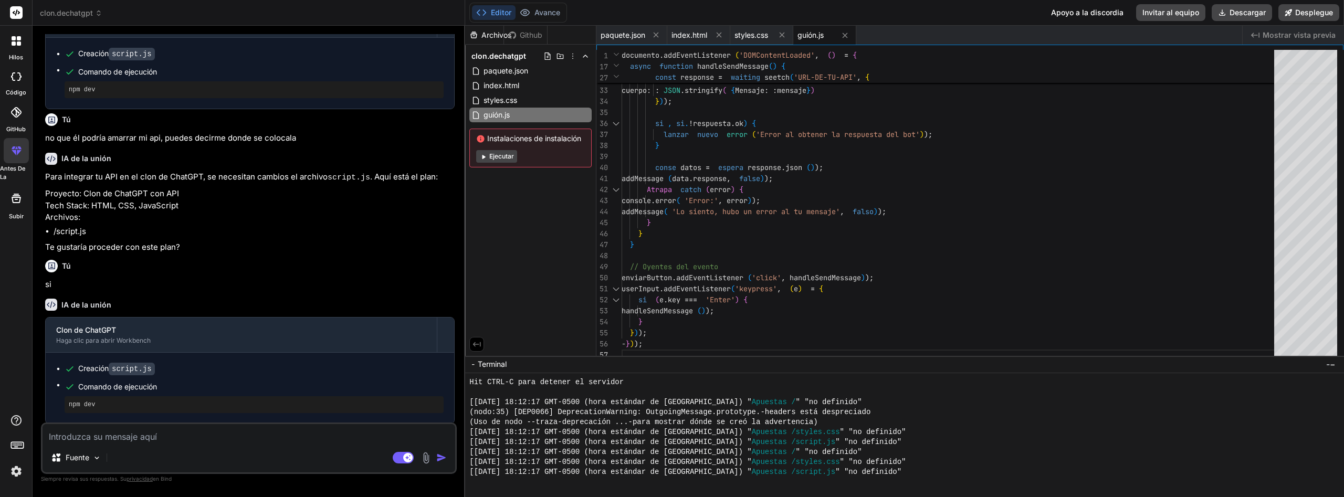
click at [331, 434] on textarea at bounding box center [249, 433] width 413 height 19
click at [615, 40] on div "paquete.json" at bounding box center [631, 35] width 71 height 19
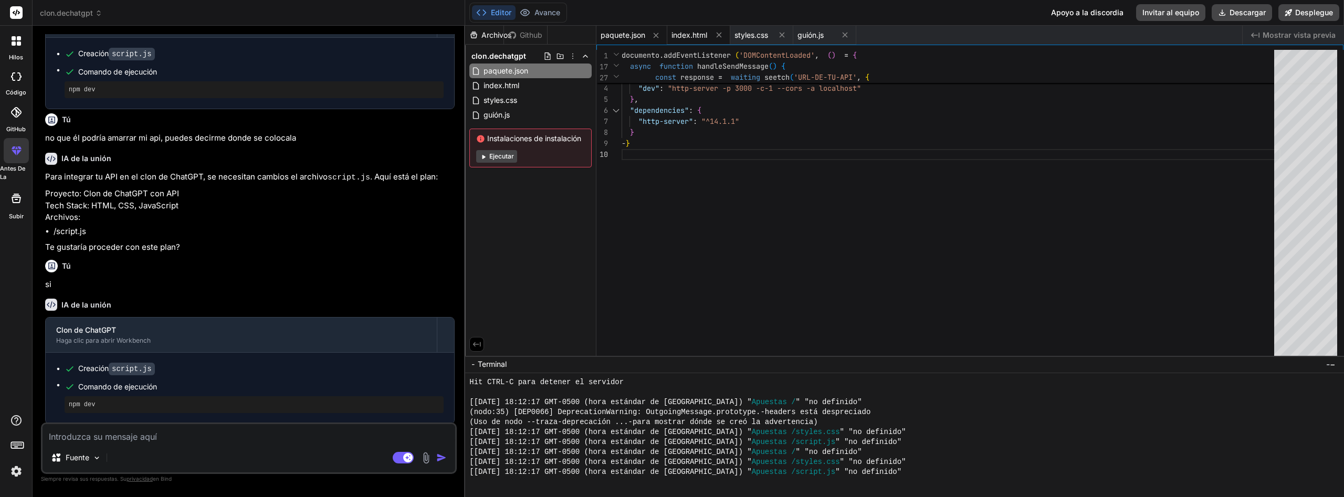
click at [685, 37] on span "index.html" at bounding box center [689, 35] width 36 height 10
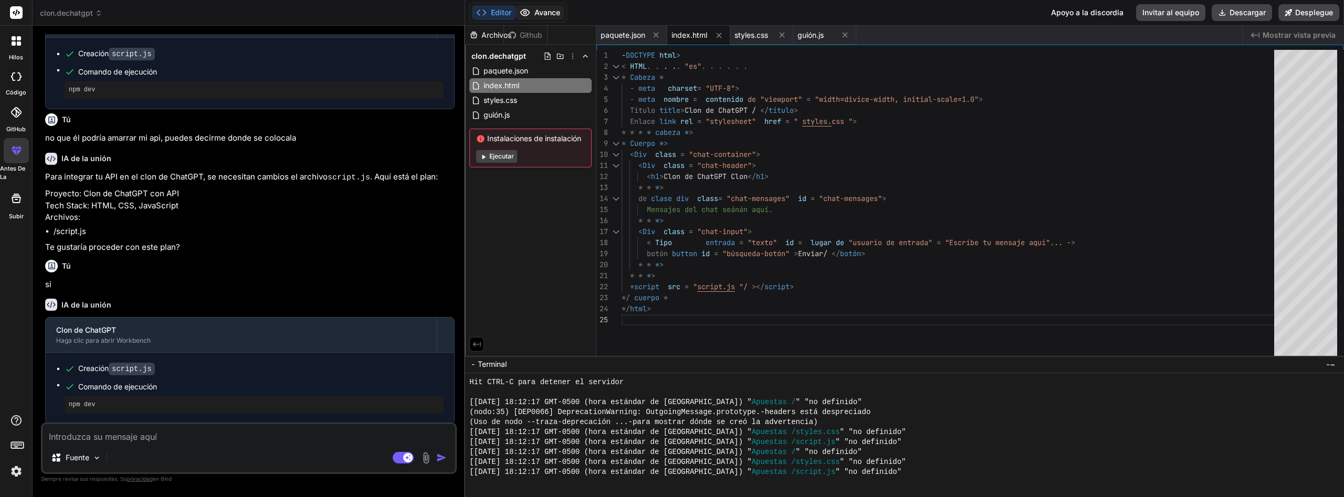
click at [549, 19] on button "Avance" at bounding box center [539, 12] width 49 height 15
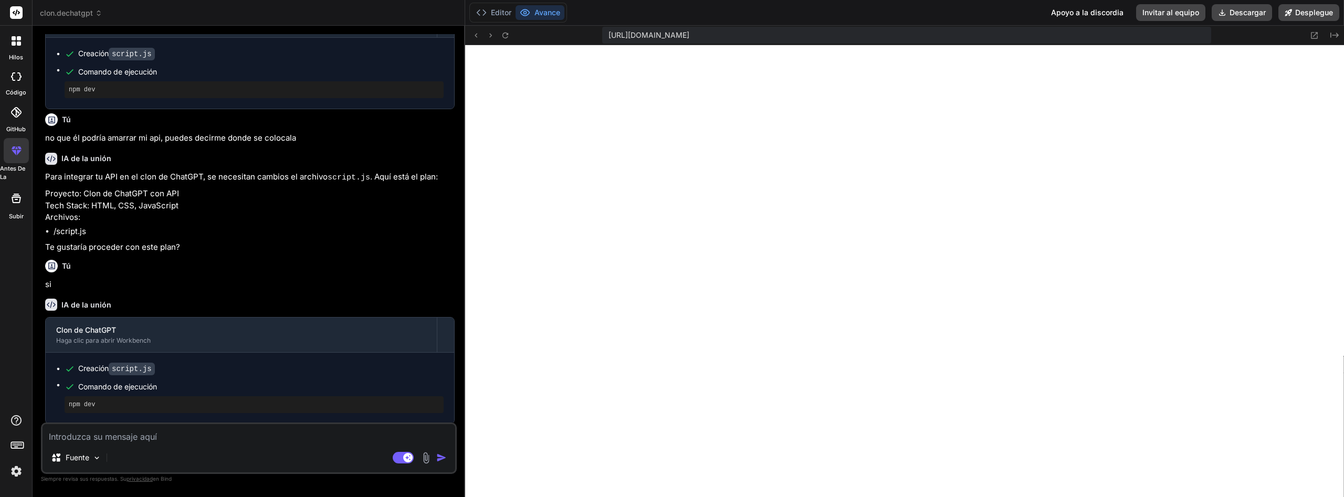
scroll to position [2952, 0]
click at [21, 467] on img at bounding box center [16, 471] width 18 height 18
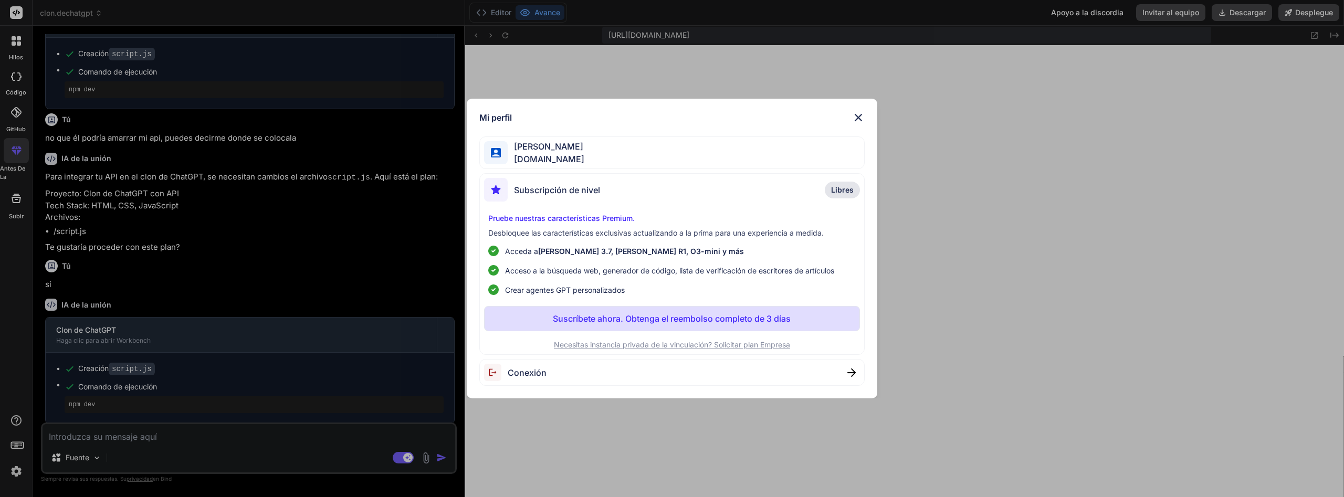
click at [855, 119] on img at bounding box center [858, 117] width 13 height 13
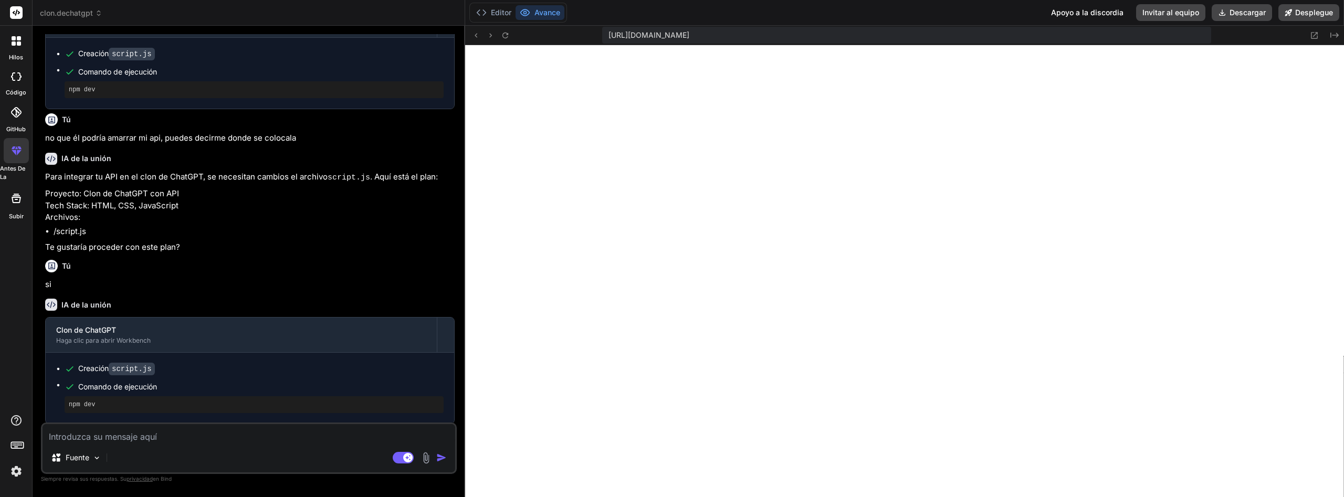
click at [12, 446] on icon at bounding box center [17, 444] width 15 height 15
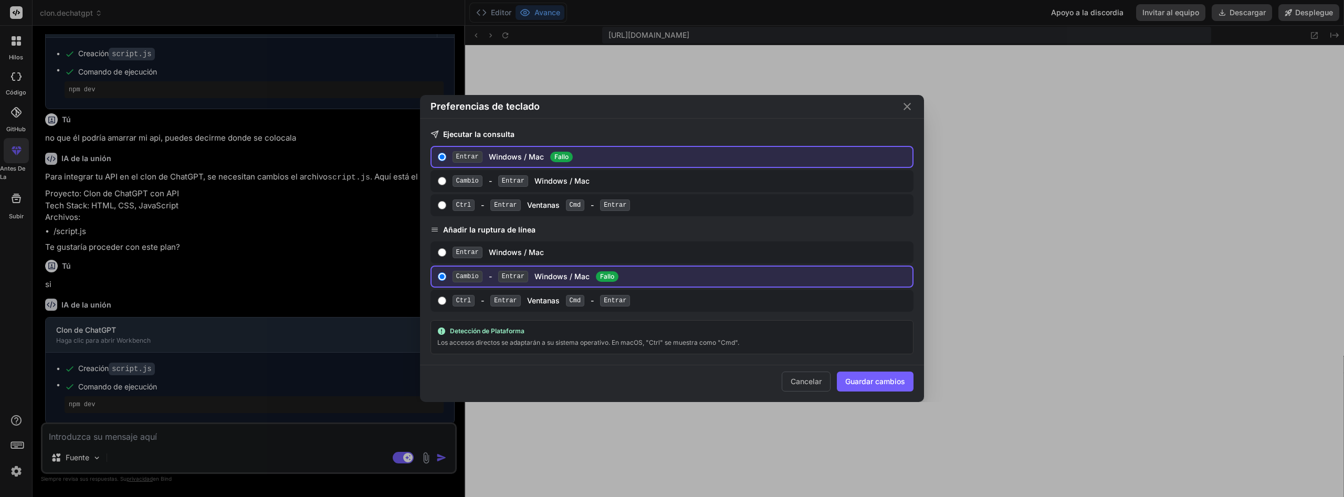
click at [912, 107] on icon "Cerrar" at bounding box center [907, 106] width 13 height 13
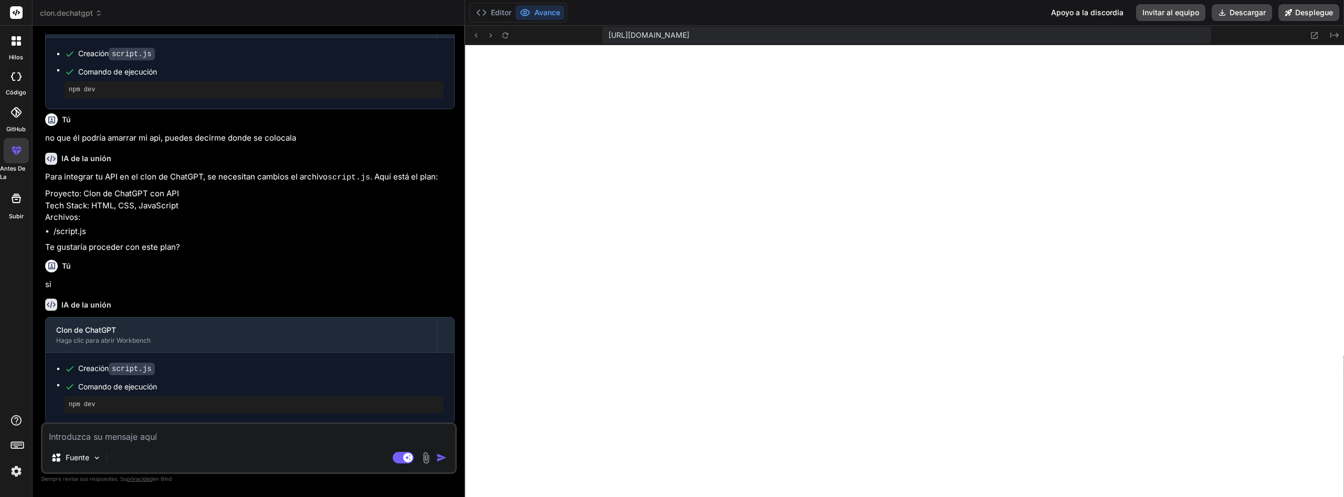
click at [11, 77] on div at bounding box center [16, 76] width 23 height 21
click at [14, 81] on div at bounding box center [16, 76] width 23 height 21
click at [23, 41] on div at bounding box center [16, 41] width 22 height 22
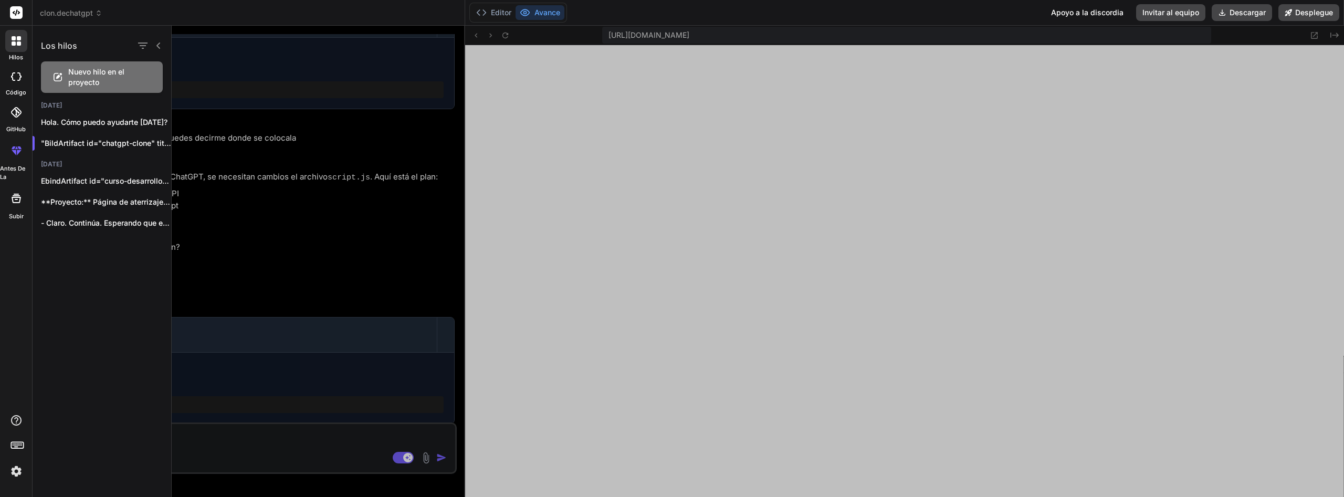
click at [88, 70] on span "Nuevo hilo en el proyecto" at bounding box center [110, 77] width 84 height 21
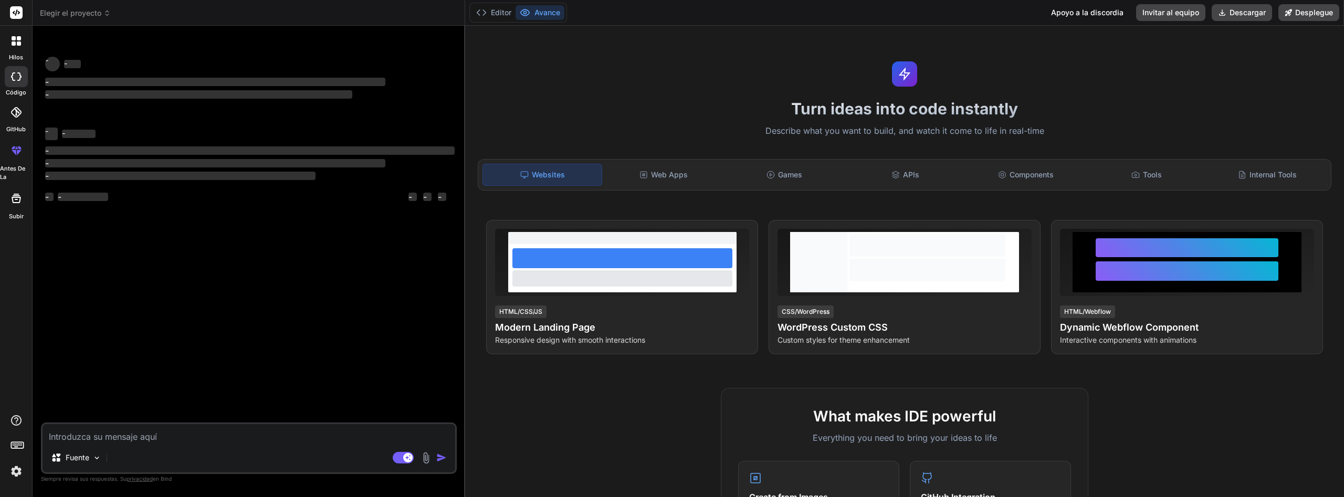
scroll to position [3001, 0]
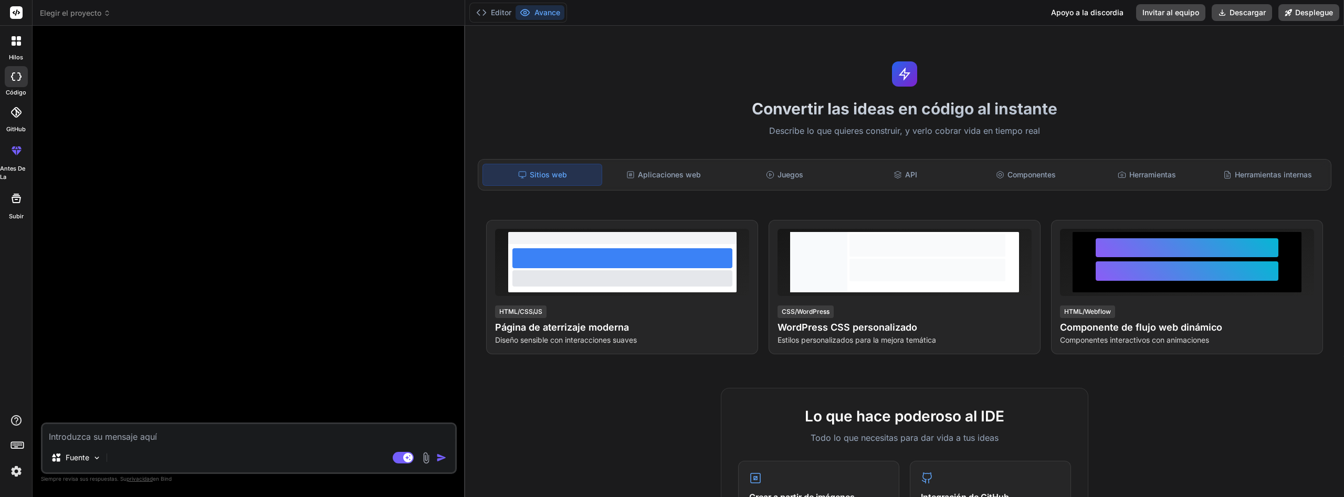
click at [219, 441] on textarea at bounding box center [249, 433] width 413 height 19
paste textarea "Programa Ejecutivo: Inteligencia Artificial para la Contaduría Estratégica Tran…"
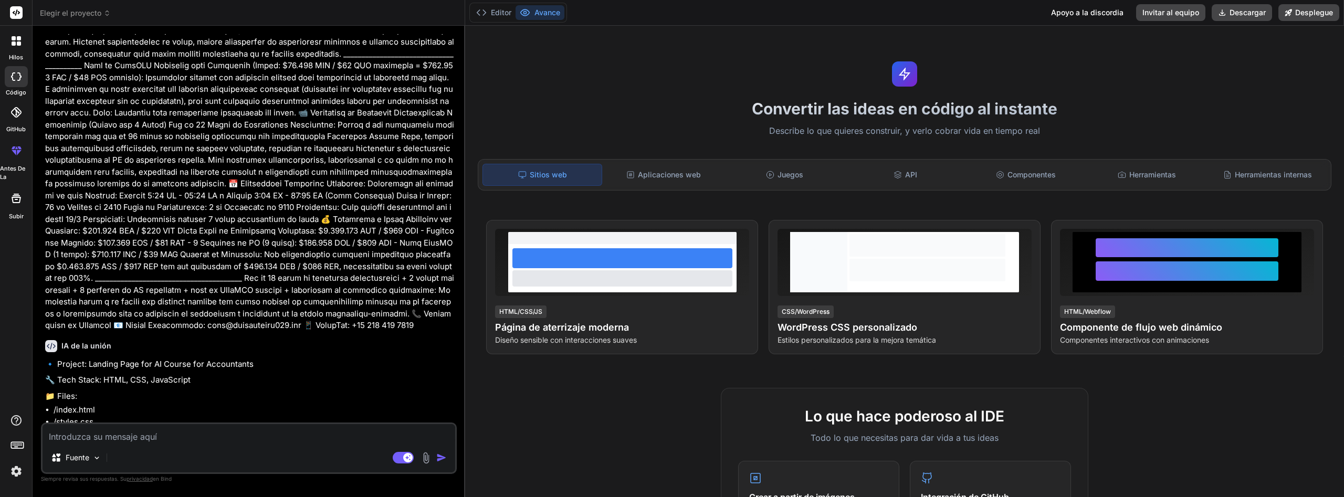
scroll to position [1485, 0]
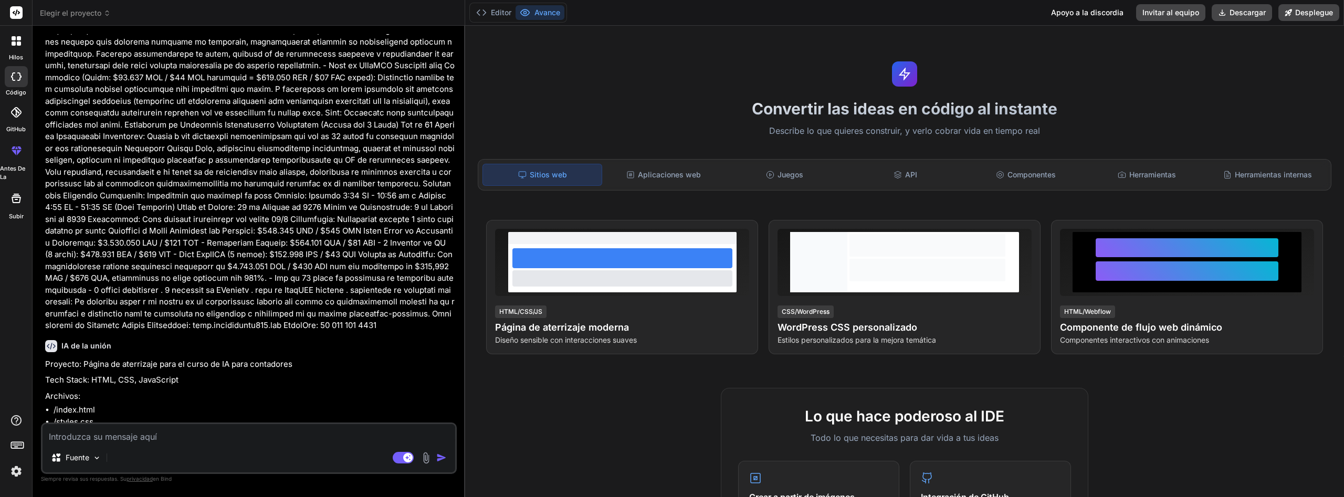
click at [238, 444] on div "Fuente Agente Mode. Cuando este cambio se activa, la IA toma automáticamente de…" at bounding box center [249, 447] width 416 height 51
click at [185, 432] on textarea at bounding box center [249, 433] width 413 height 19
click at [441, 456] on img "button" at bounding box center [441, 457] width 10 height 10
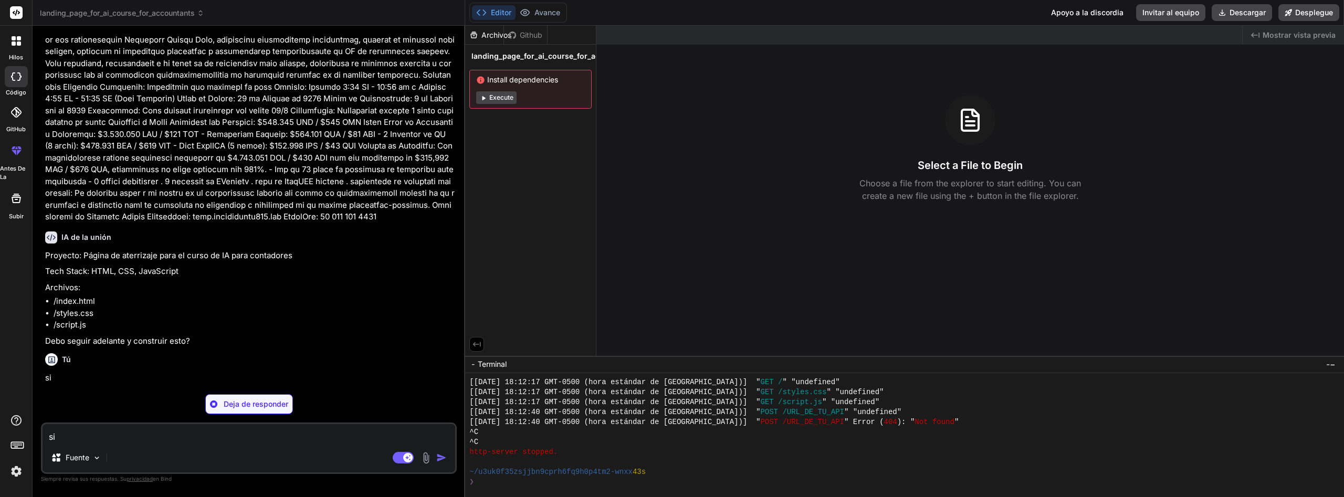
scroll to position [1583, 0]
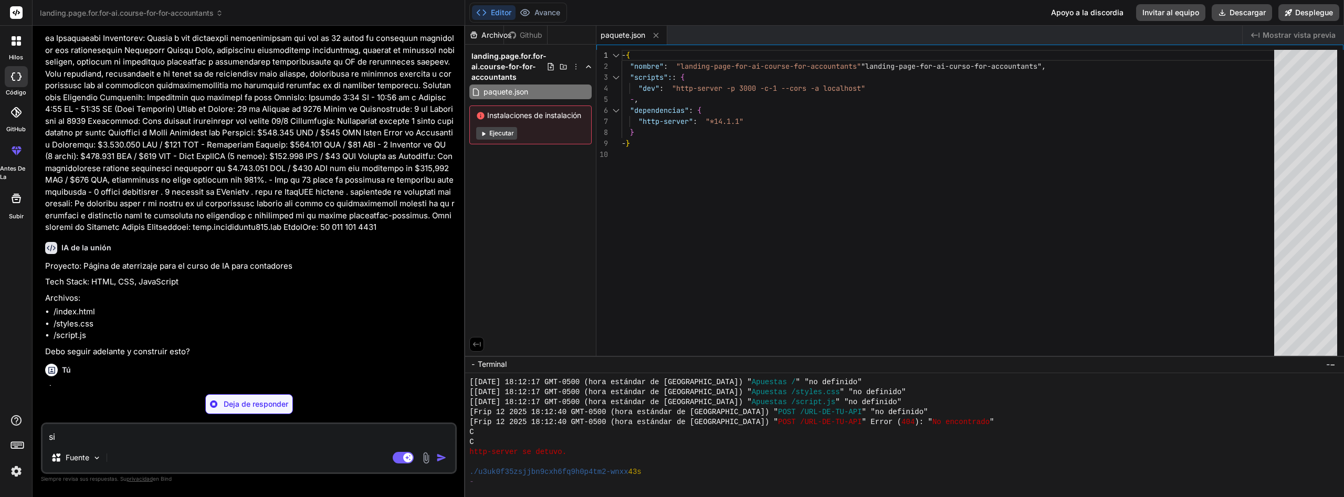
click at [504, 132] on button "Ejecutar" at bounding box center [496, 133] width 41 height 13
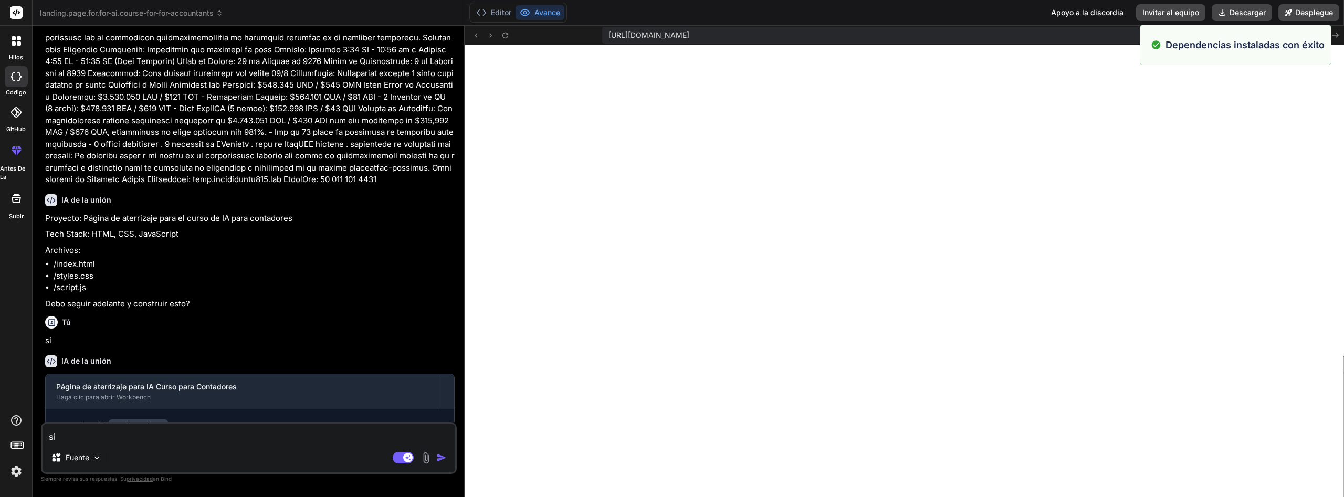
scroll to position [3380, 0]
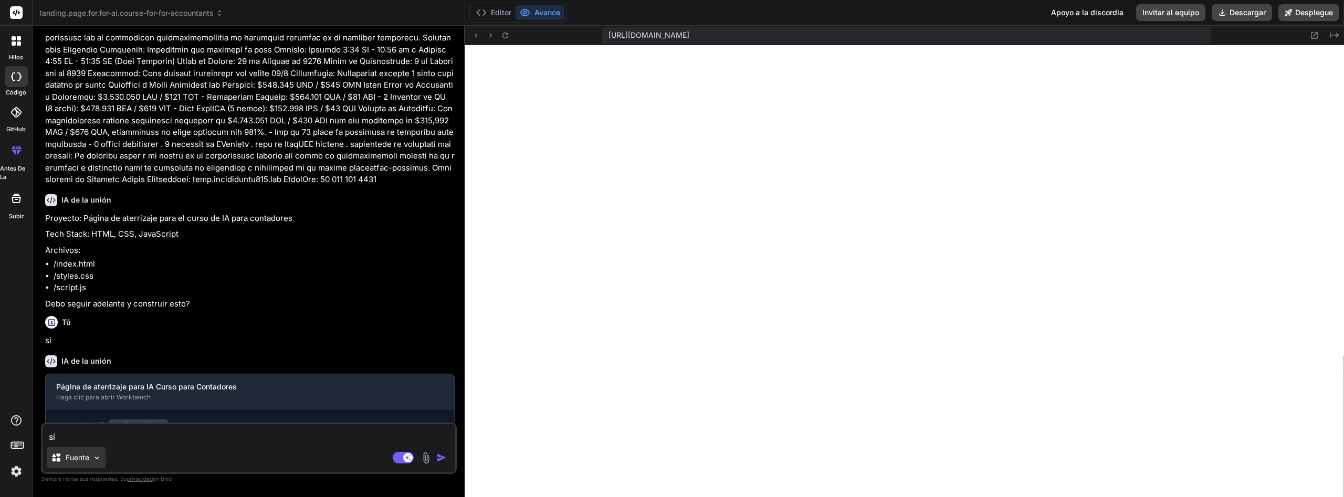
click at [102, 461] on div "Fuente" at bounding box center [76, 457] width 59 height 21
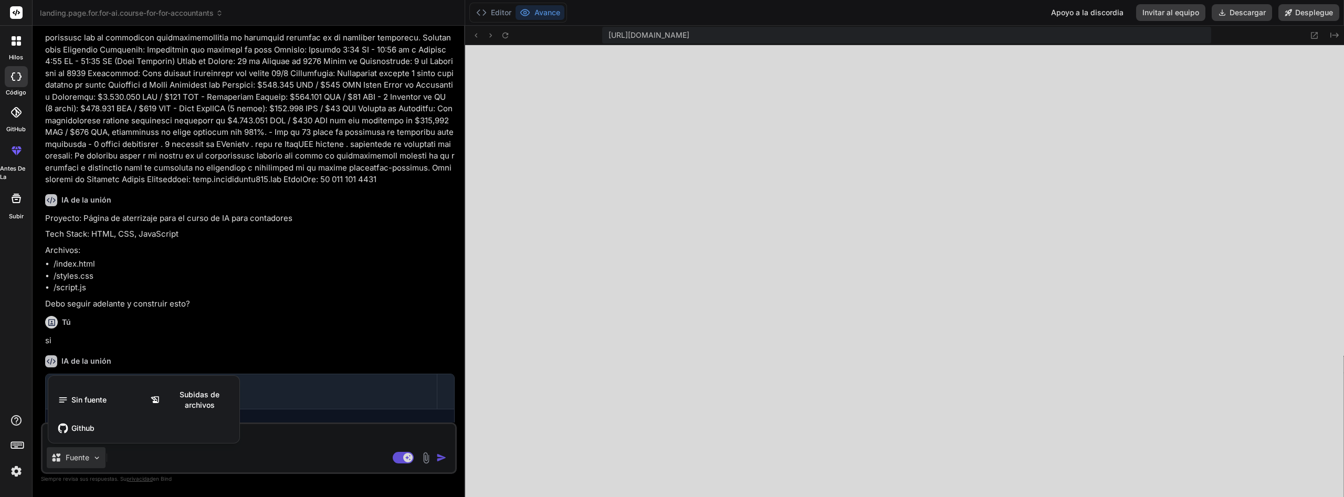
click at [265, 453] on div at bounding box center [672, 248] width 1344 height 497
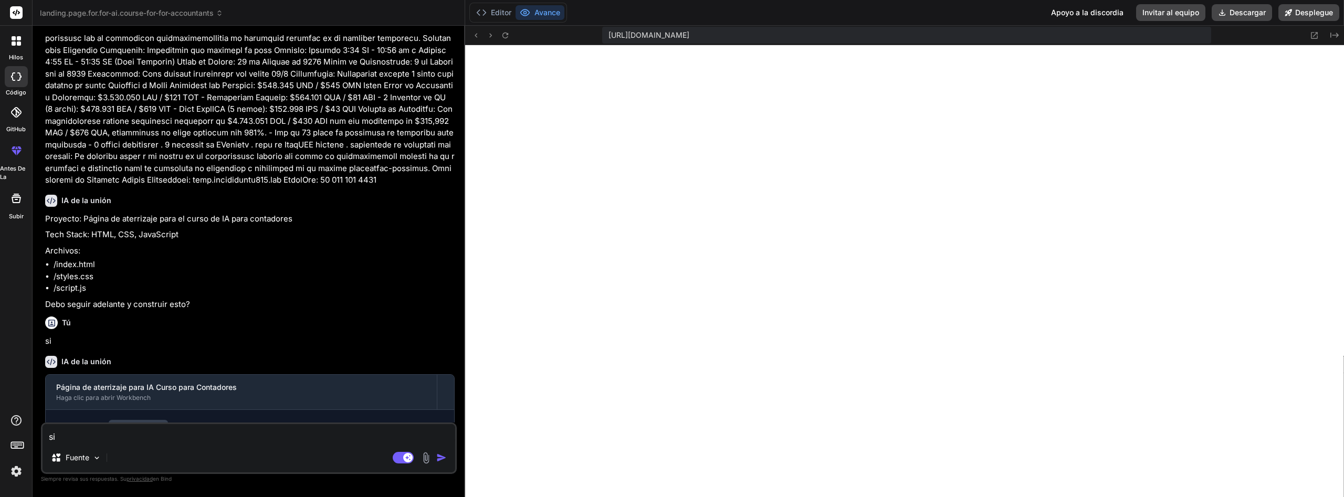
scroll to position [1631, 0]
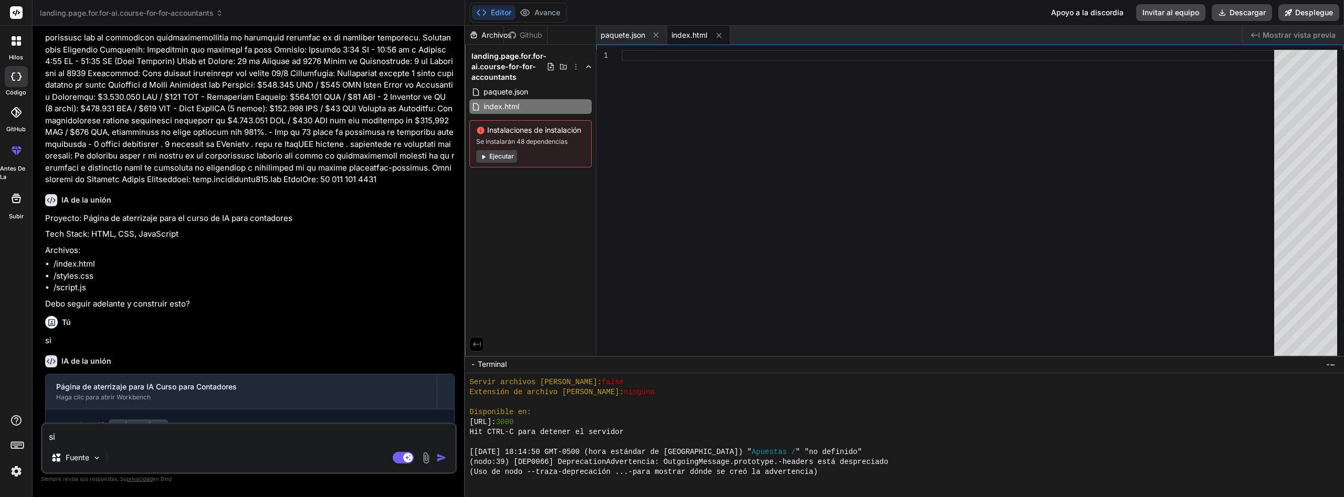
click at [509, 161] on button "Ejecutar" at bounding box center [496, 156] width 41 height 13
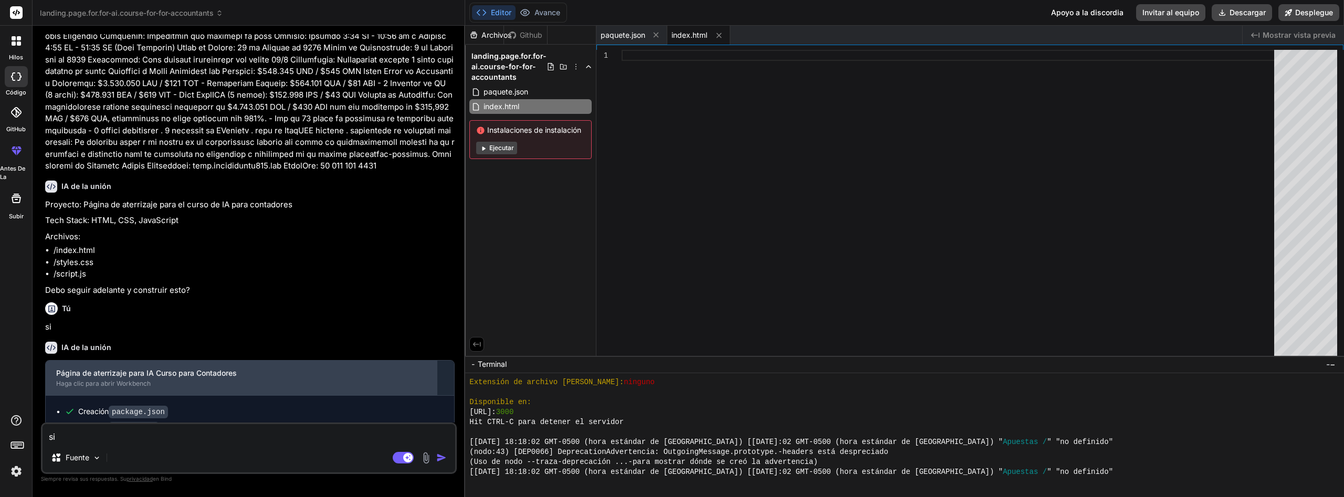
scroll to position [1658, 0]
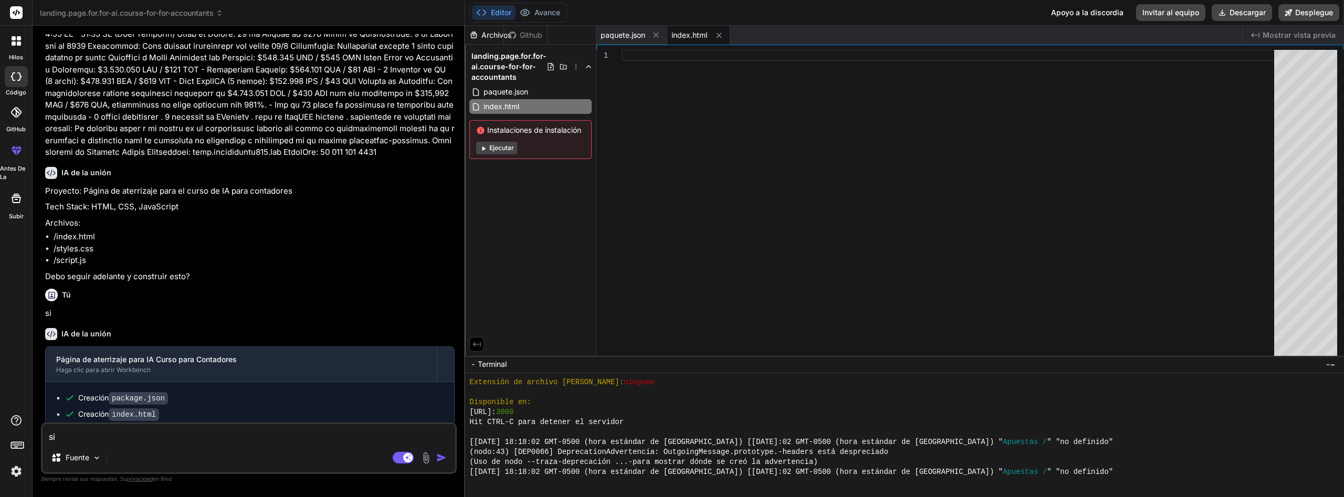
click at [223, 438] on textarea "si" at bounding box center [249, 433] width 413 height 19
click at [540, 10] on button "Avance" at bounding box center [539, 12] width 49 height 15
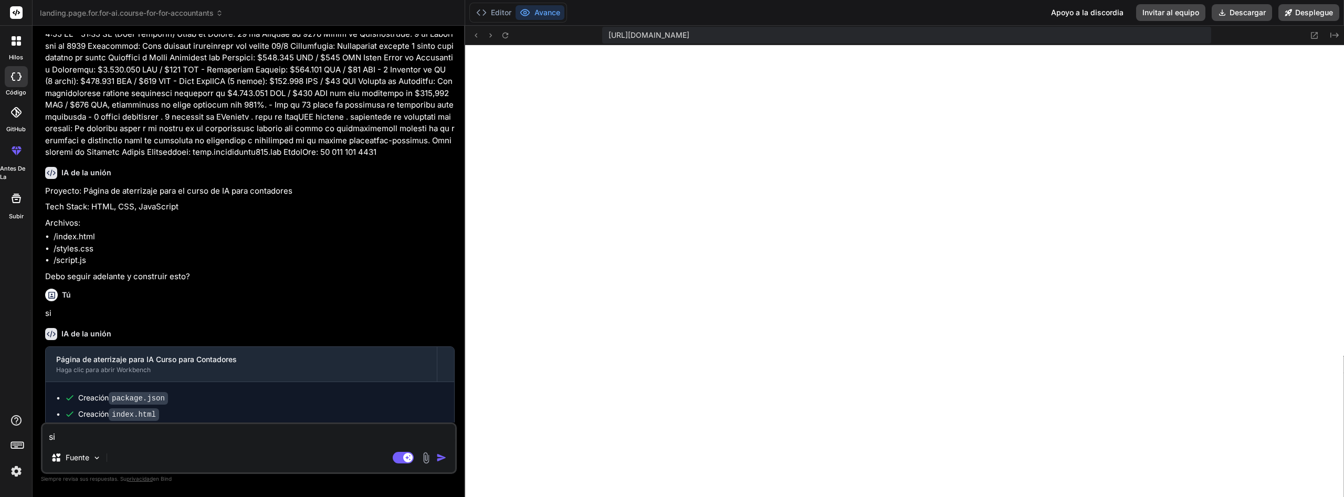
click at [307, 428] on textarea "si" at bounding box center [249, 433] width 413 height 19
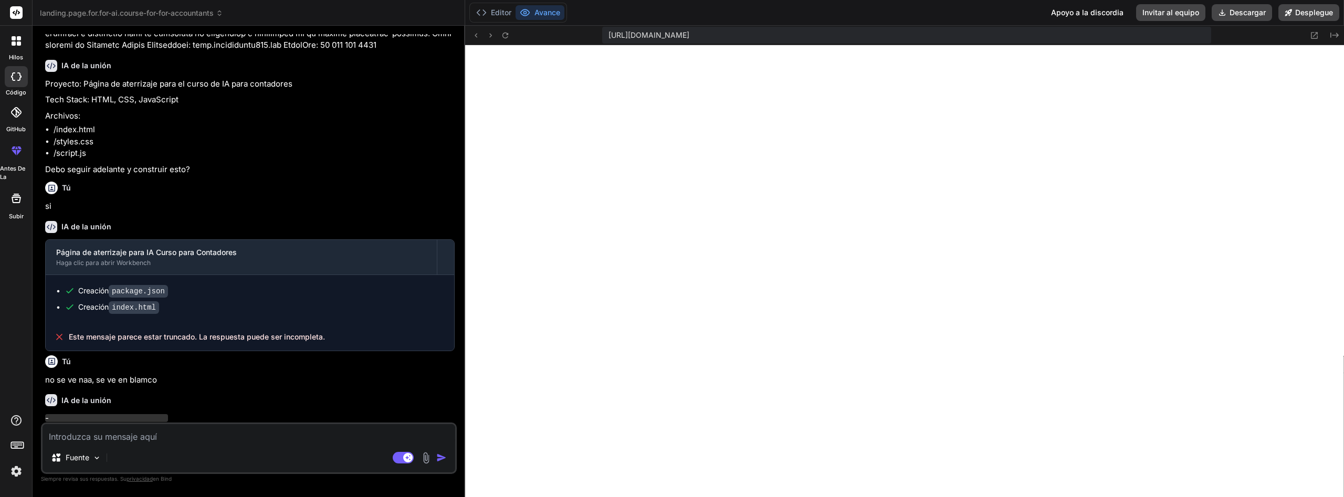
scroll to position [1768, 0]
click at [19, 474] on img at bounding box center [16, 471] width 18 height 18
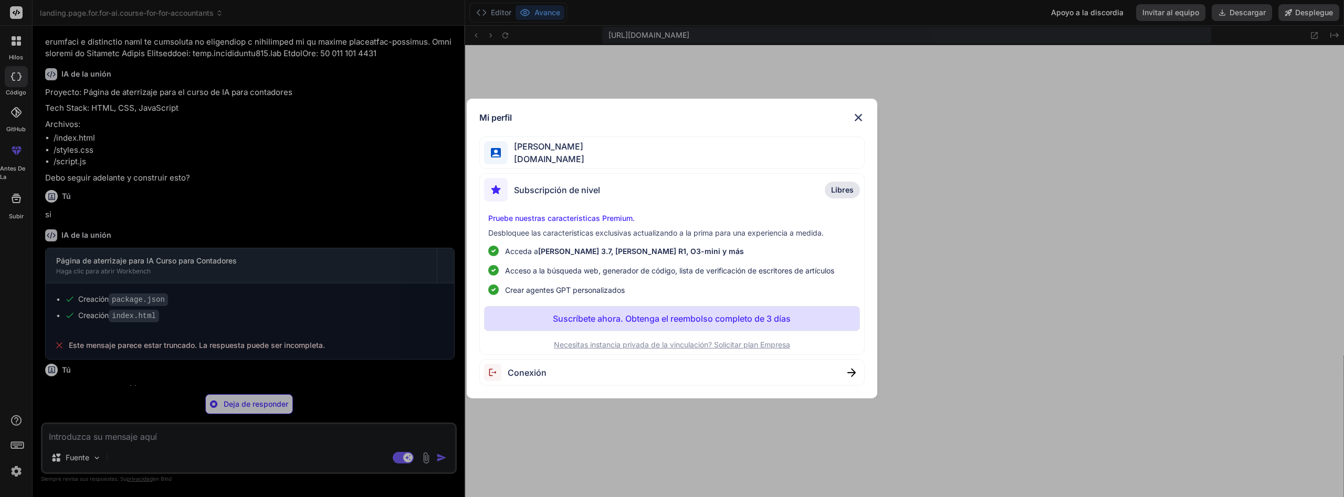
click at [861, 117] on img at bounding box center [858, 117] width 13 height 13
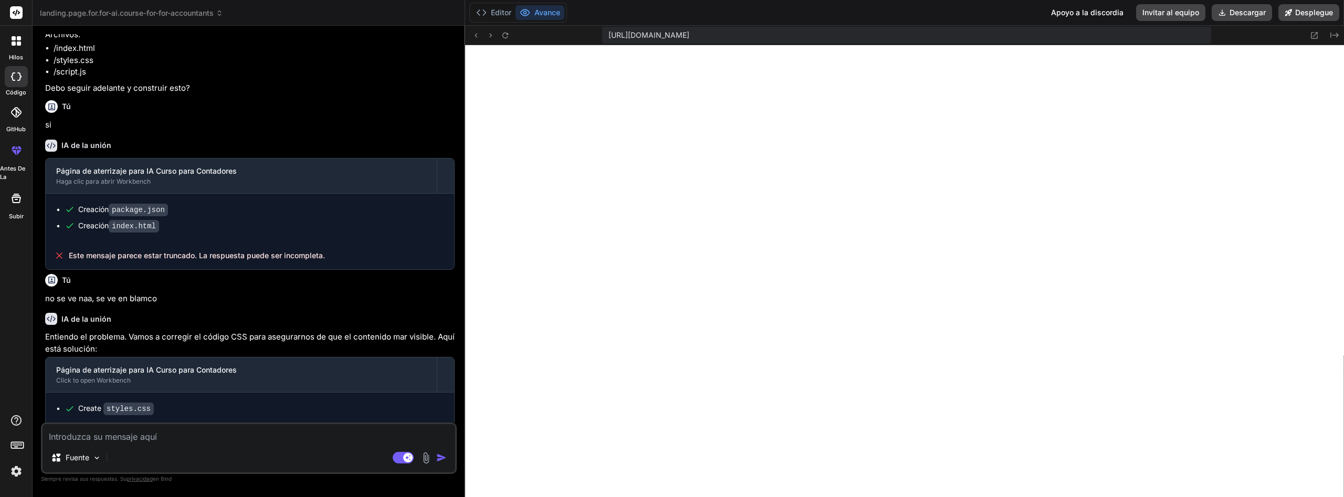
scroll to position [1883, 0]
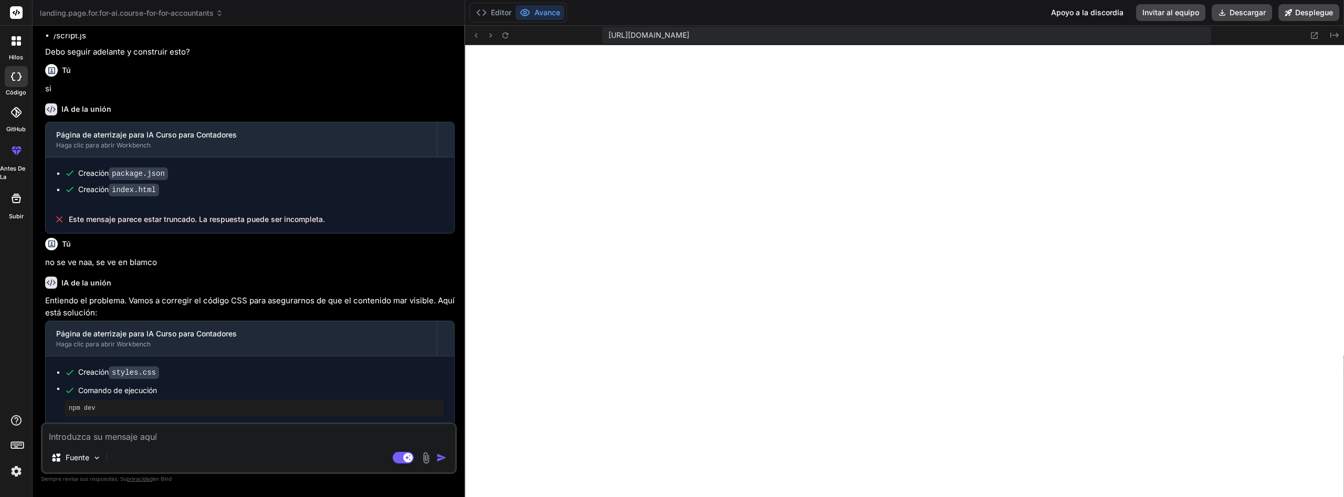
click at [224, 422] on div "Fuente Agente Mode. Cuando este cambio se activa, la IA toma automáticamente de…" at bounding box center [249, 447] width 416 height 51
click at [224, 436] on textarea at bounding box center [249, 433] width 413 height 19
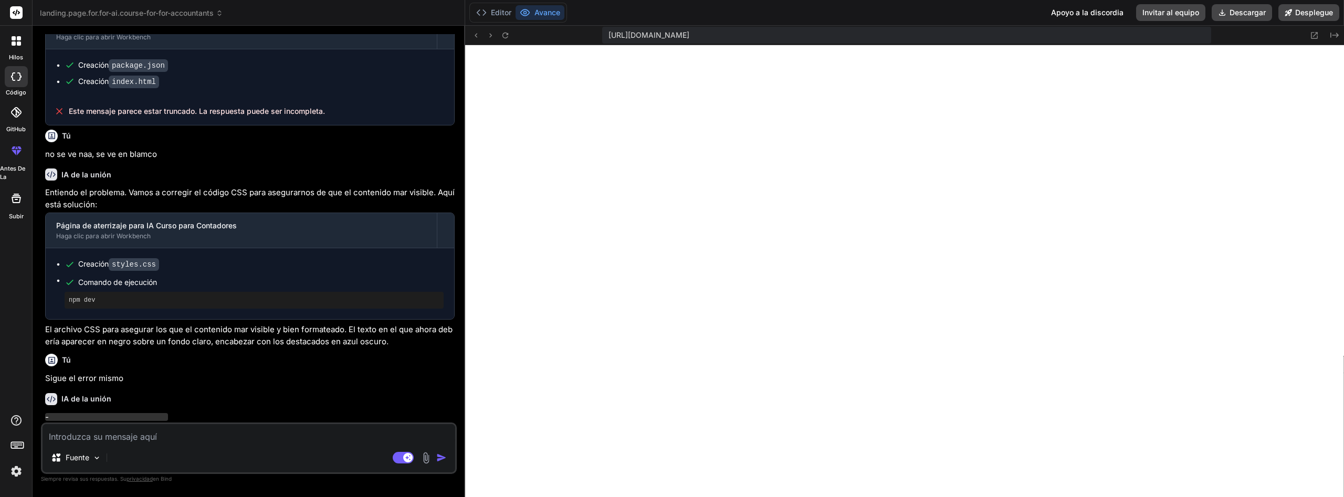
scroll to position [1992, 0]
click at [19, 468] on img at bounding box center [16, 471] width 18 height 18
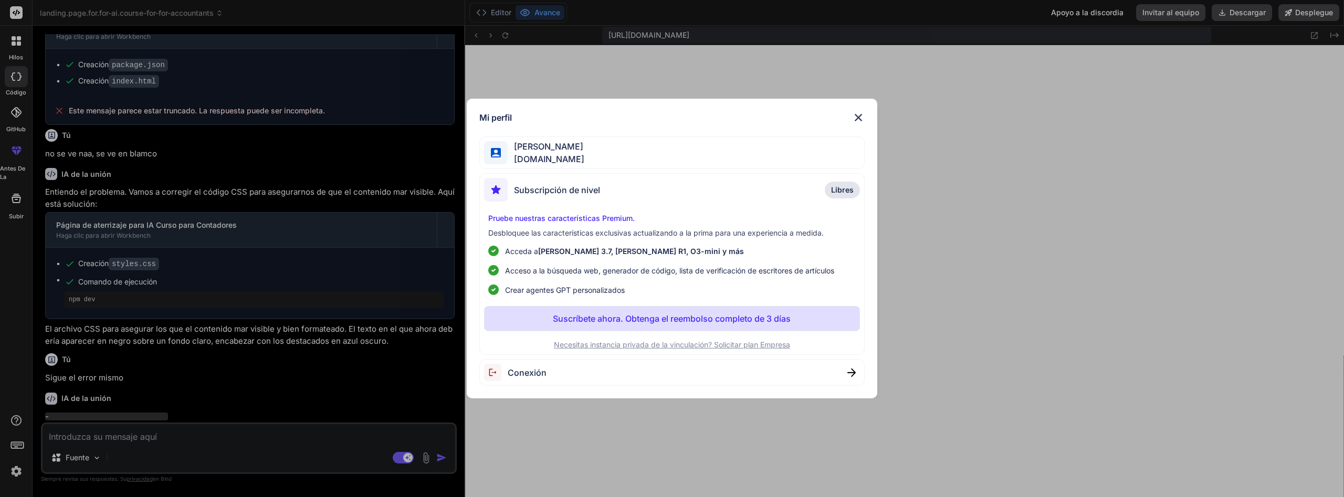
click at [584, 157] on span "iacontable360-gmail.com" at bounding box center [546, 159] width 77 height 13
click at [857, 111] on img at bounding box center [858, 117] width 13 height 13
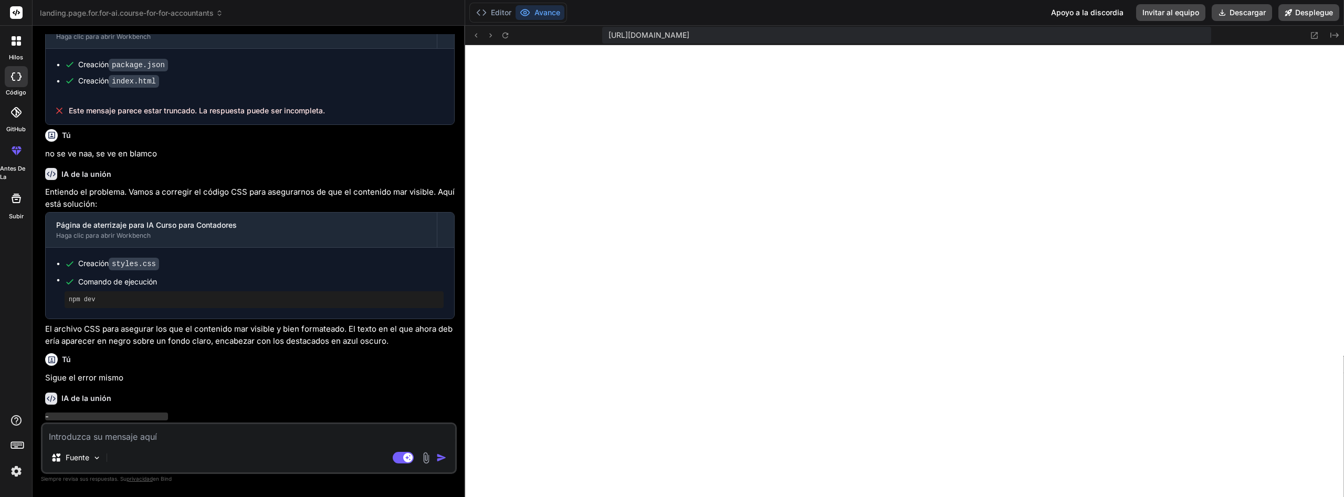
click at [20, 118] on div at bounding box center [16, 112] width 23 height 23
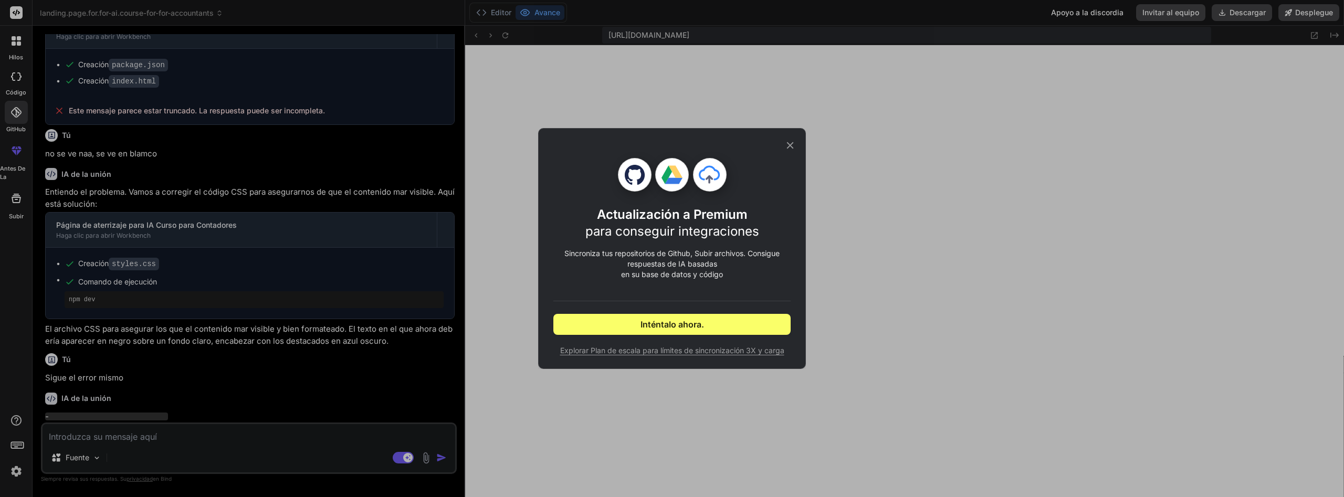
drag, startPoint x: 784, startPoint y: 144, endPoint x: 732, endPoint y: 138, distance: 52.4
click at [783, 143] on div "Actualización a Premium para conseguir integraciones Sincroniza tus repositorio…" at bounding box center [671, 249] width 237 height 240
click at [17, 43] on div "Actualización a Premium para conseguir integraciones Sincroniza tus repositorio…" at bounding box center [672, 248] width 1344 height 497
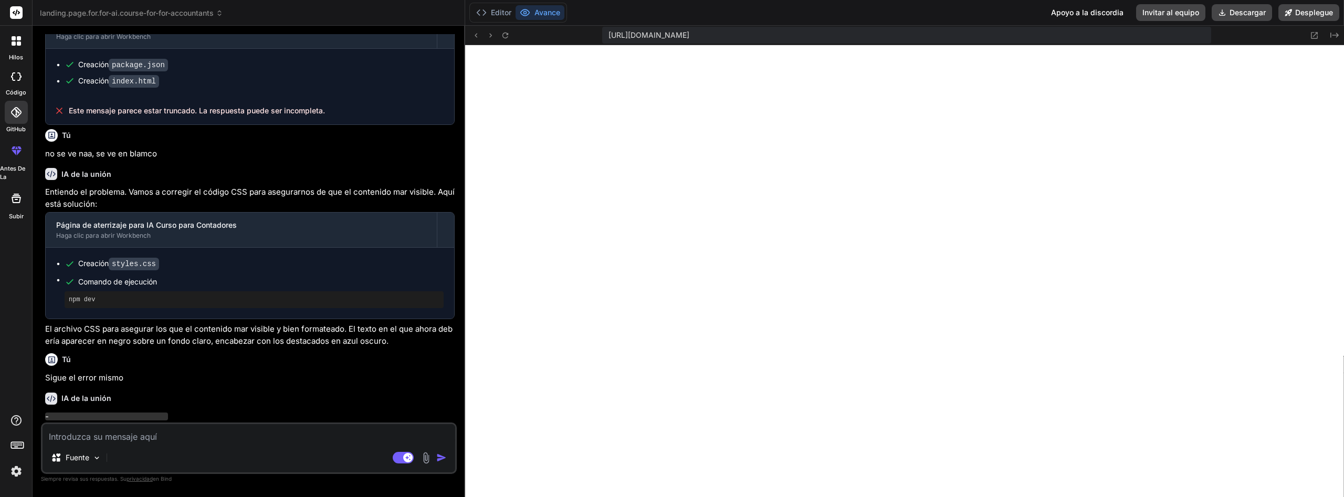
click at [22, 39] on div at bounding box center [16, 41] width 22 height 22
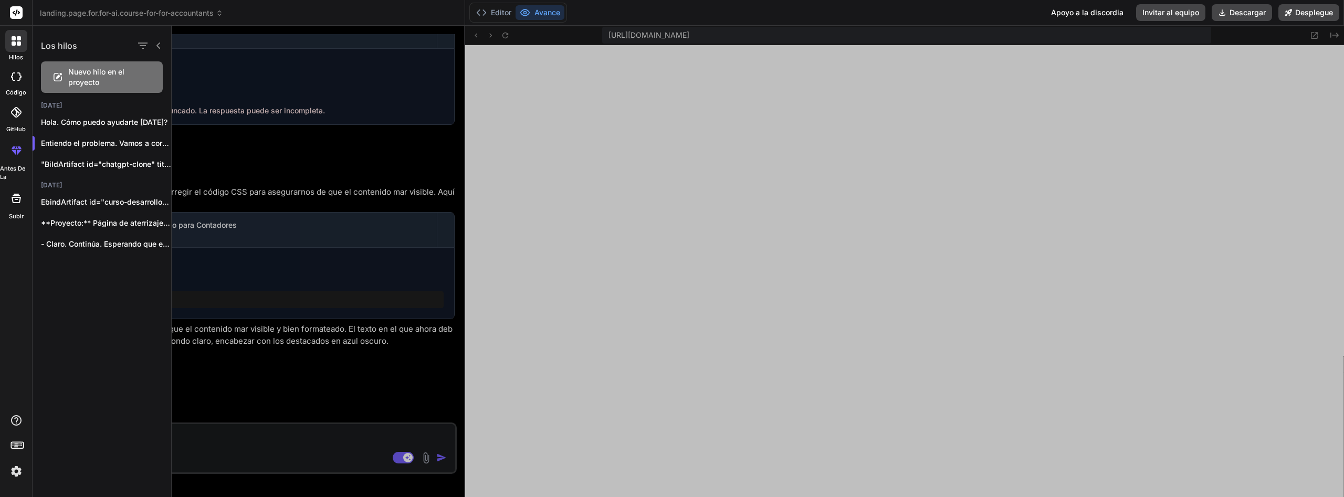
click at [658, 244] on div at bounding box center [758, 261] width 1172 height 471
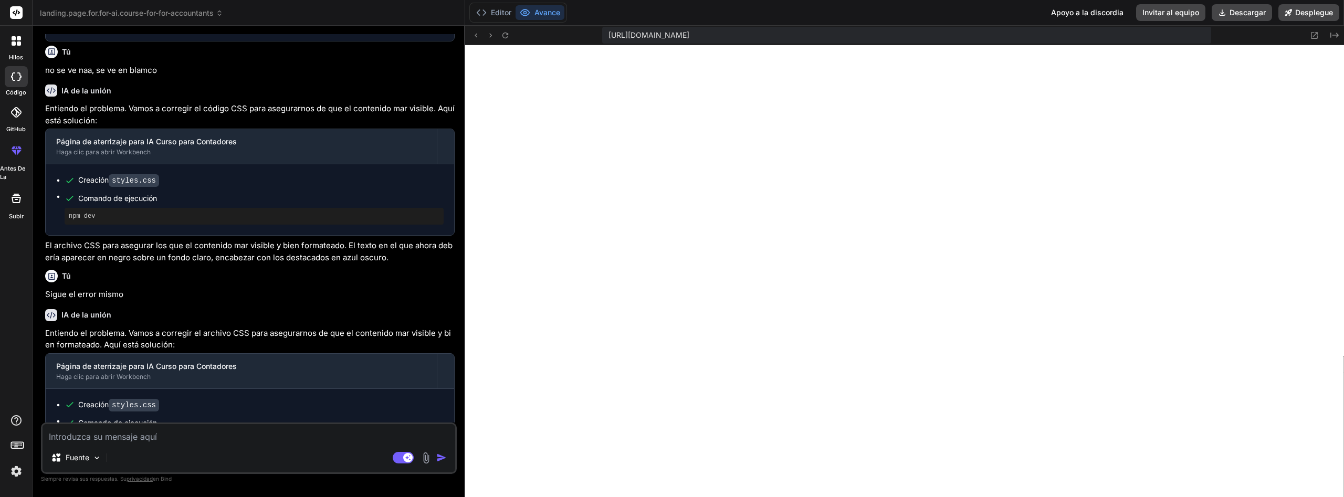
scroll to position [2107, 0]
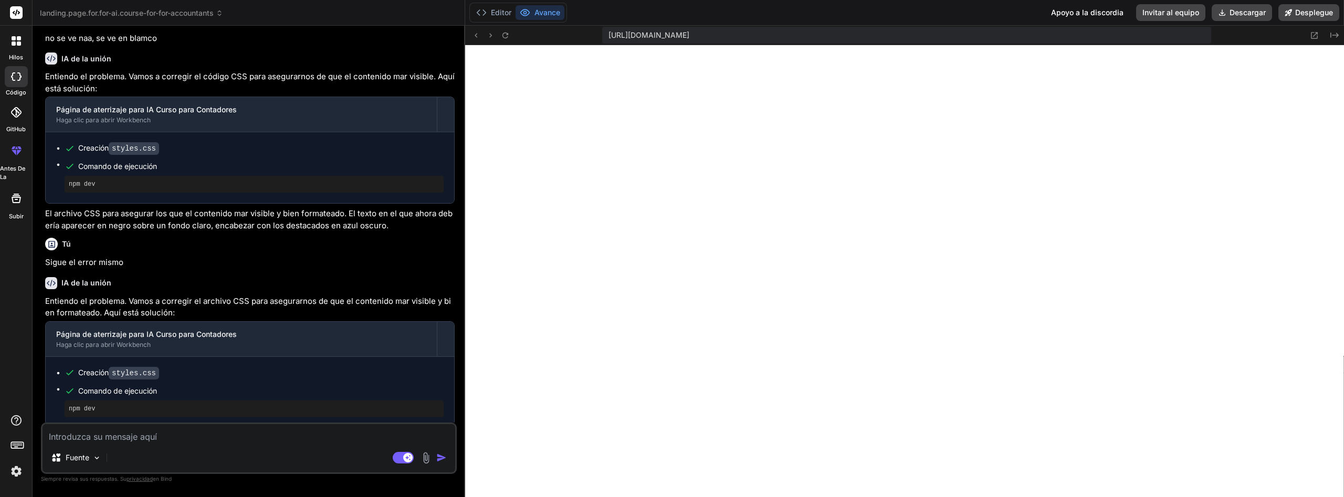
click at [267, 439] on textarea at bounding box center [249, 433] width 413 height 19
paste textarea "s"
click at [267, 439] on textarea at bounding box center [249, 433] width 413 height 19
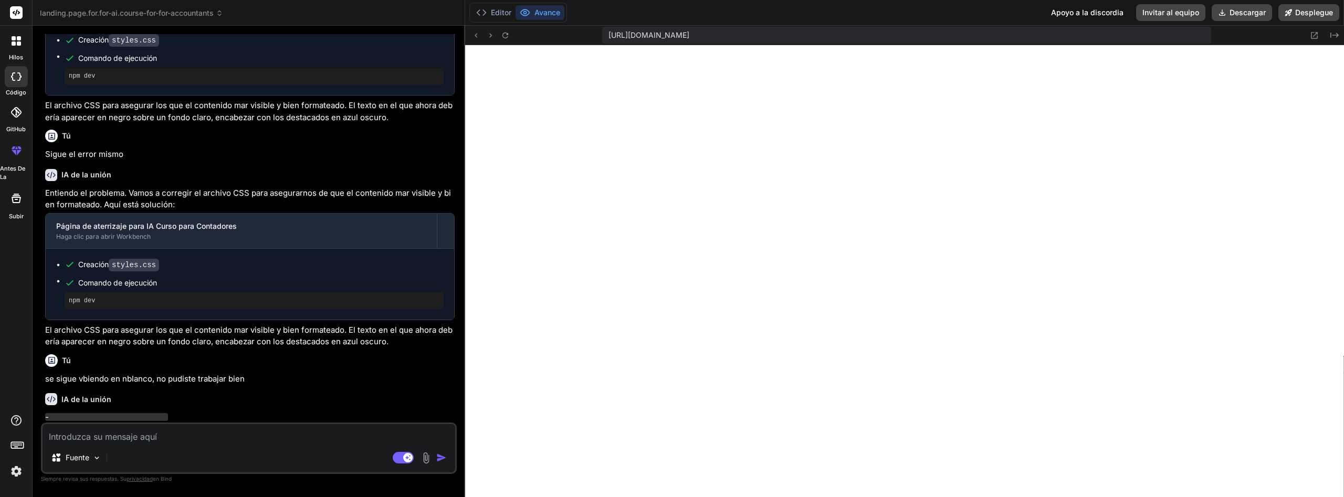
scroll to position [2216, 0]
click at [67, 454] on p "Fuente" at bounding box center [78, 457] width 24 height 10
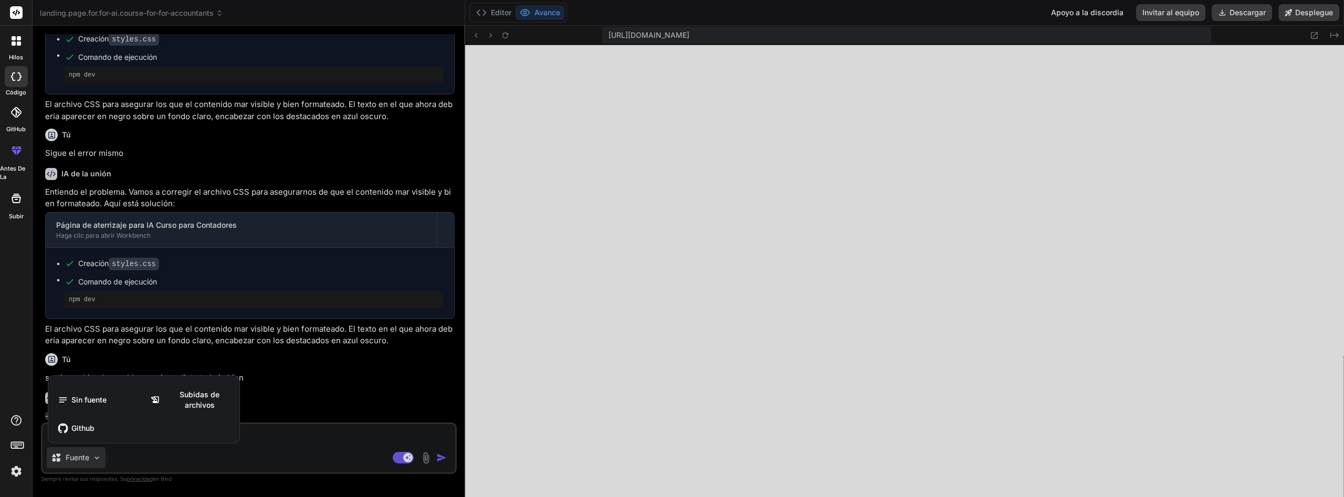
click at [98, 459] on div at bounding box center [672, 248] width 1344 height 497
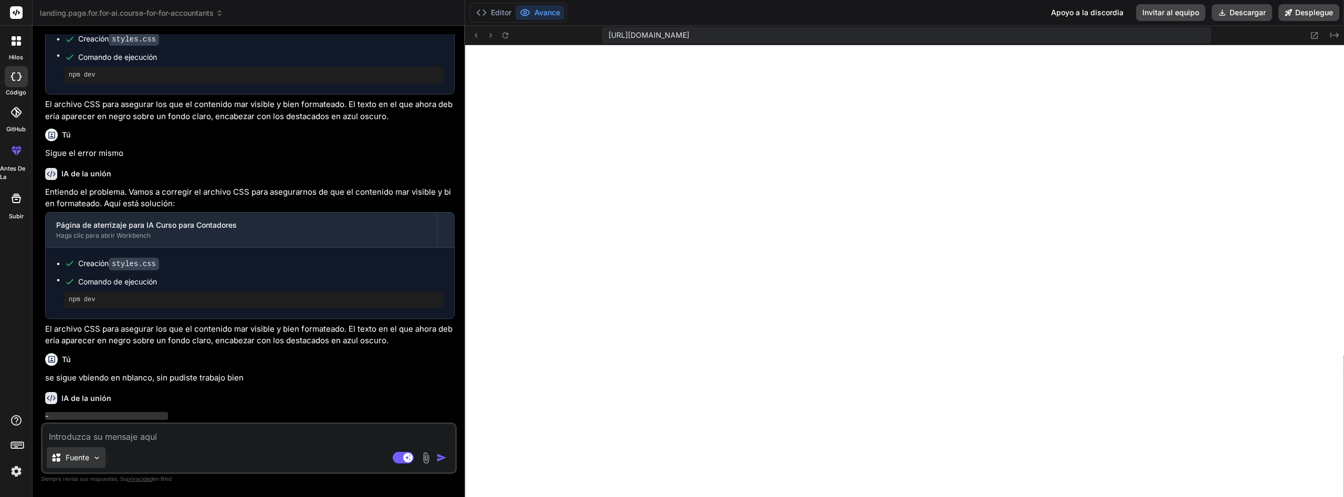
click at [92, 463] on div "Fuente" at bounding box center [76, 457] width 59 height 21
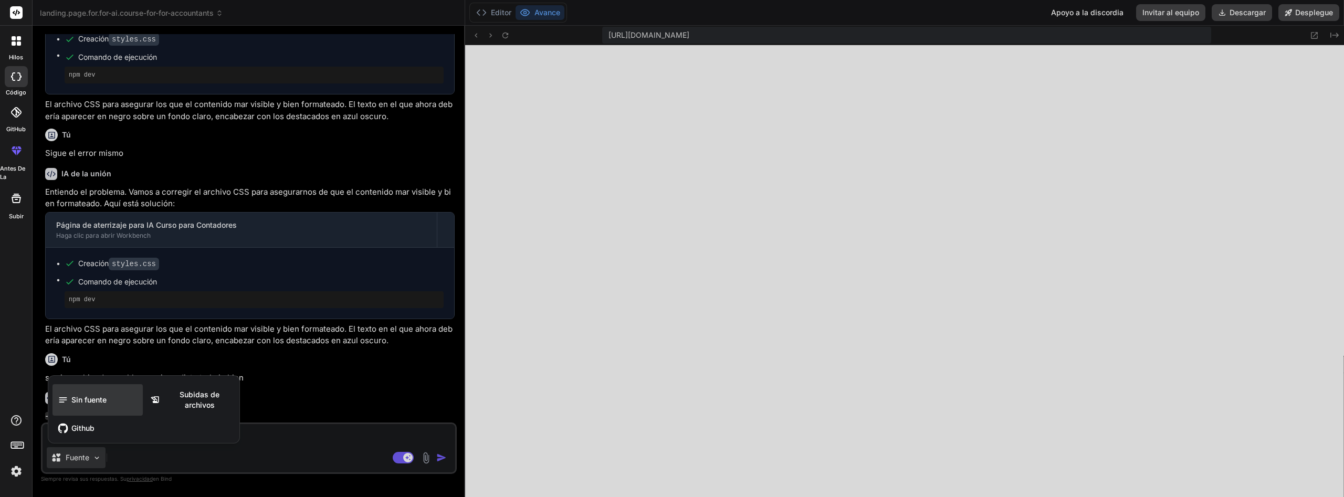
click at [91, 405] on span "Sin fuente" at bounding box center [88, 400] width 35 height 10
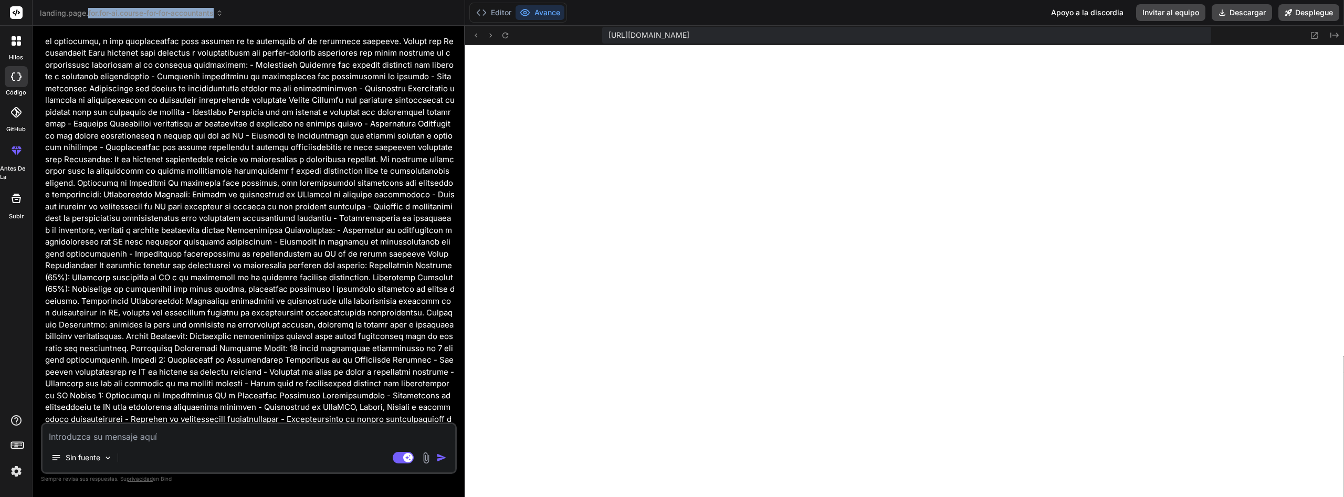
scroll to position [0, 0]
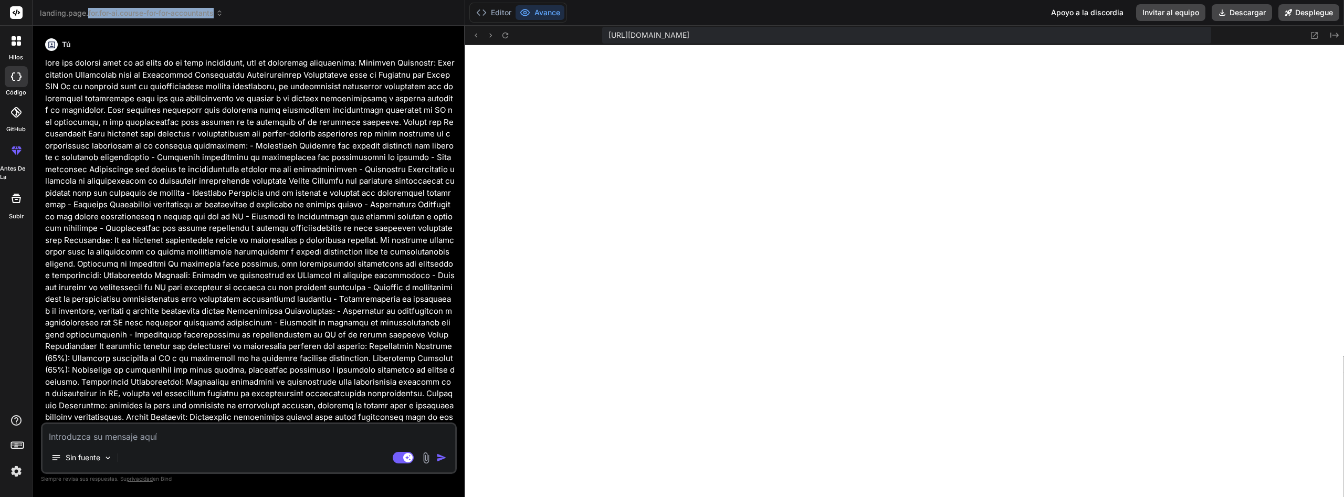
drag, startPoint x: 291, startPoint y: 268, endPoint x: 44, endPoint y: 63, distance: 320.5
click at [44, 63] on div "Tú IA de la unión Proyecto: Página de aterrizaje para el curso de IA para conta…" at bounding box center [250, 228] width 414 height 388
copy p "crea una landing page de un curso de ia para contadores, con la siguiente infor…"
click at [23, 45] on div at bounding box center [16, 41] width 22 height 22
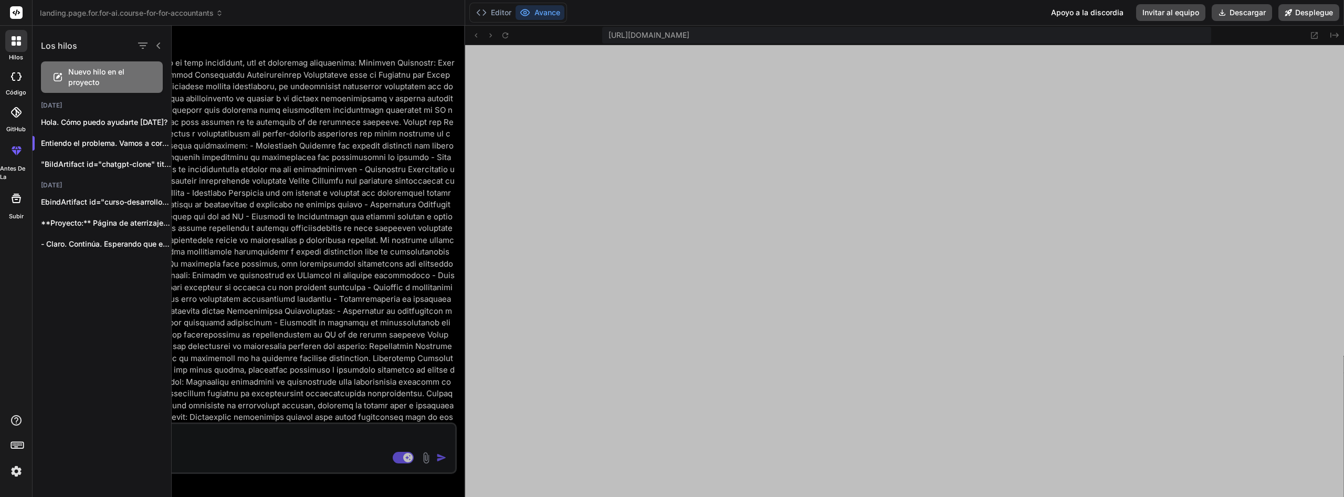
click at [79, 73] on span "Nuevo hilo en el proyecto" at bounding box center [110, 77] width 84 height 21
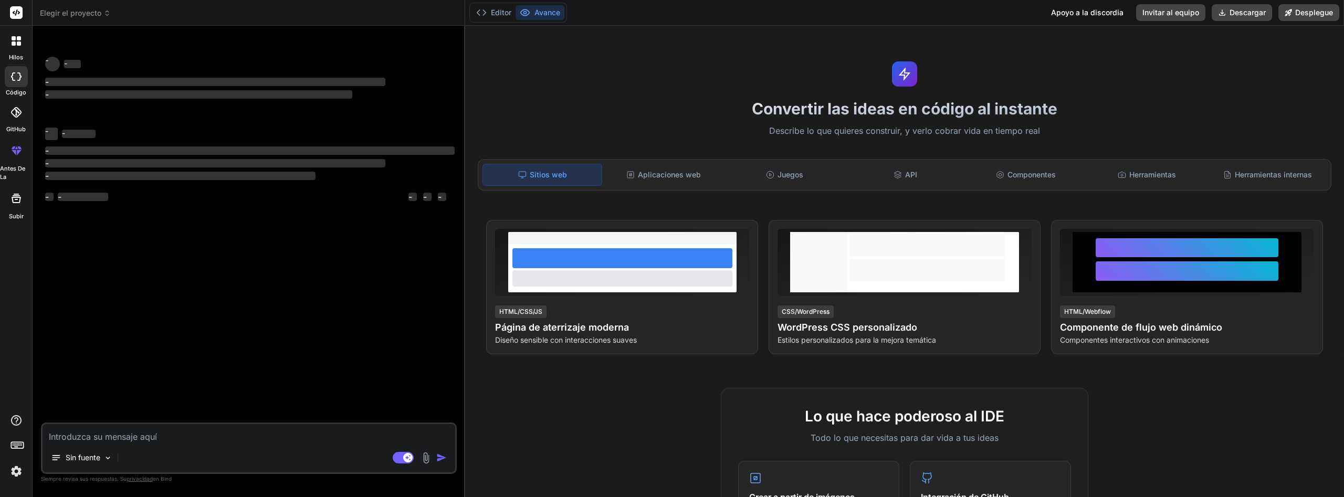
scroll to position [4786, 0]
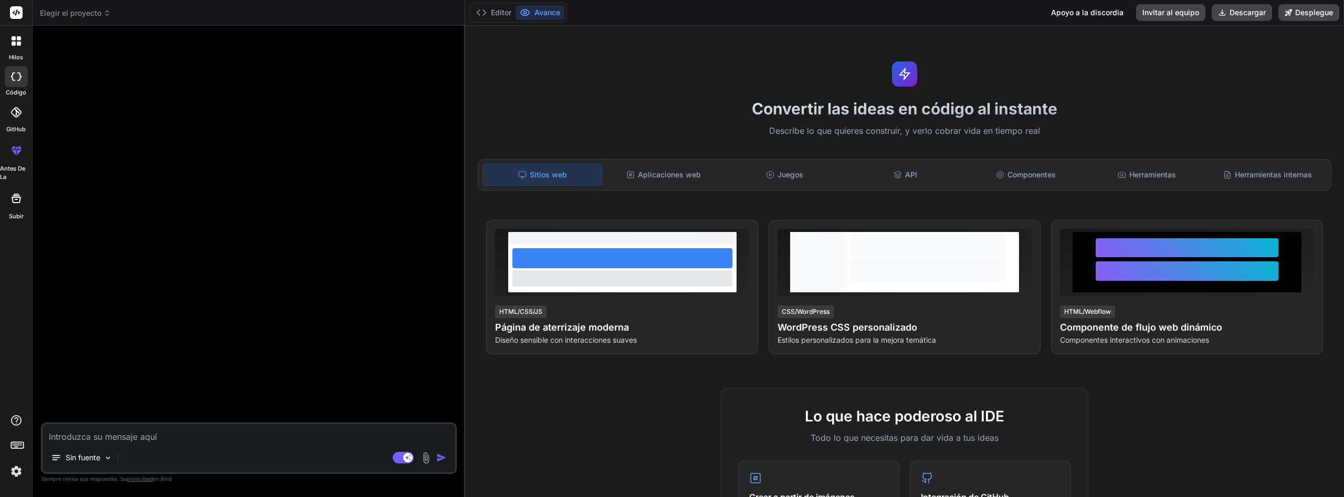
click at [120, 440] on textarea at bounding box center [249, 433] width 413 height 19
paste textarea "crea una landing page de un curso de ia para contadores, con la siguiente infor…"
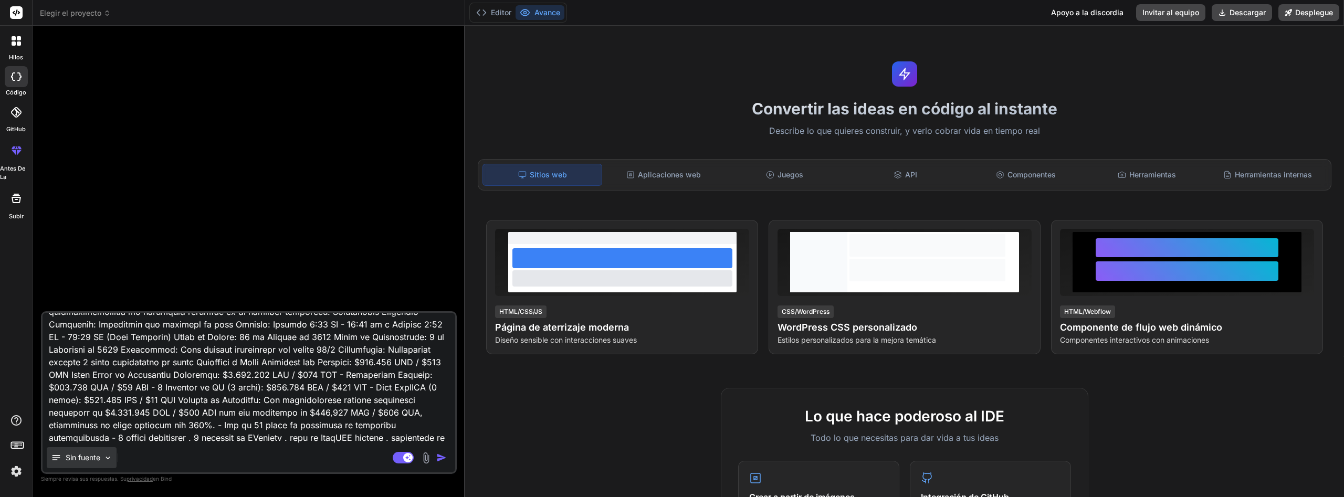
click at [113, 455] on div "Sin fuente" at bounding box center [82, 457] width 70 height 21
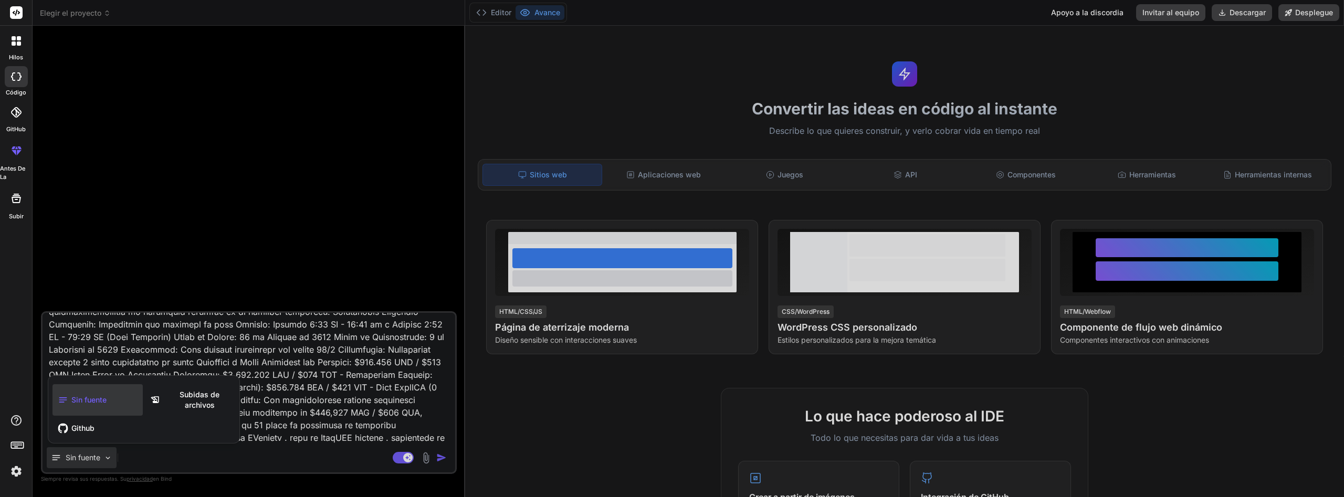
click at [255, 250] on div at bounding box center [672, 248] width 1344 height 497
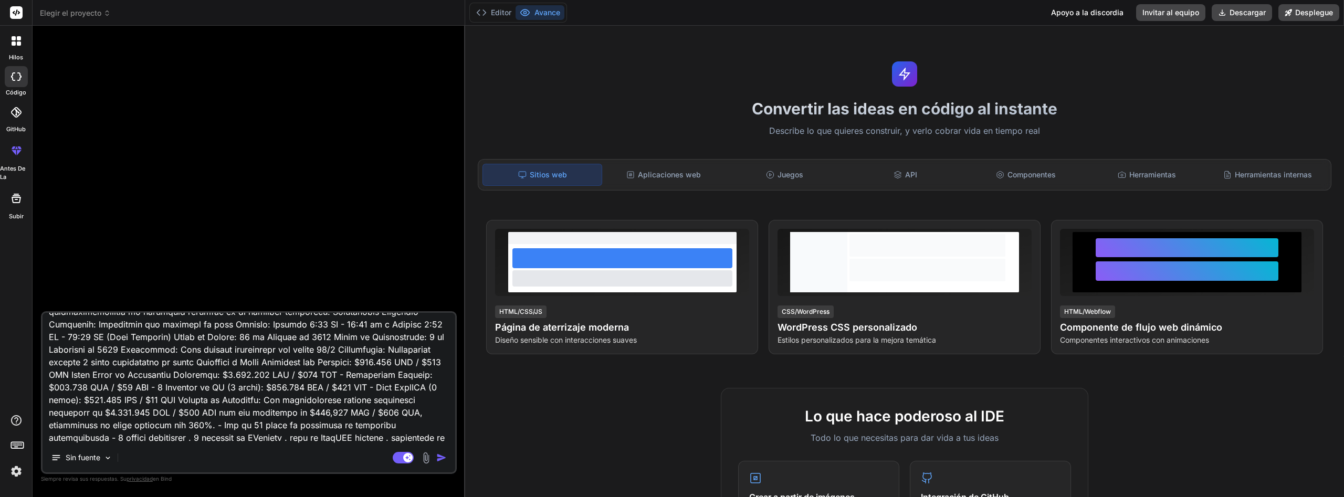
click at [442, 458] on img "button" at bounding box center [441, 457] width 10 height 10
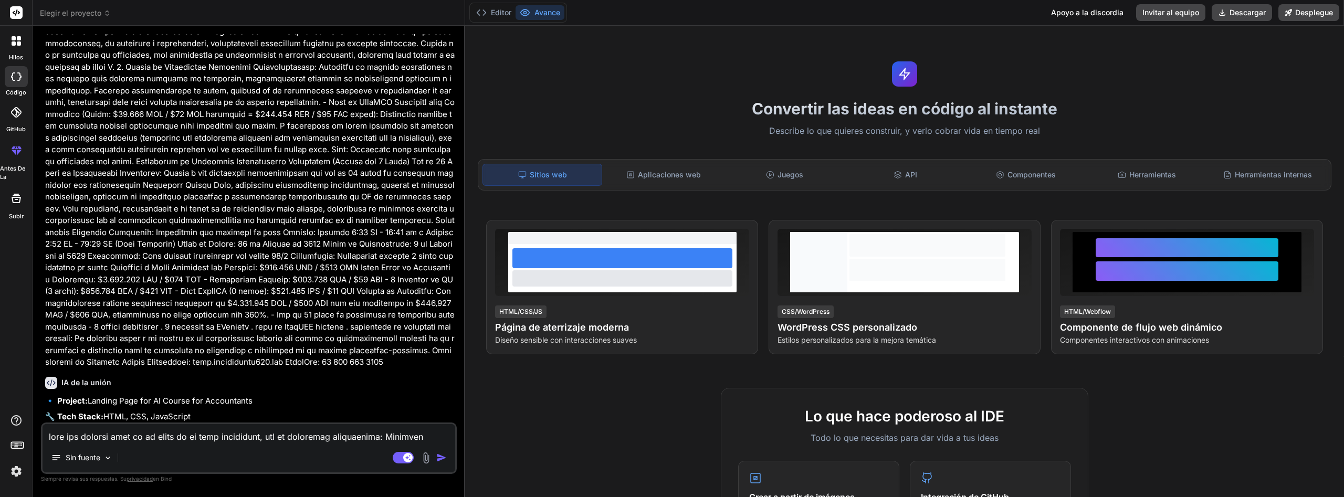
scroll to position [1462, 0]
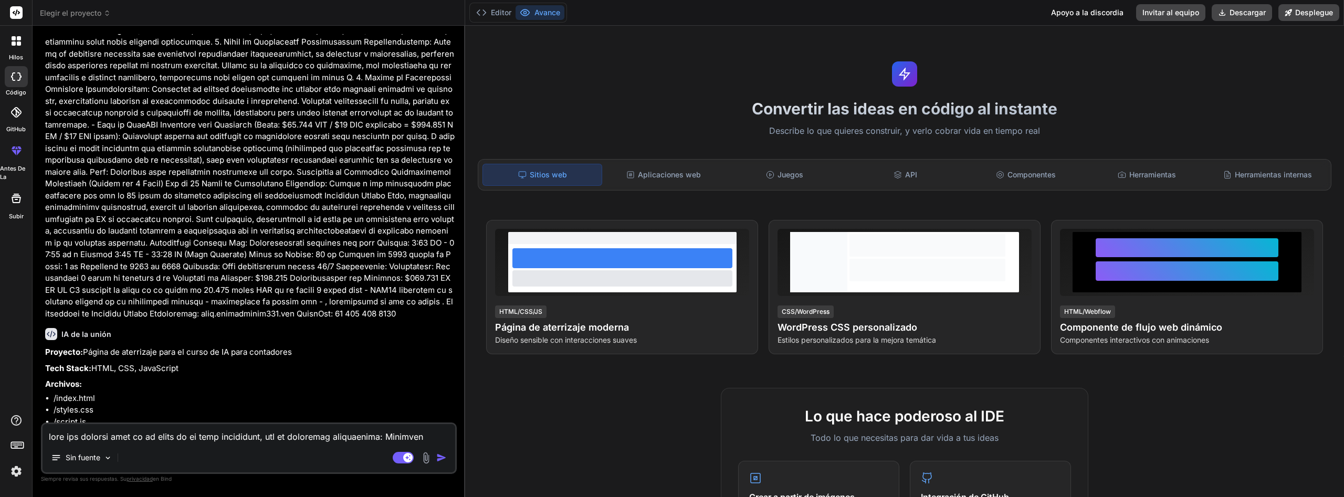
click at [138, 435] on textarea at bounding box center [249, 433] width 413 height 19
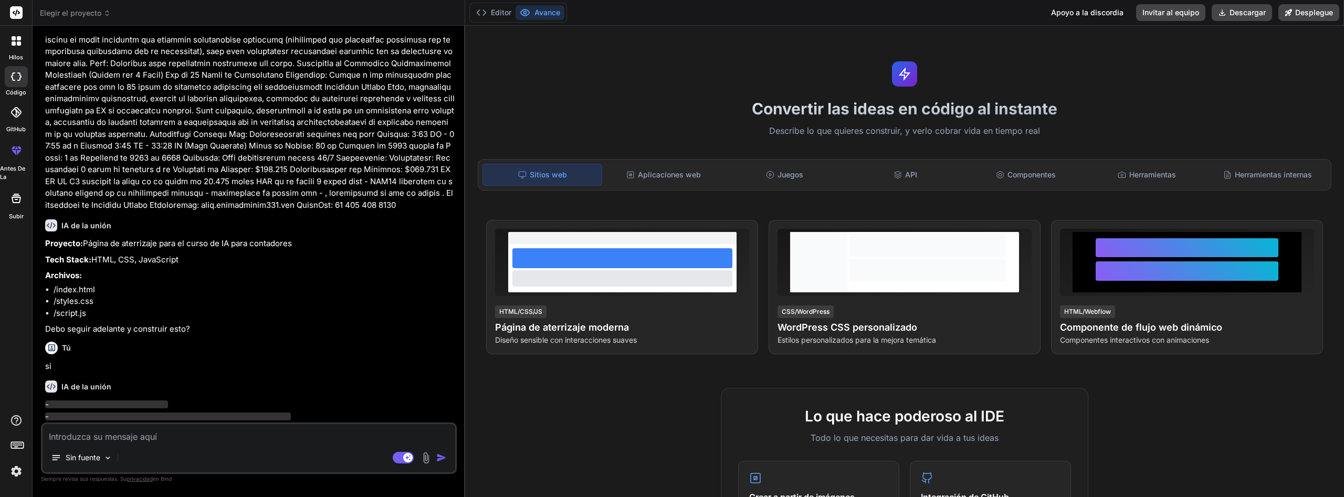
scroll to position [1560, 0]
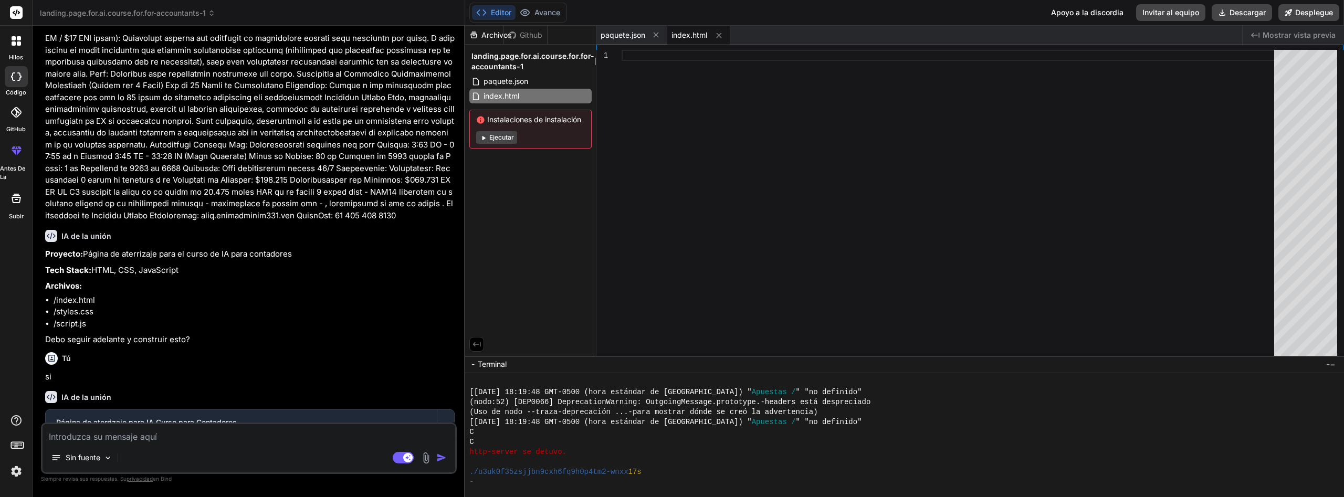
click at [503, 137] on button "Ejecutar" at bounding box center [496, 137] width 41 height 13
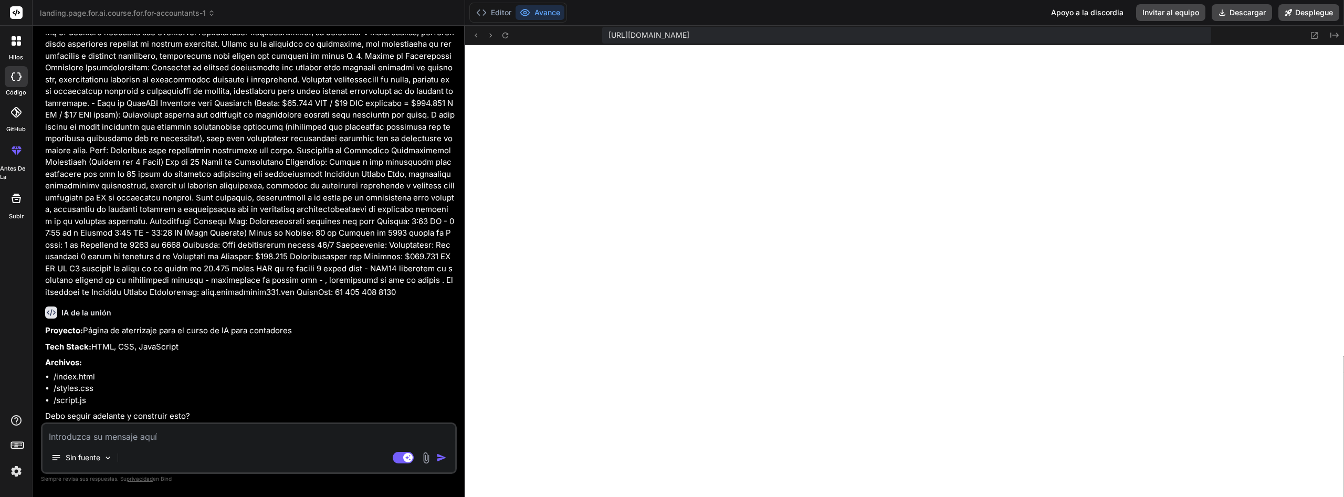
scroll to position [1635, 0]
